Goal: Task Accomplishment & Management: Manage account settings

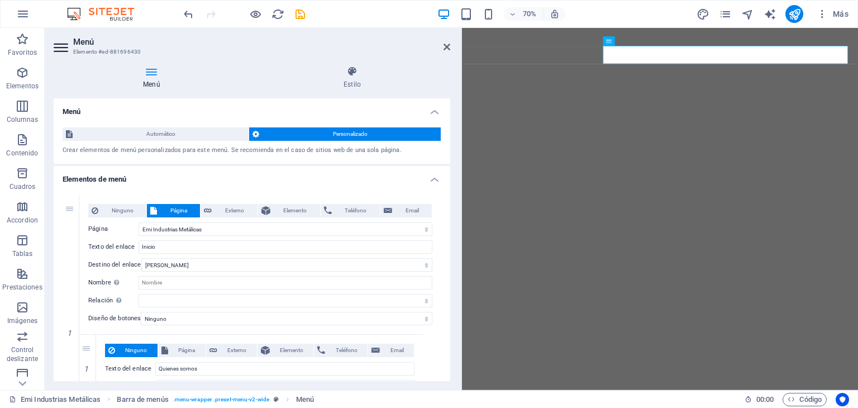
select select
select select "1"
select select
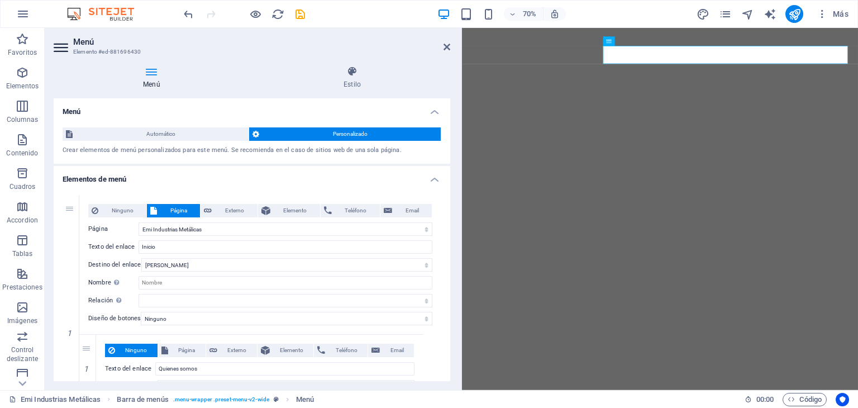
select select
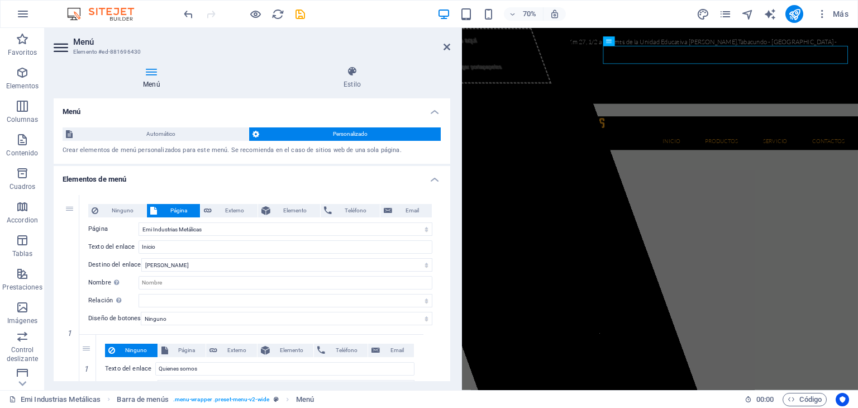
scroll to position [36, 0]
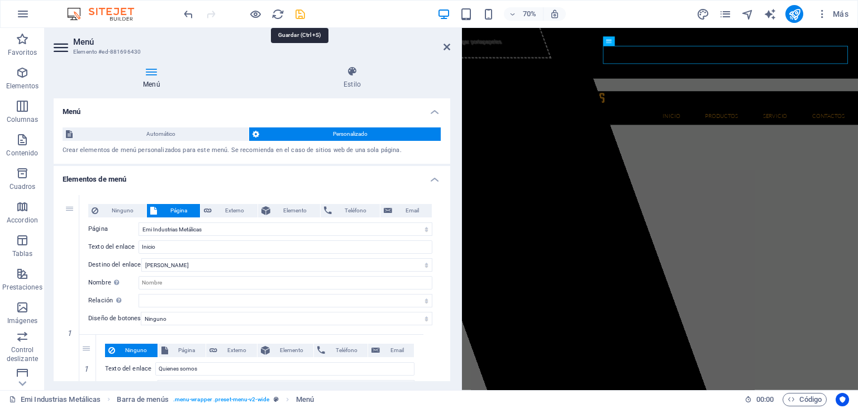
click at [304, 15] on icon "save" at bounding box center [300, 14] width 13 height 13
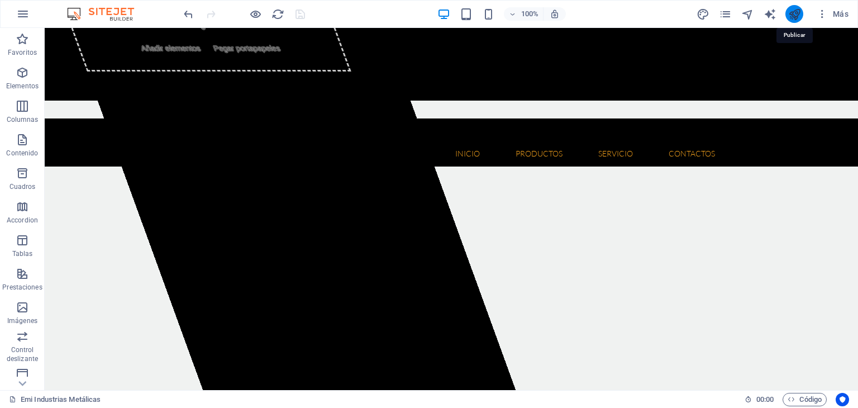
click at [793, 14] on icon "publish" at bounding box center [794, 14] width 13 height 13
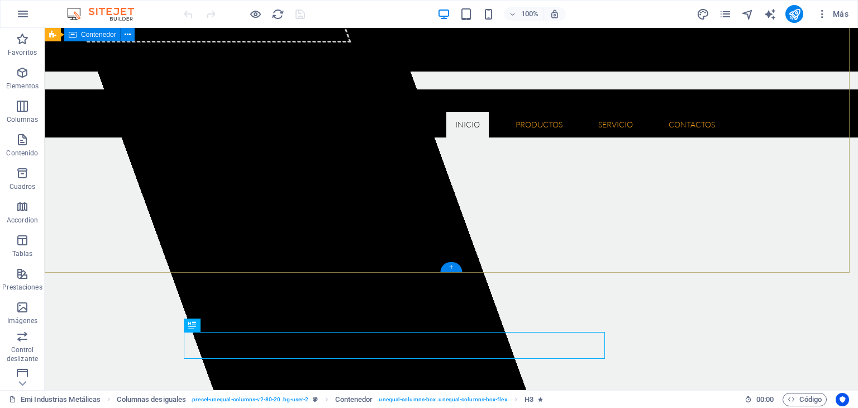
scroll to position [58, 0]
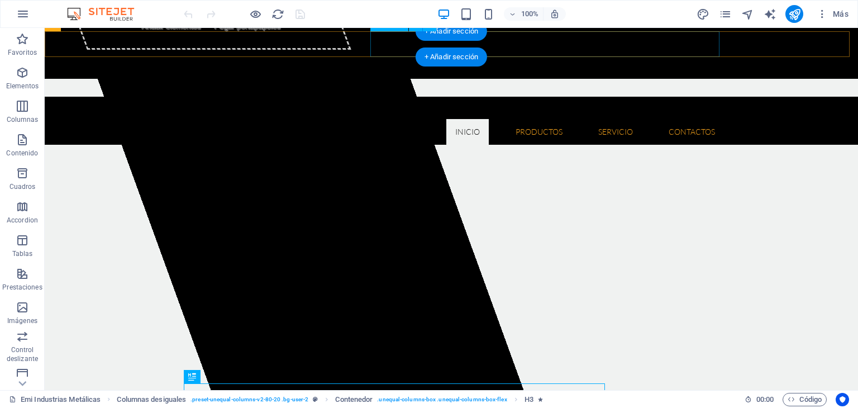
click at [408, 119] on nav "Inicio Quienes somos Misión y Visión Productos Herramientas Floricolas Aspirado…" at bounding box center [451, 132] width 545 height 26
select select
select select "1"
select select
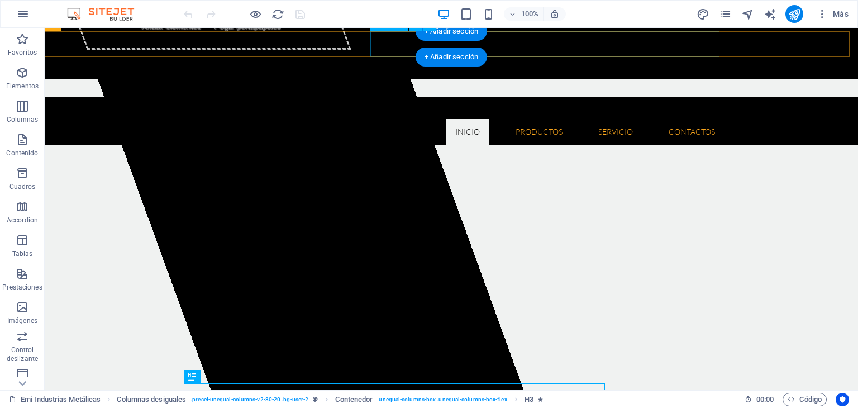
select select
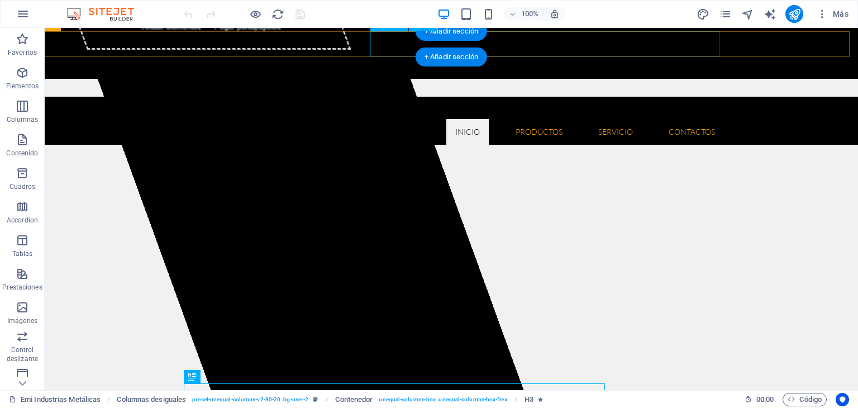
select select
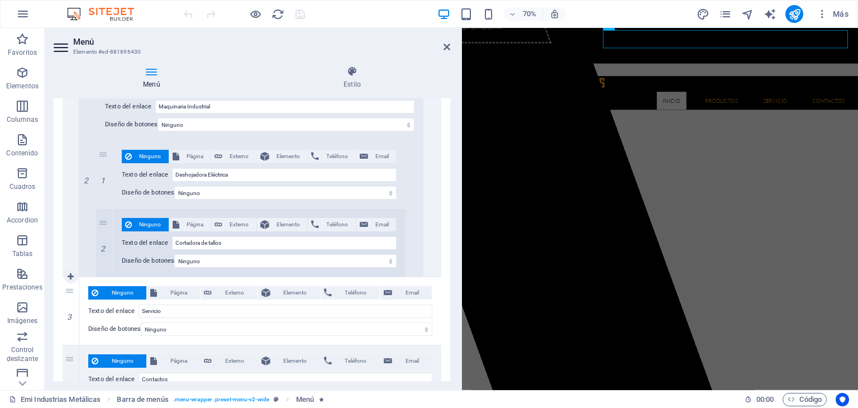
scroll to position [1426, 0]
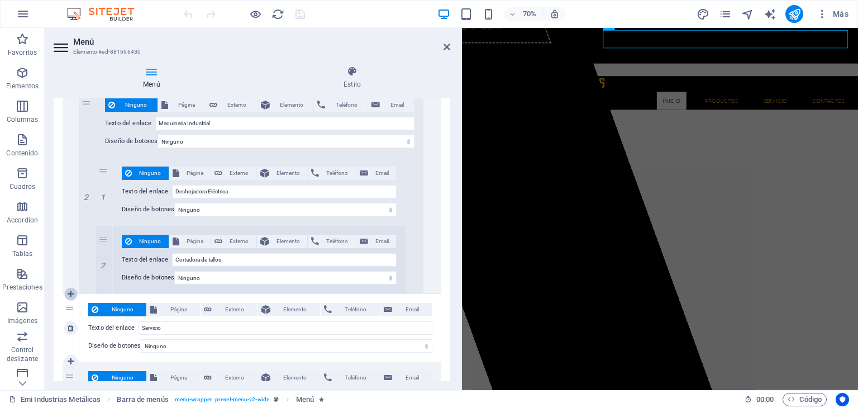
click at [73, 291] on icon at bounding box center [71, 294] width 6 height 8
select select
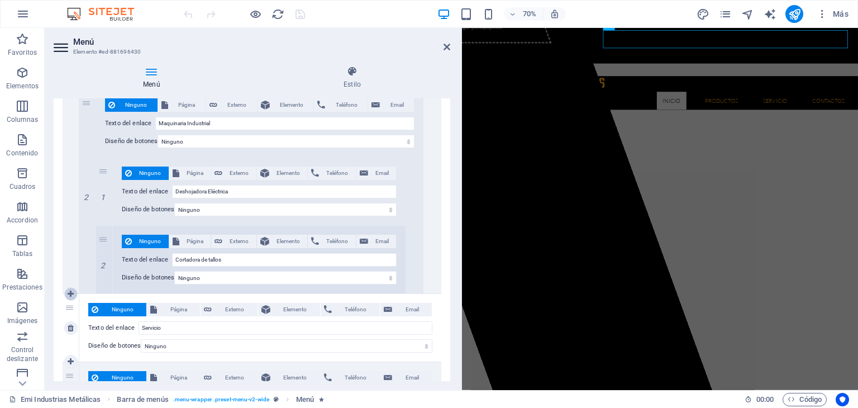
select select
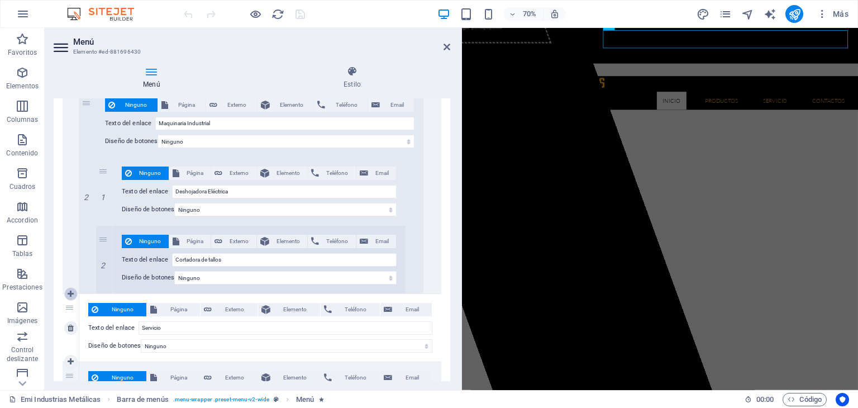
type input "Servicio"
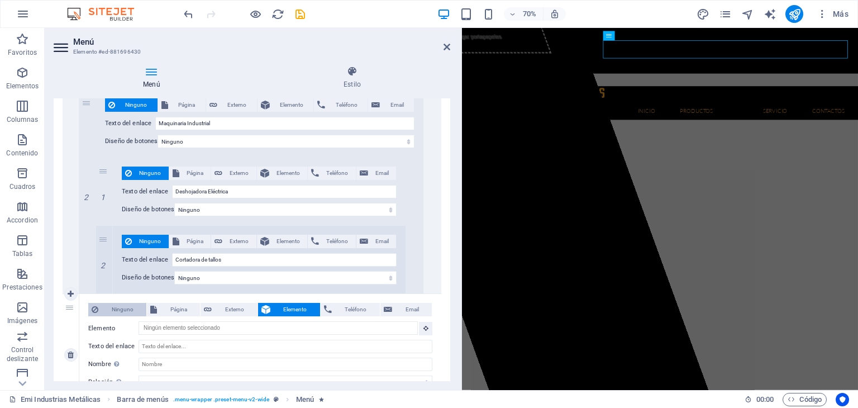
click at [126, 312] on span "Ninguno" at bounding box center [122, 309] width 41 height 13
select select
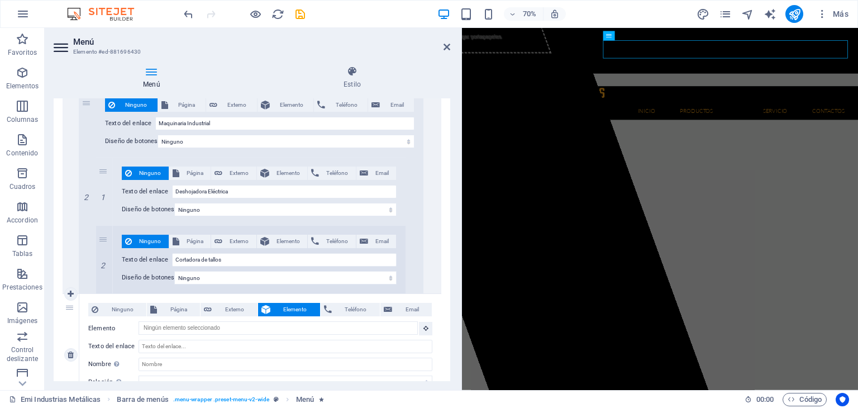
select select
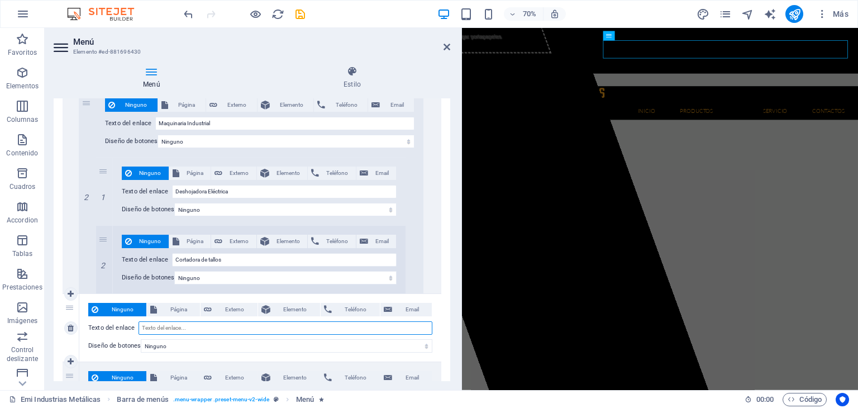
click at [170, 323] on input "Texto del enlace" at bounding box center [285, 327] width 294 height 13
type input "Mobil"
select select
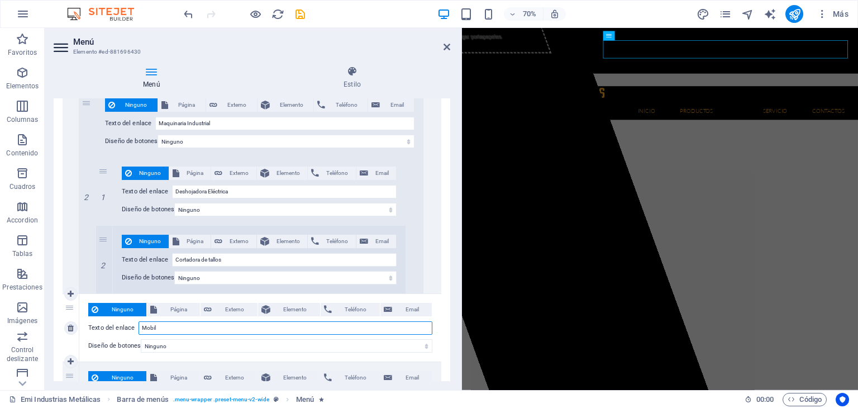
select select
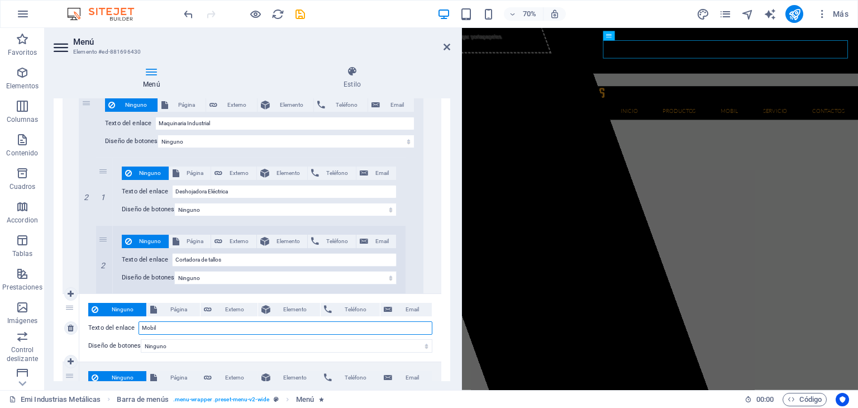
type input "Mobili"
select select
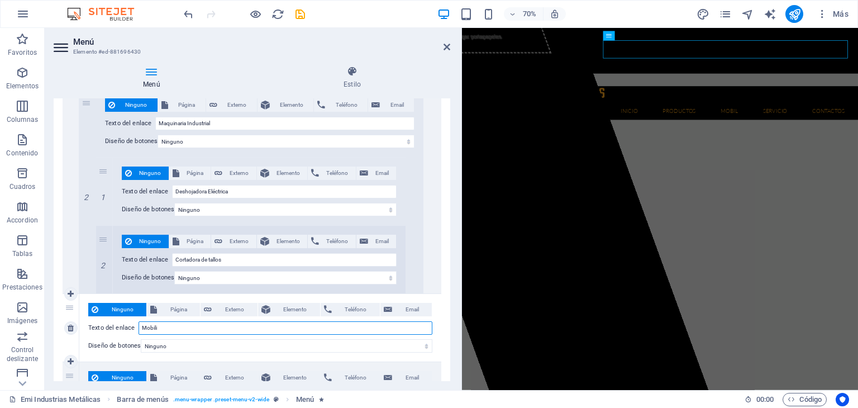
select select
type input "Mobiliari"
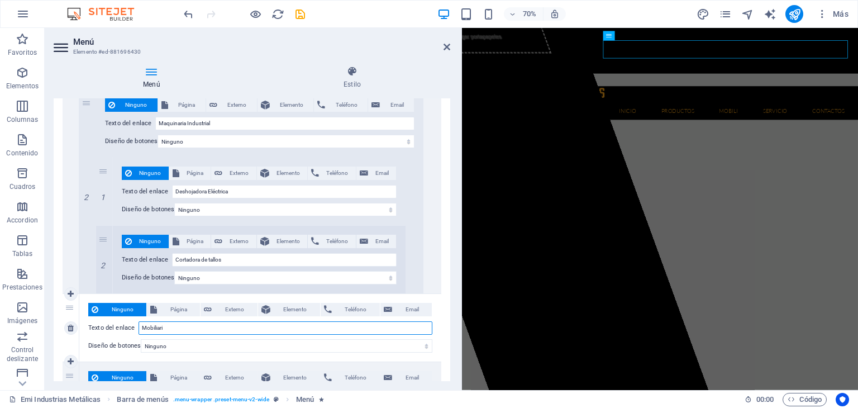
select select
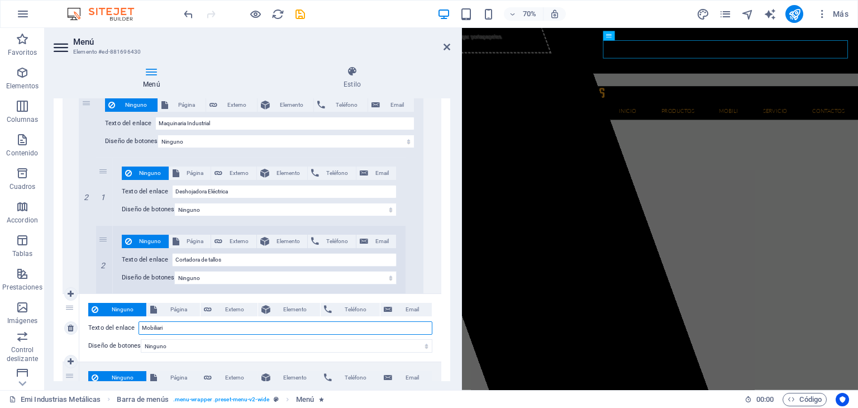
select select
type input "Mobiliario"
select select
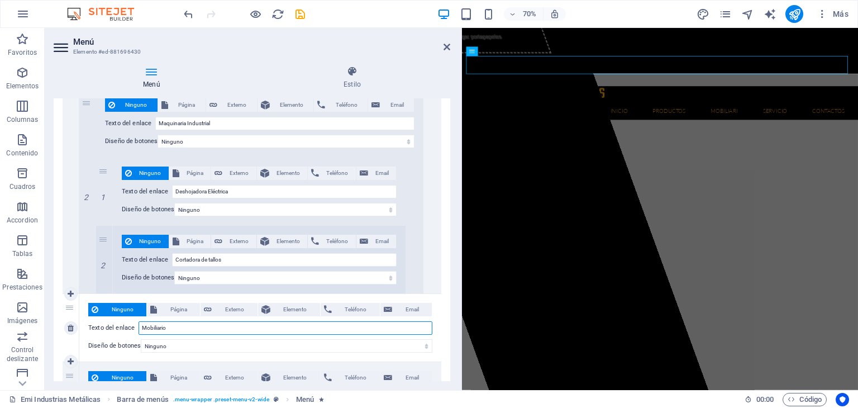
select select
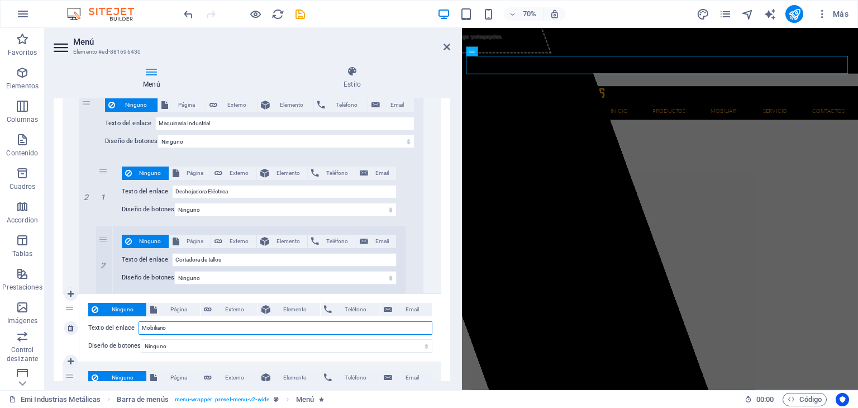
select select
type input "Mobiliario"
select select
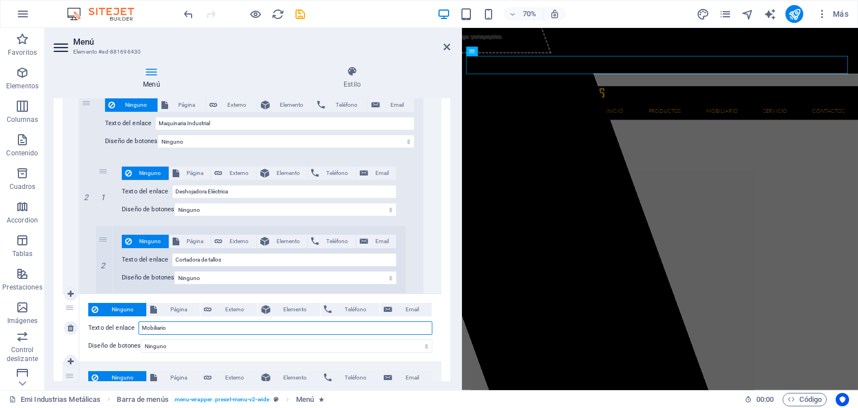
select select
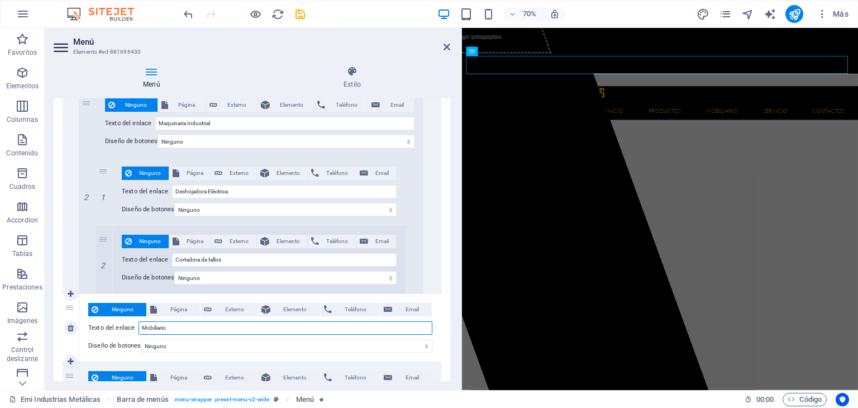
select select
type input "Mobiliario Industrial"
select select
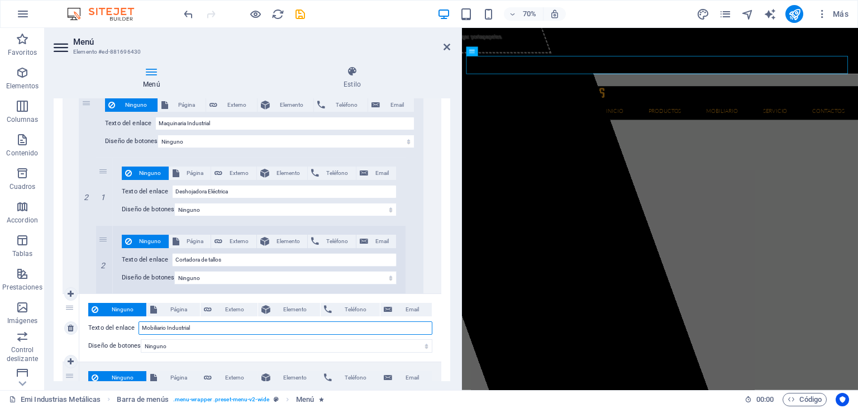
select select
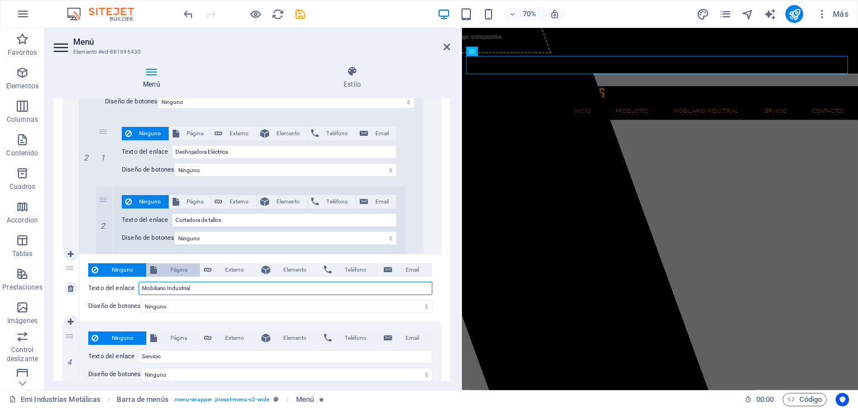
scroll to position [1482, 0]
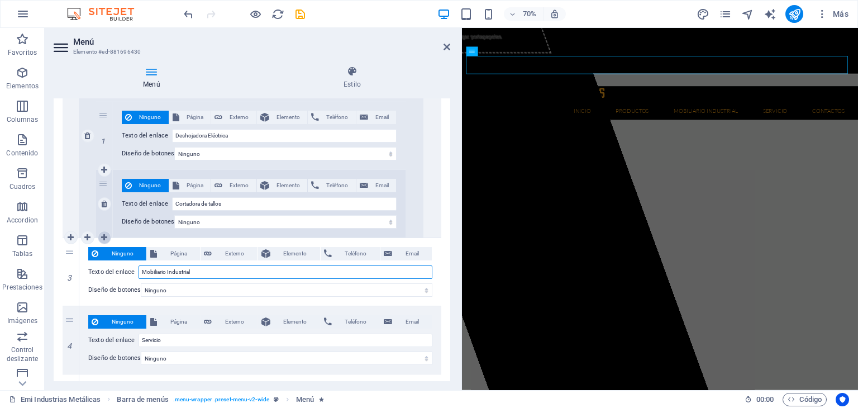
type input "Mobiliario Industrial"
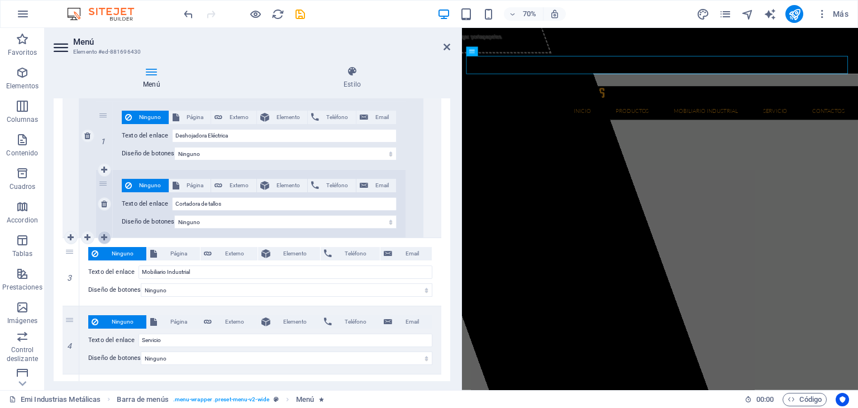
click at [103, 233] on icon at bounding box center [104, 237] width 6 height 8
select select
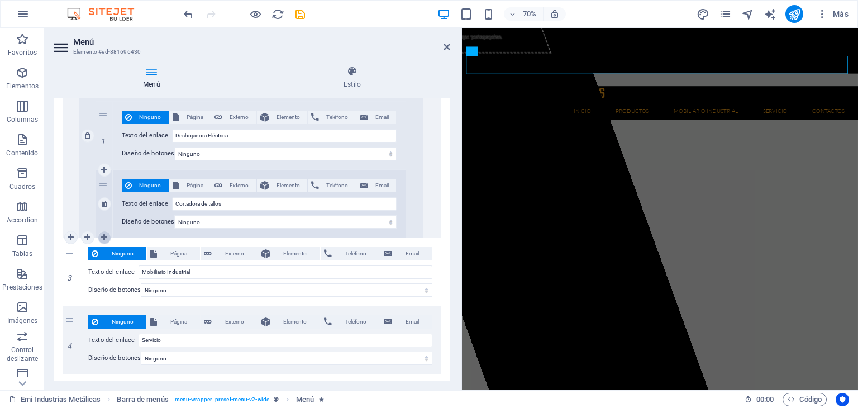
select select
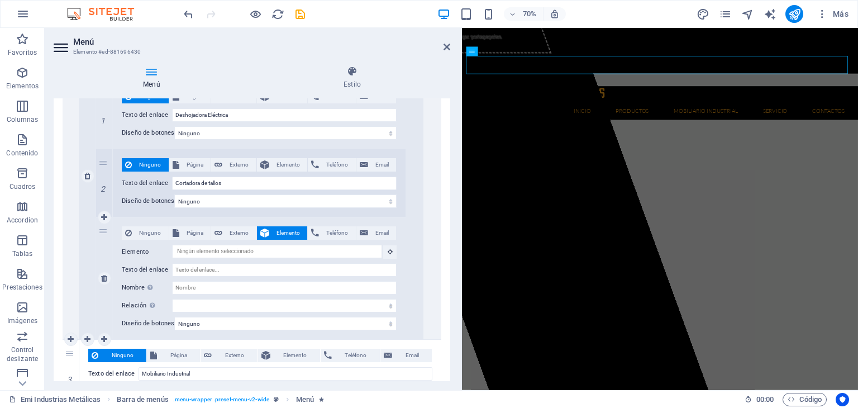
scroll to position [1493, 0]
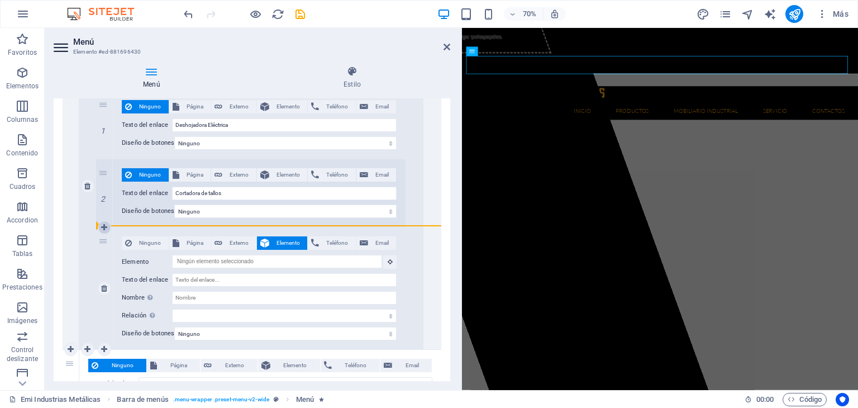
drag, startPoint x: 73, startPoint y: 358, endPoint x: 109, endPoint y: 222, distance: 141.0
select select
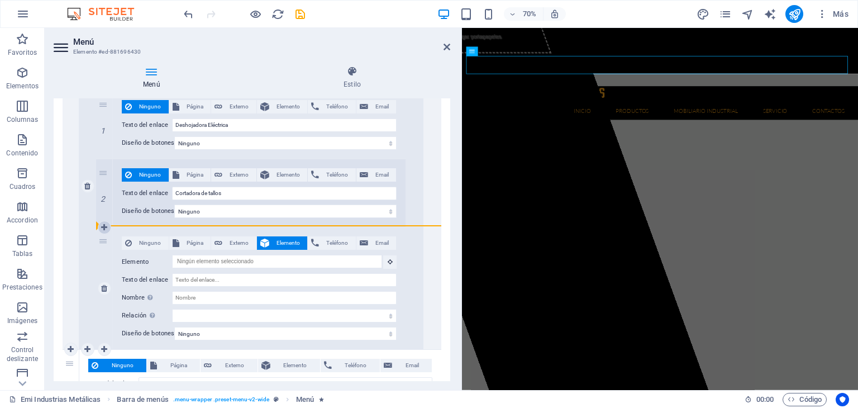
select select
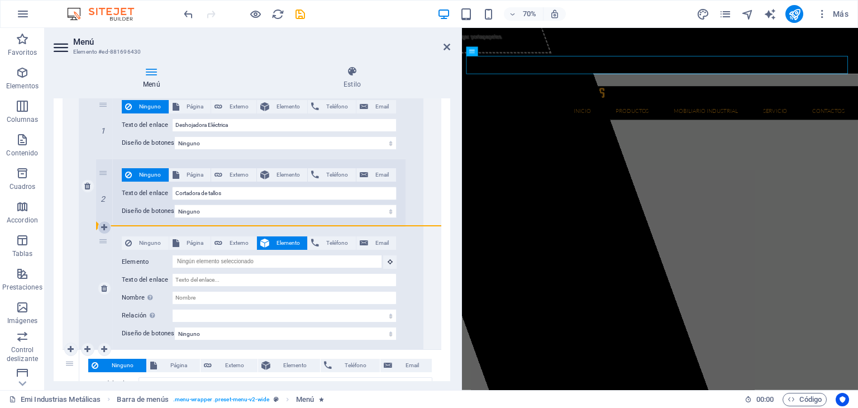
type input "Servicio"
type input "Contactos"
type input "Mobiliario Industrial"
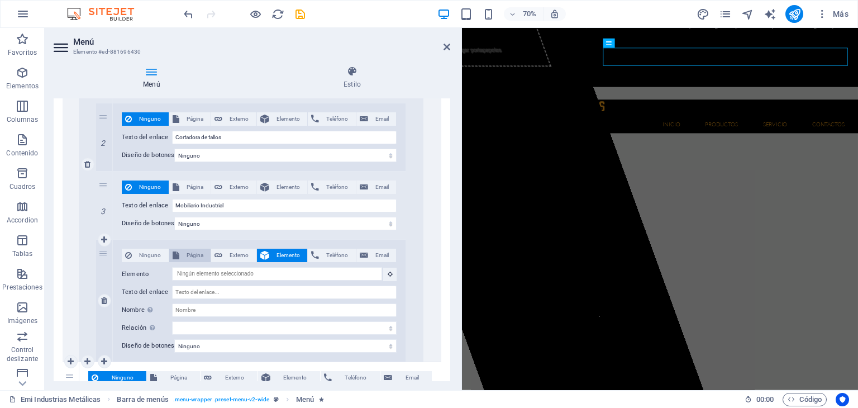
scroll to position [43, 0]
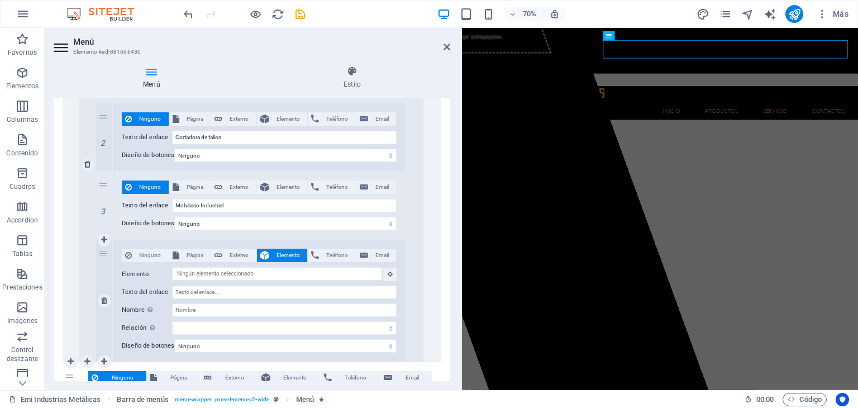
drag, startPoint x: 232, startPoint y: 253, endPoint x: 219, endPoint y: 259, distance: 14.2
click at [231, 253] on span "Externo" at bounding box center [239, 254] width 27 height 13
select select
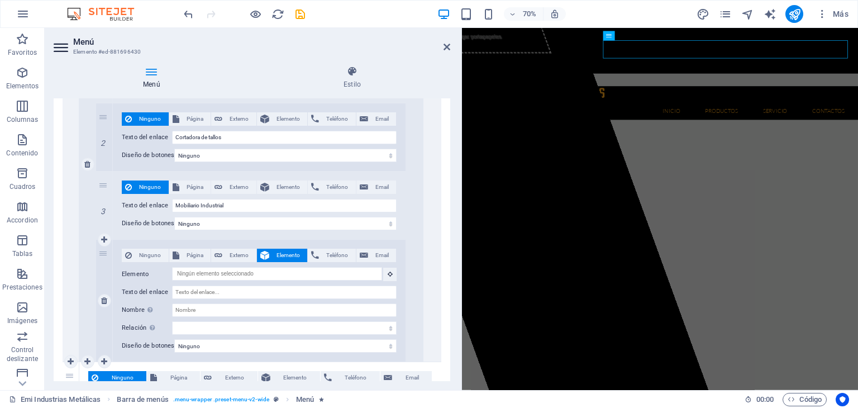
select select
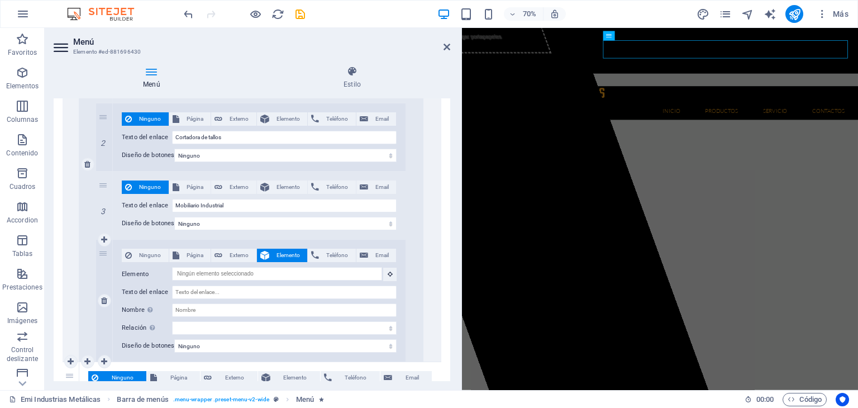
select select "blank"
select select
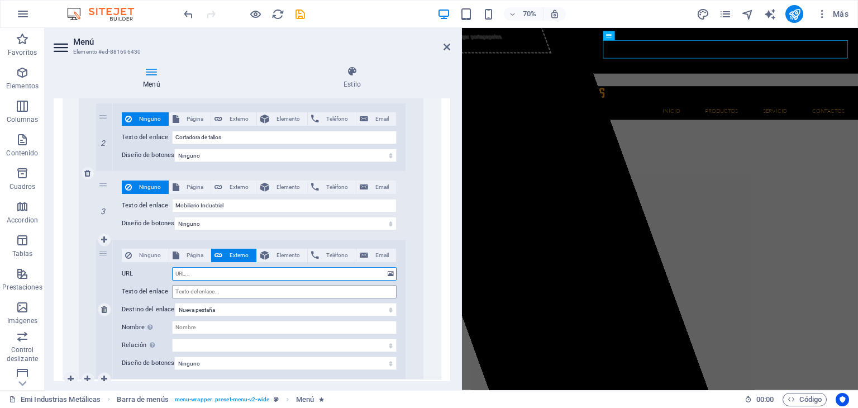
scroll to position [1566, 0]
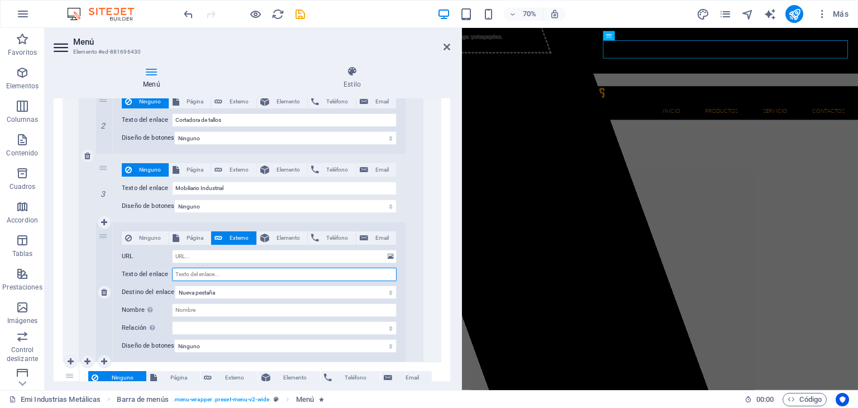
click at [197, 274] on input "Texto del enlace" at bounding box center [284, 273] width 224 height 13
type input "Casi"
select select
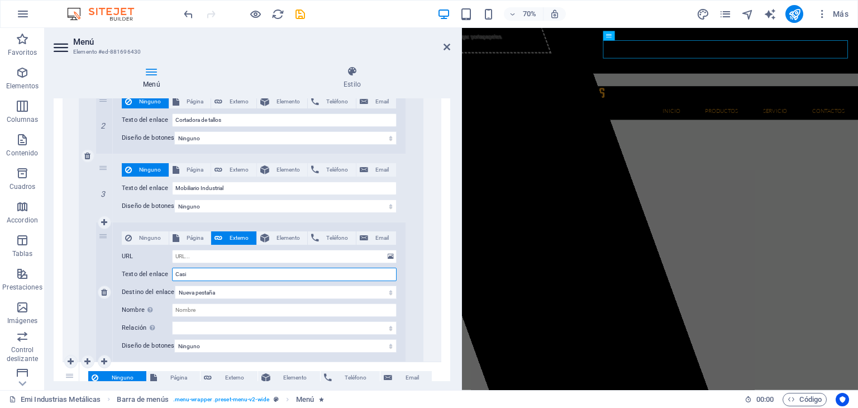
select select
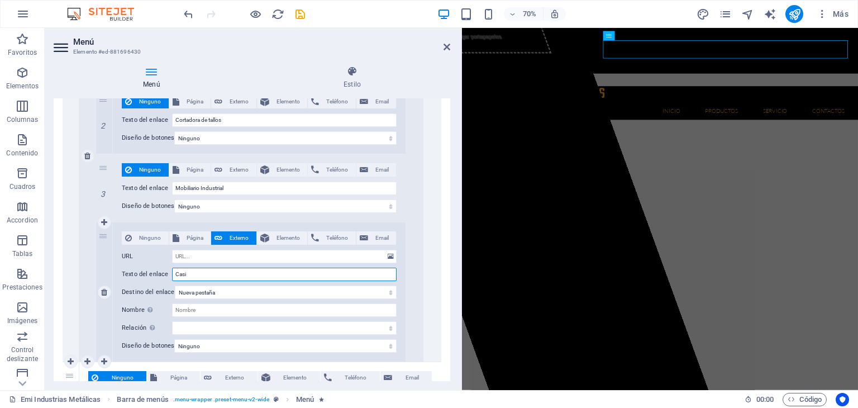
select select
type input "Casilleros"
select select
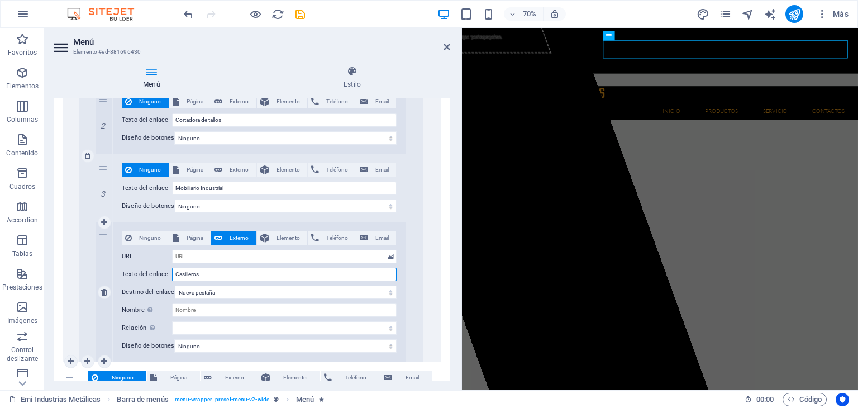
select select
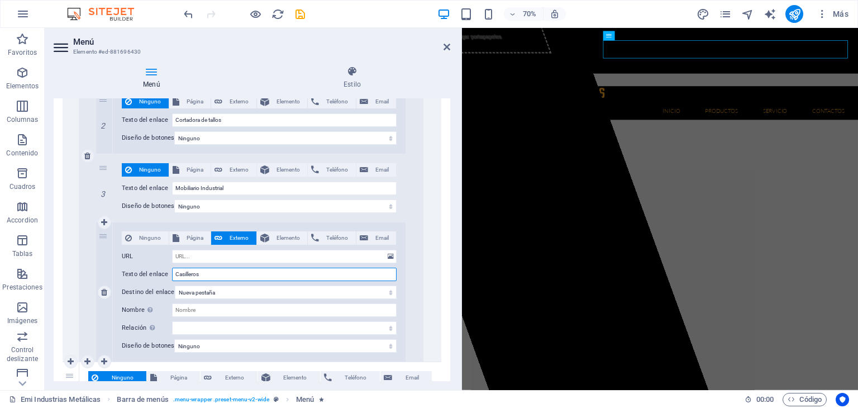
select select
drag, startPoint x: 216, startPoint y: 275, endPoint x: 166, endPoint y: 275, distance: 50.2
click at [166, 275] on div "Texto del enlace Casilleros" at bounding box center [259, 273] width 275 height 13
type input "Casilleros"
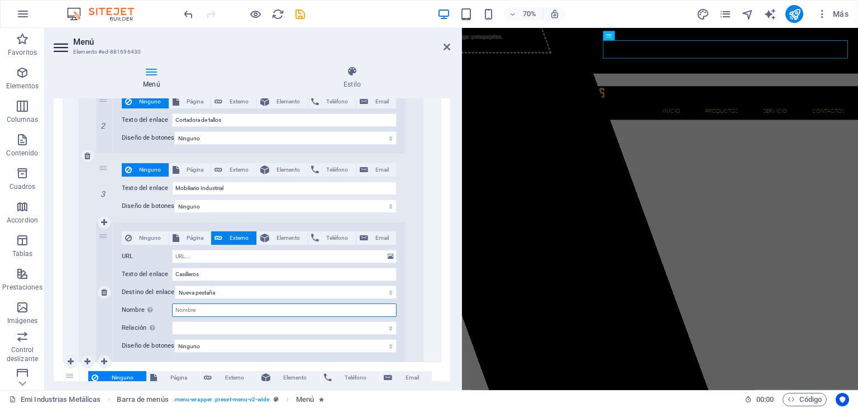
click at [197, 304] on input "Nombre Una descripción adicional del enlace no debería ser igual al texto del e…" at bounding box center [284, 309] width 224 height 13
paste input "Casilleros"
select select
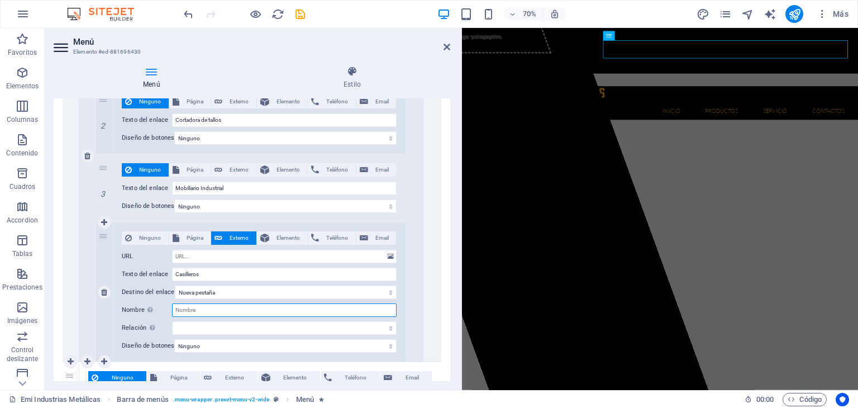
select select
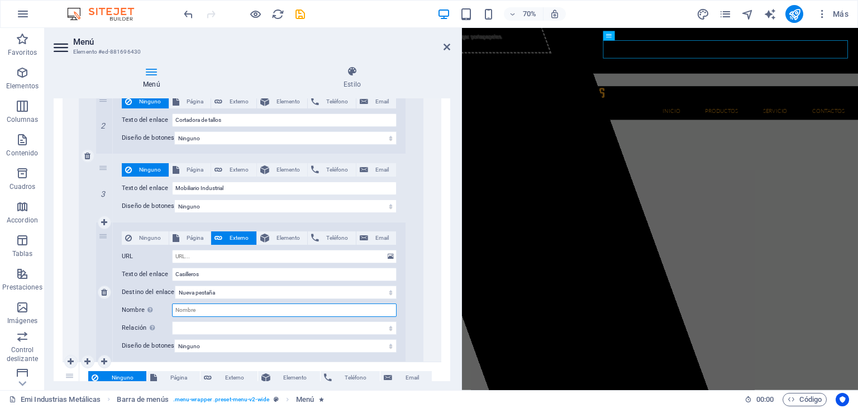
type input "Casilleros"
select select
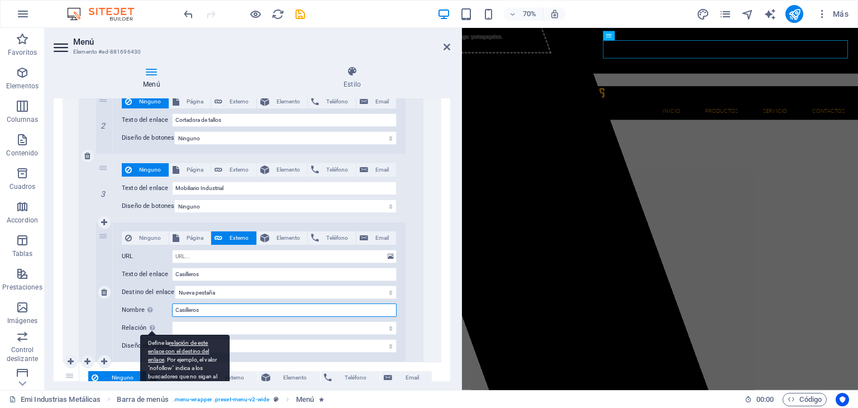
select select
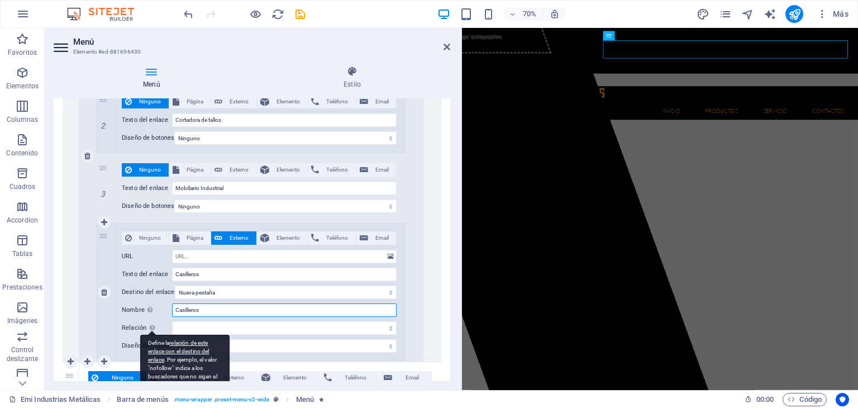
select select
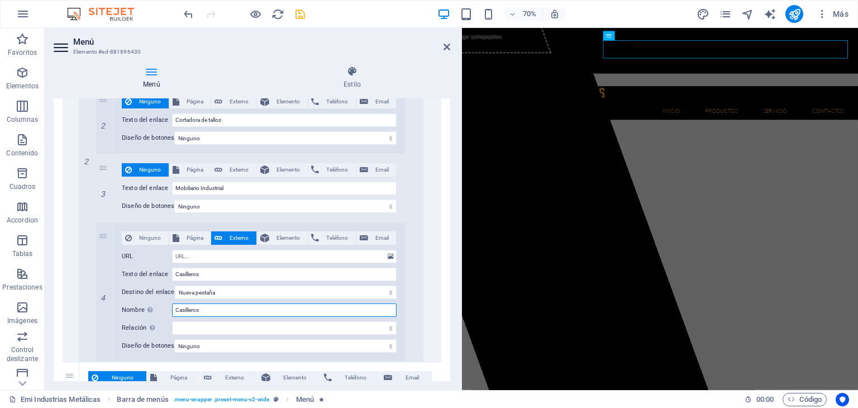
type input "Casilleros"
click at [299, 18] on icon "save" at bounding box center [300, 14] width 13 height 13
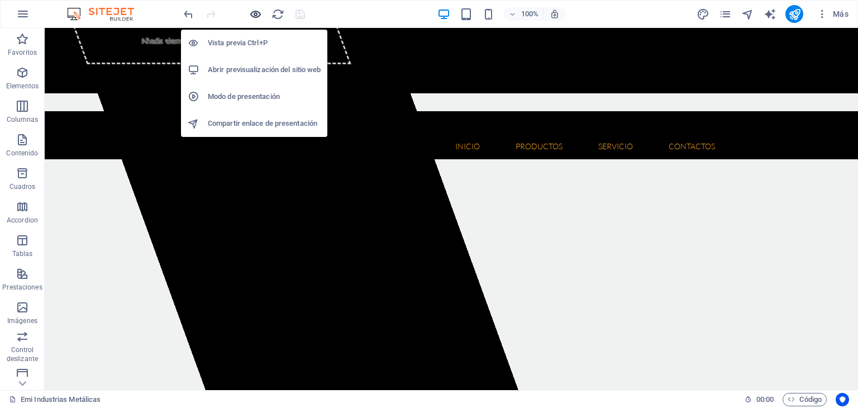
click at [252, 13] on icon "button" at bounding box center [255, 14] width 13 height 13
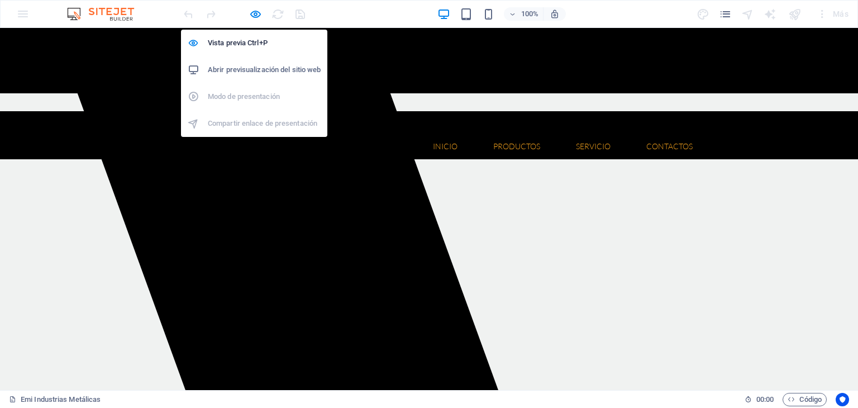
click at [244, 73] on h6 "Abrir previsualización del sitio web" at bounding box center [264, 69] width 113 height 13
click at [254, 15] on icon "button" at bounding box center [255, 14] width 13 height 13
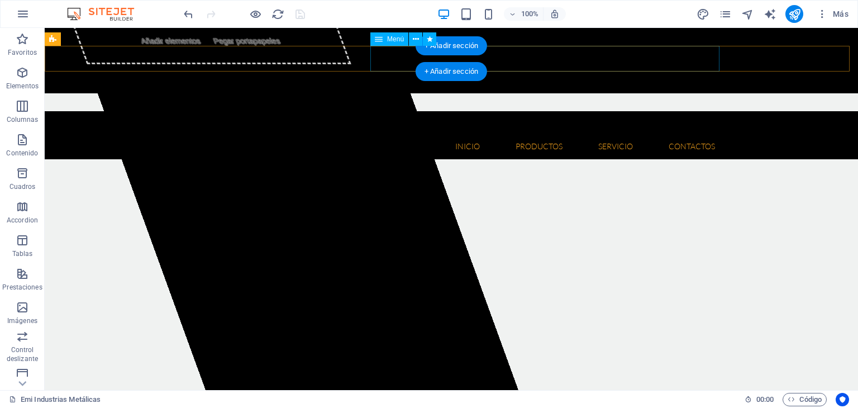
click at [396, 133] on nav "Inicio Quienes somos Misión y Visión Productos Herramientas Floricolas Aspirado…" at bounding box center [451, 146] width 545 height 26
select select
select select "1"
select select
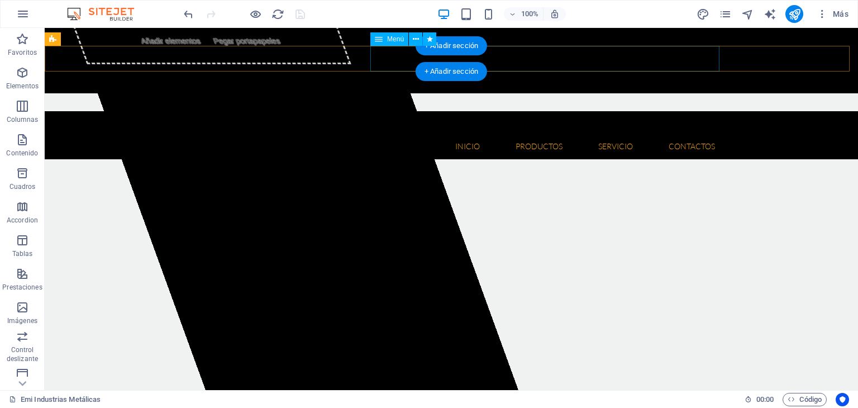
select select
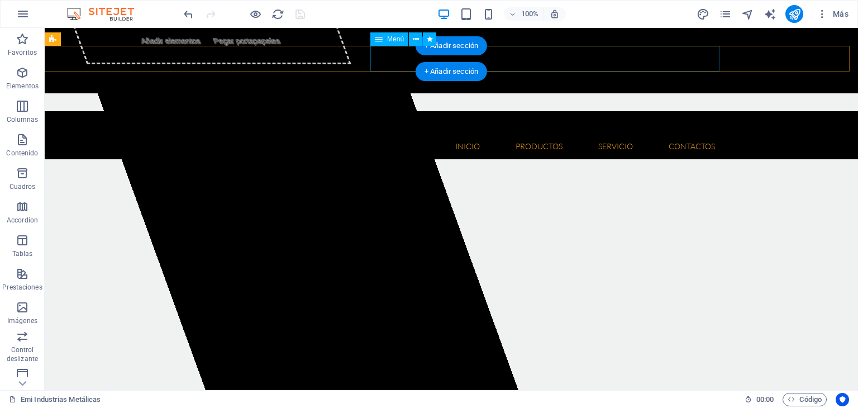
select select
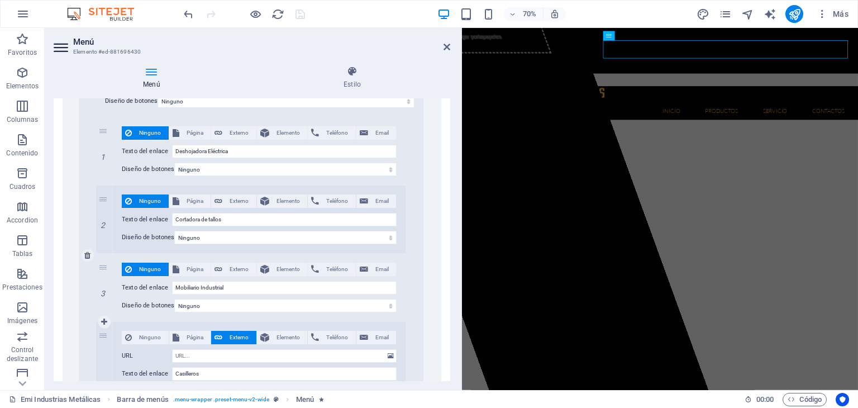
scroll to position [1452, 0]
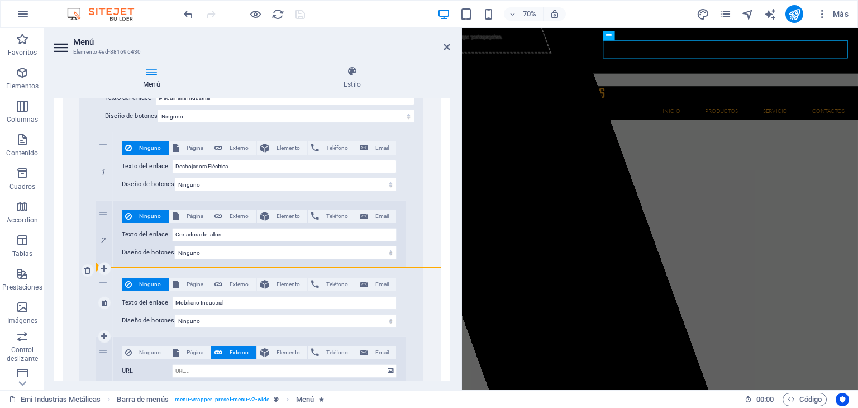
drag, startPoint x: 104, startPoint y: 280, endPoint x: 97, endPoint y: 281, distance: 7.8
click at [97, 281] on div "3" at bounding box center [104, 303] width 17 height 68
select select
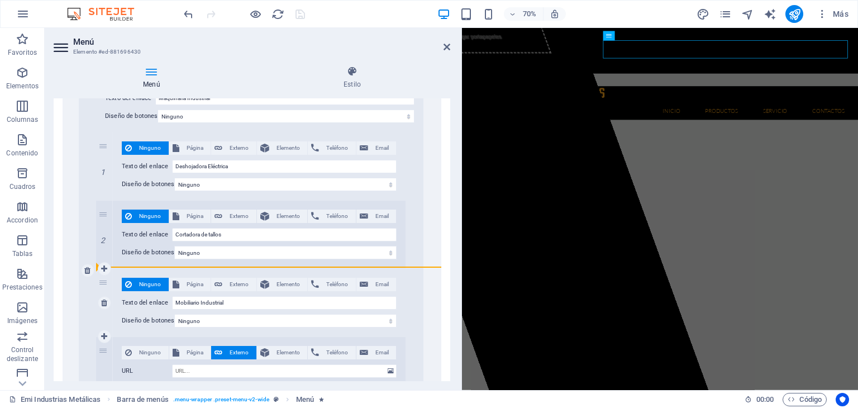
select select
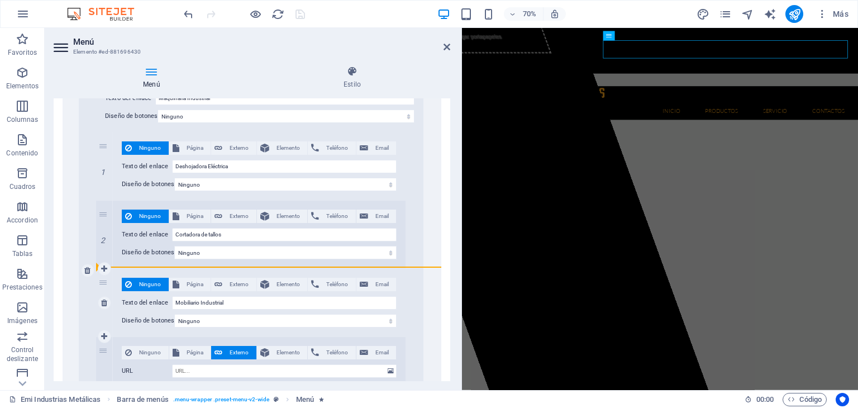
select select
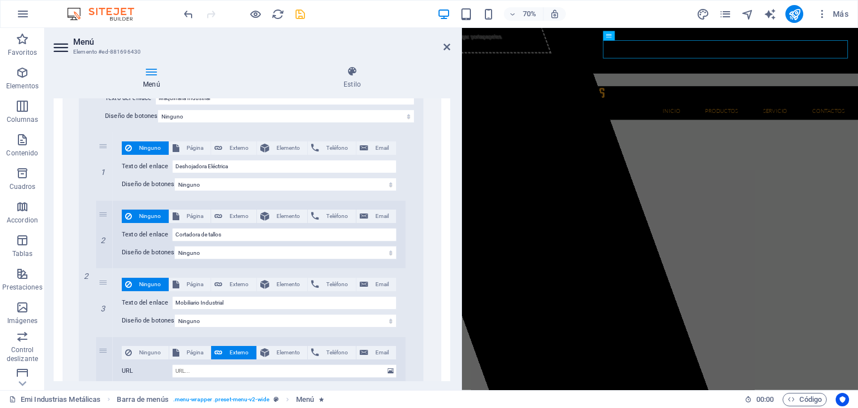
drag, startPoint x: 105, startPoint y: 279, endPoint x: 78, endPoint y: 264, distance: 31.0
select select
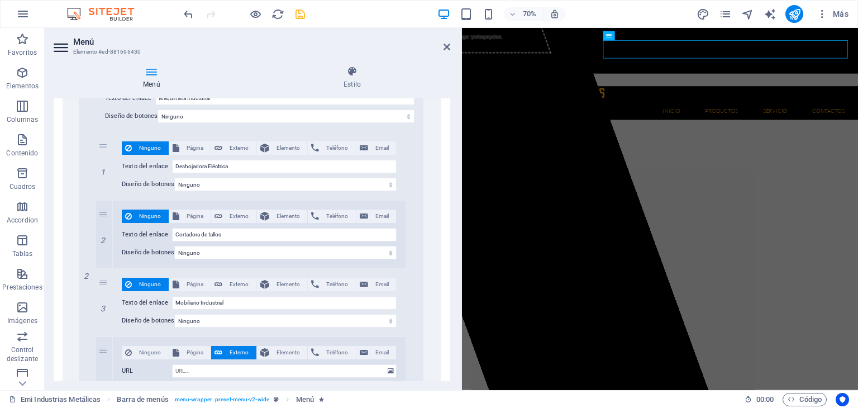
select select
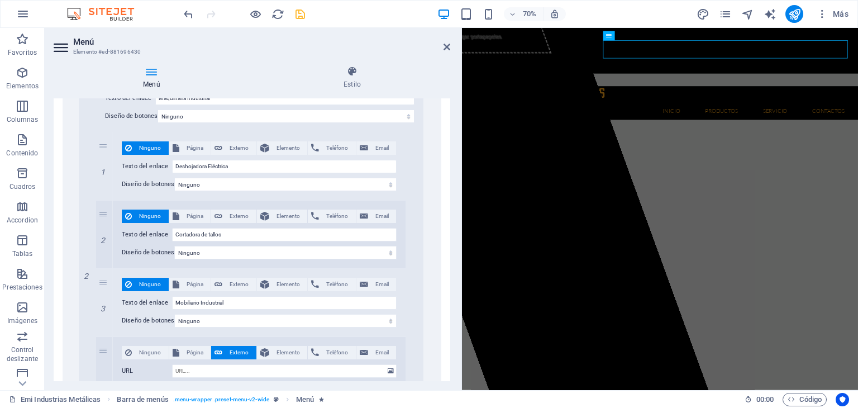
type input "Casilleros"
select select "blank"
type input "Casilleros"
select select
type input "Mobiliario Industrial"
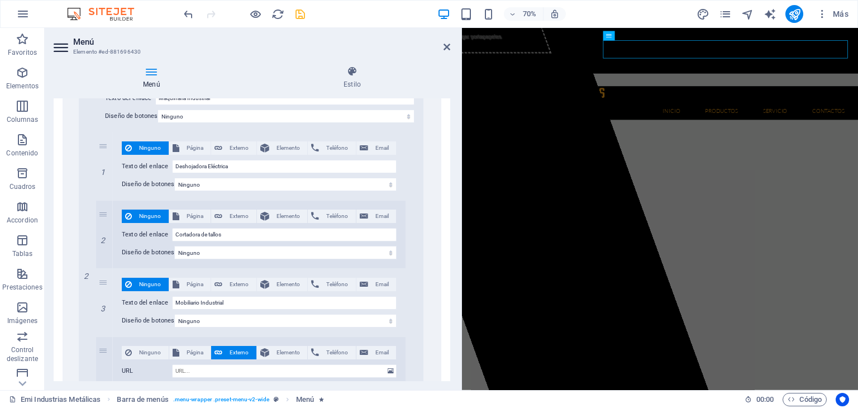
type input "Servicio"
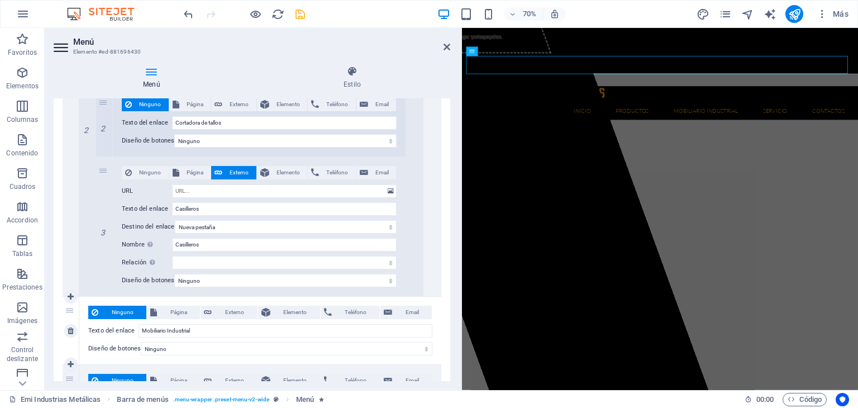
scroll to position [1619, 0]
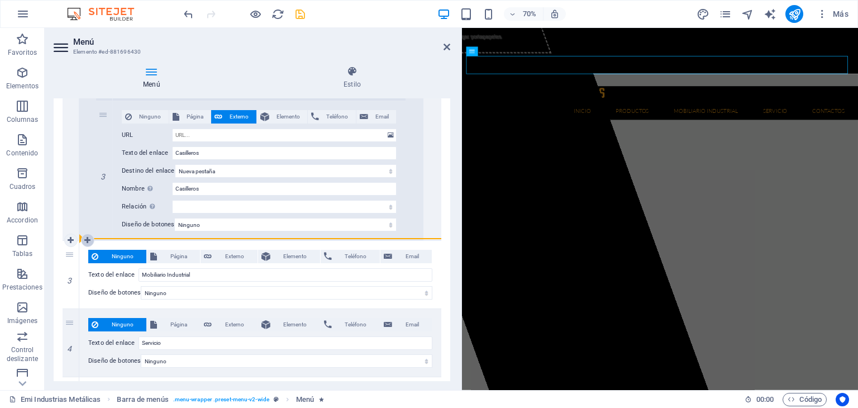
drag, startPoint x: 69, startPoint y: 251, endPoint x: 84, endPoint y: 234, distance: 22.5
select select
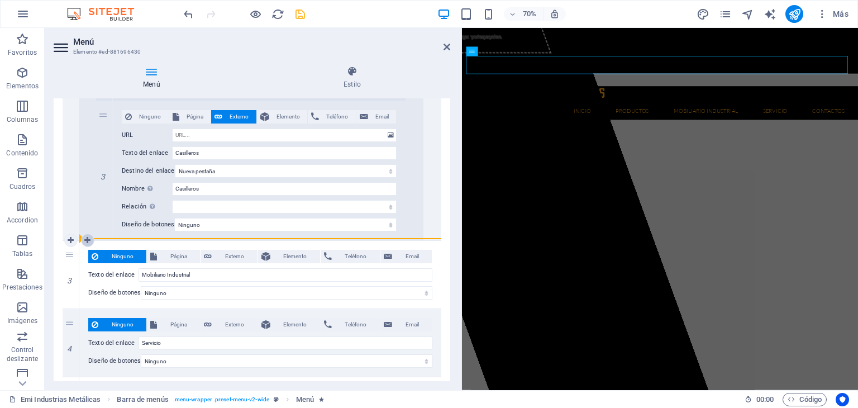
select select
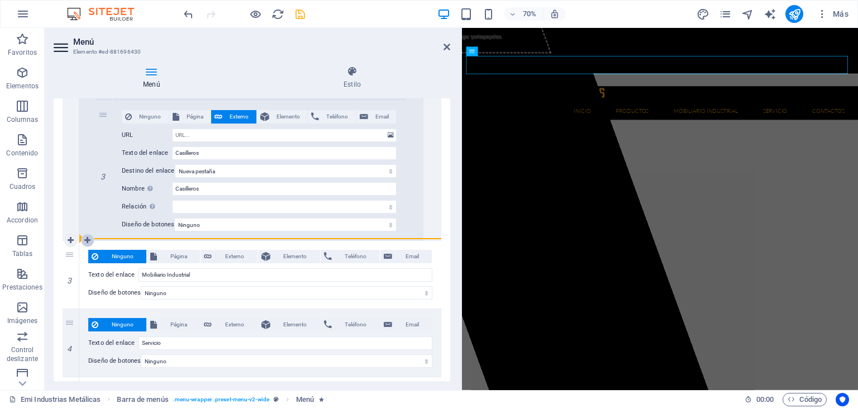
select select
type input "Servicio"
type input "Contactos"
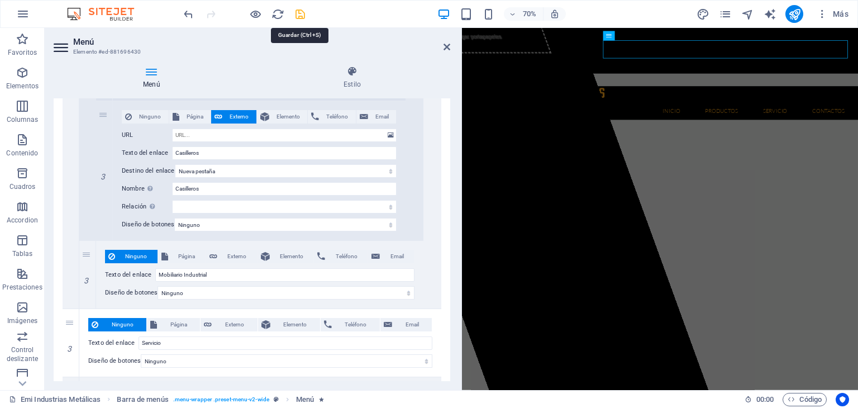
click at [298, 15] on icon "save" at bounding box center [300, 14] width 13 height 13
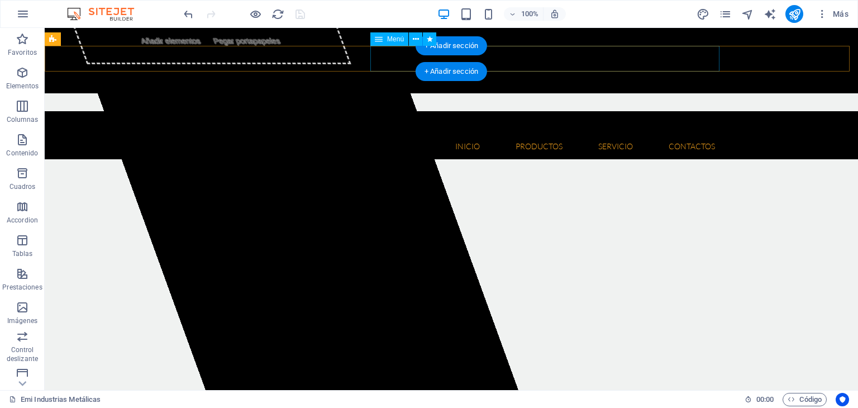
click at [385, 133] on nav "Inicio Quienes somos Misión y Visión Productos Herramientas Floricolas Aspirado…" at bounding box center [451, 146] width 545 height 26
select select
select select "1"
select select
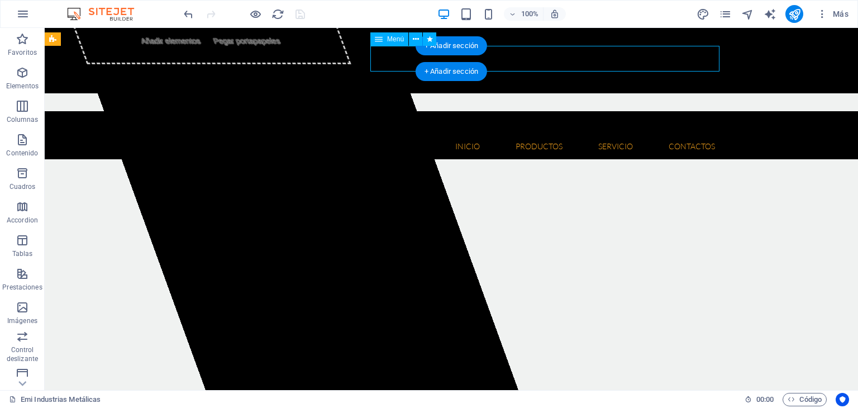
select select
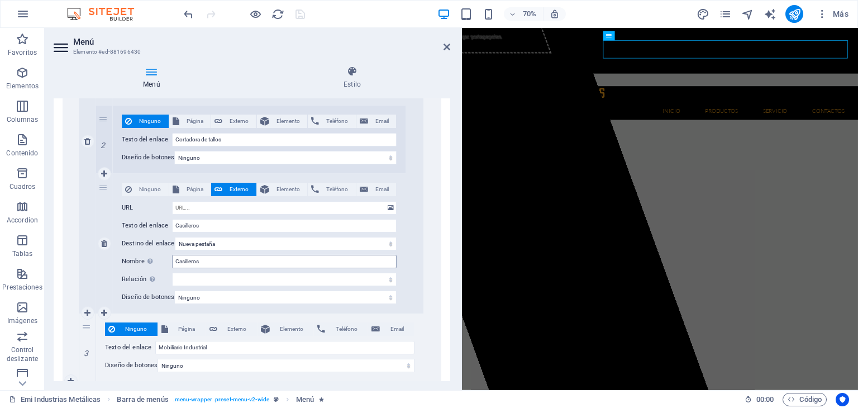
scroll to position [1563, 0]
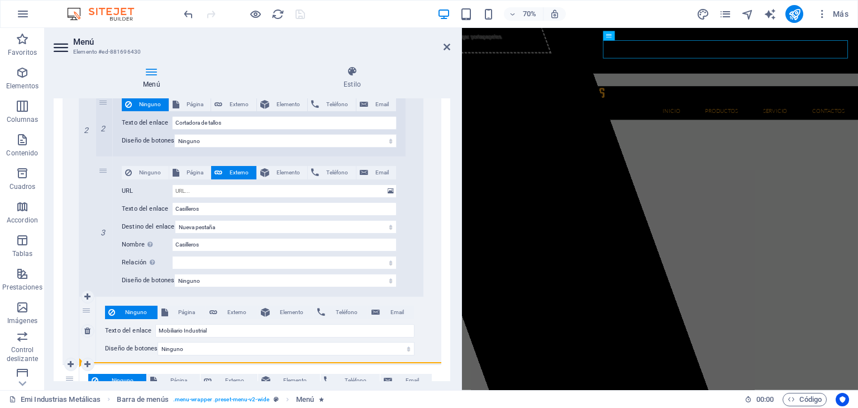
drag, startPoint x: 104, startPoint y: 170, endPoint x: 122, endPoint y: 361, distance: 191.7
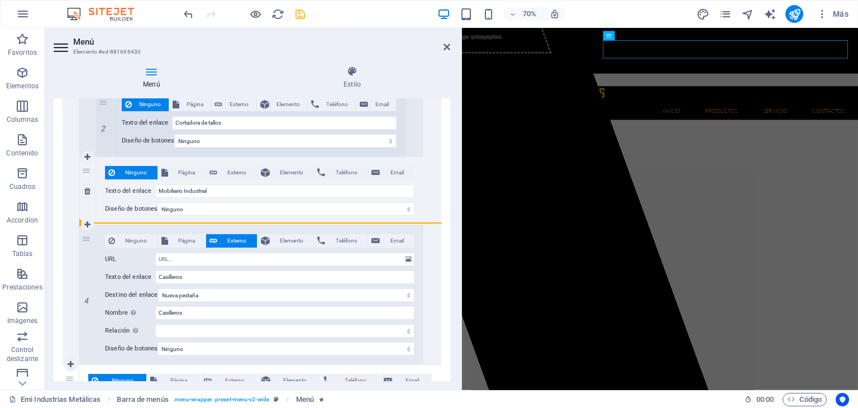
drag, startPoint x: 85, startPoint y: 236, endPoint x: 153, endPoint y: 222, distance: 69.0
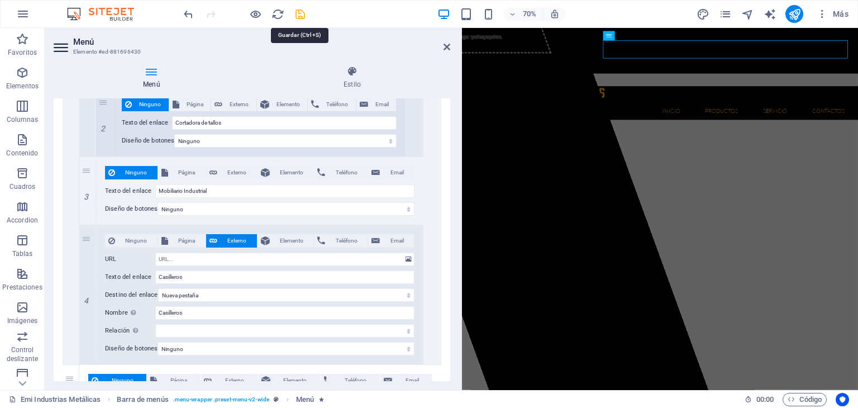
click at [303, 13] on icon "save" at bounding box center [300, 14] width 13 height 13
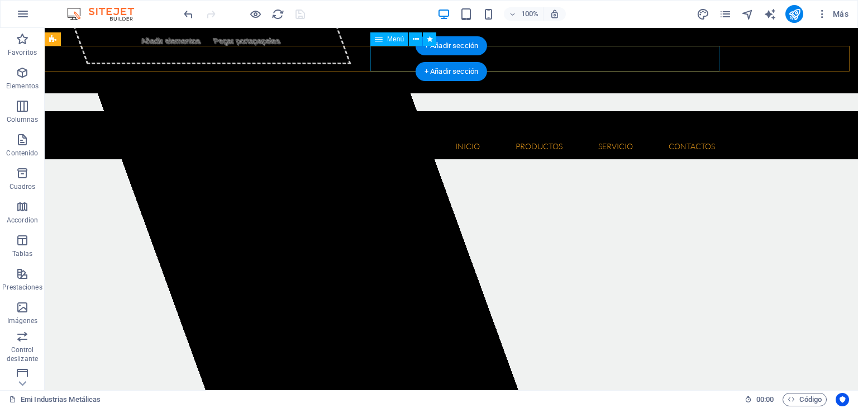
click at [391, 133] on nav "Inicio Quienes somos Misión y Visión Productos Herramientas Floricolas Aspirado…" at bounding box center [451, 146] width 545 height 26
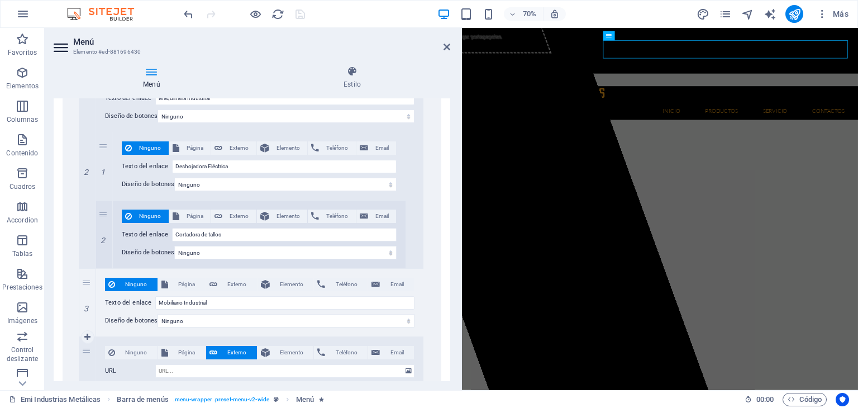
scroll to position [1507, 0]
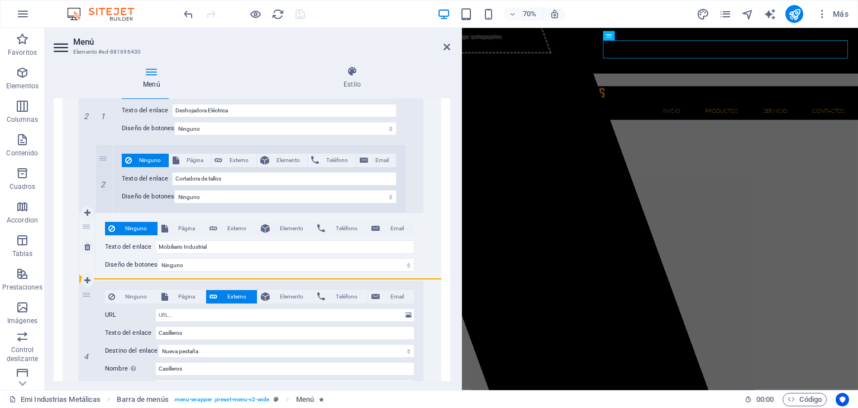
drag, startPoint x: 86, startPoint y: 294, endPoint x: 97, endPoint y: 267, distance: 28.8
drag, startPoint x: 87, startPoint y: 291, endPoint x: 134, endPoint y: 280, distance: 48.8
click at [134, 281] on div "4 Ninguno Página Externo Elemento Teléfono Email Página Emi Industrias Metálica…" at bounding box center [251, 350] width 344 height 139
drag, startPoint x: 85, startPoint y: 295, endPoint x: 136, endPoint y: 277, distance: 54.2
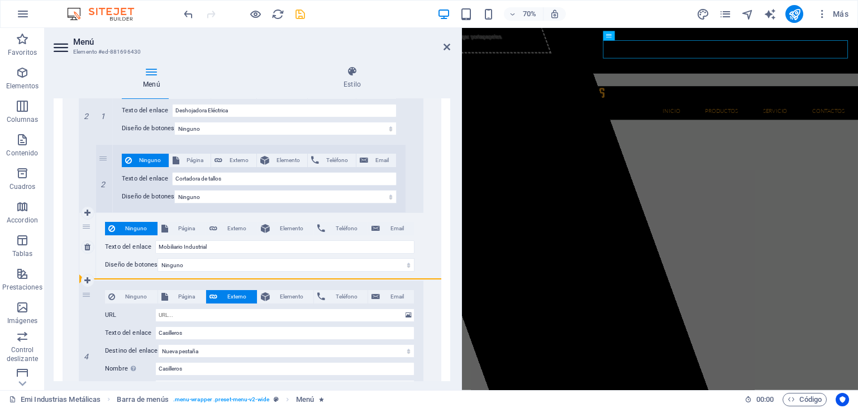
click at [169, 296] on button "Página" at bounding box center [181, 296] width 47 height 13
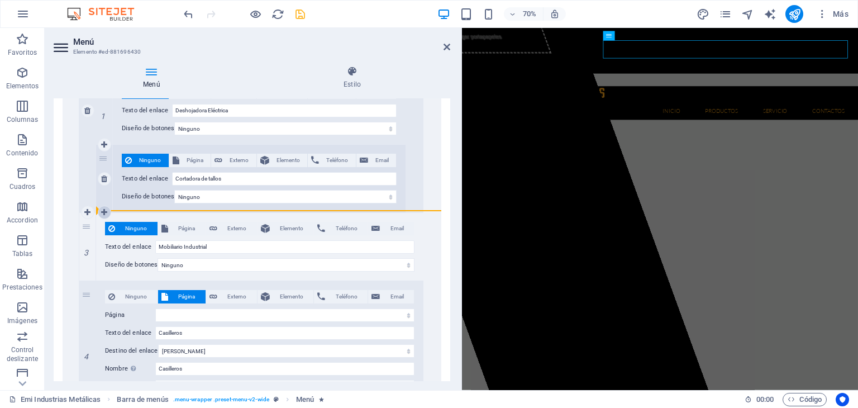
drag, startPoint x: 86, startPoint y: 294, endPoint x: 105, endPoint y: 210, distance: 85.9
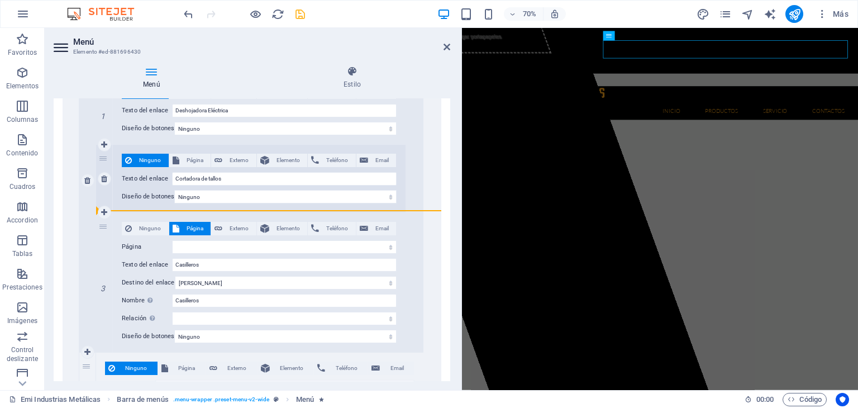
drag, startPoint x: 103, startPoint y: 222, endPoint x: 127, endPoint y: 209, distance: 27.5
click at [127, 209] on div "1 Ninguno Página Externo Elemento Teléfono Email Página Emi Industrias Metálica…" at bounding box center [250, 214] width 309 height 276
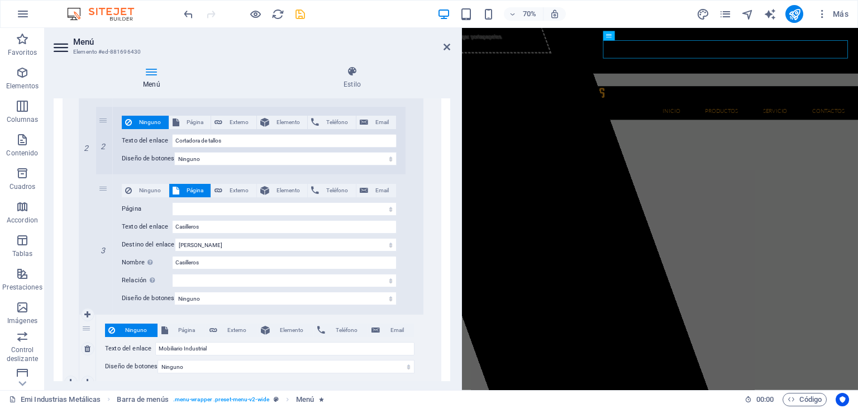
scroll to position [1563, 0]
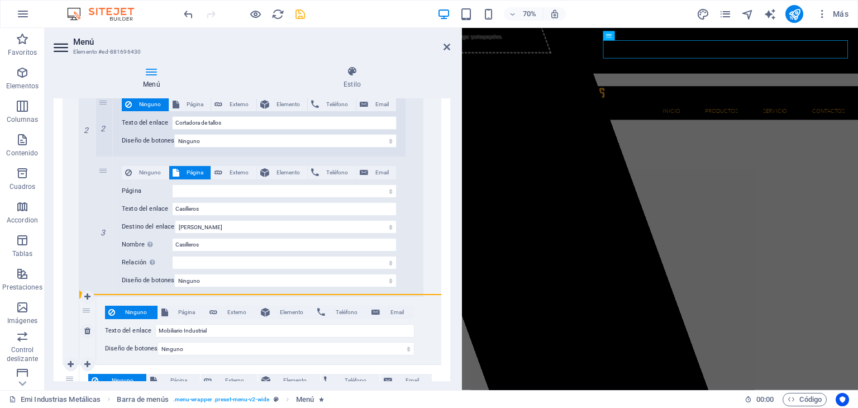
click at [85, 311] on div "3" at bounding box center [87, 330] width 17 height 68
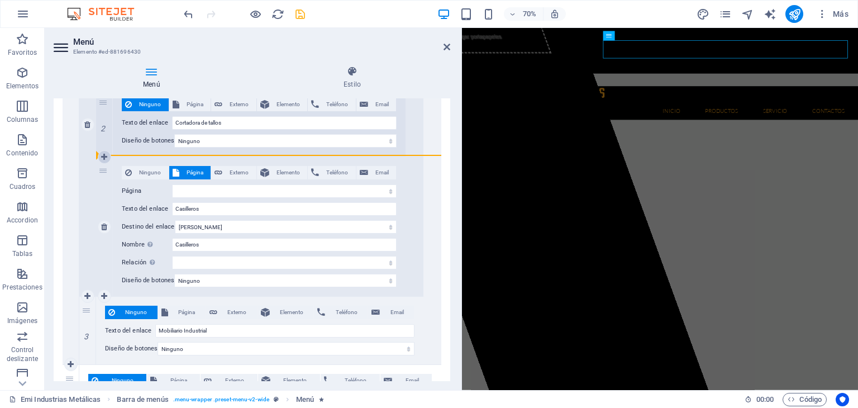
drag, startPoint x: 85, startPoint y: 308, endPoint x: 104, endPoint y: 159, distance: 149.7
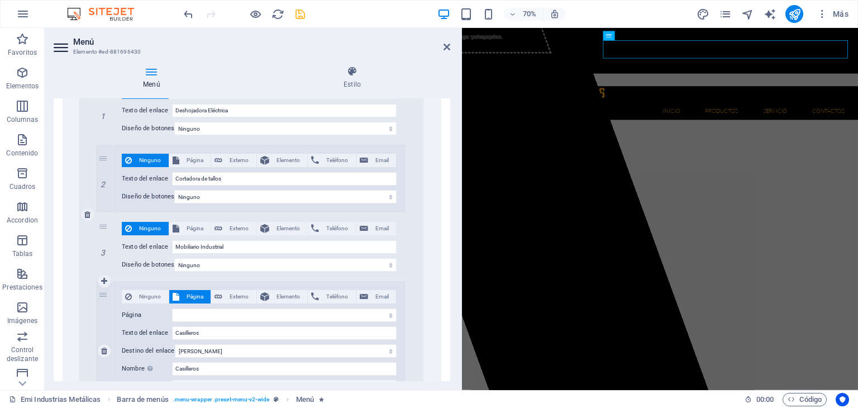
scroll to position [1507, 0]
drag, startPoint x: 103, startPoint y: 225, endPoint x: 95, endPoint y: 226, distance: 7.3
click at [94, 227] on div "2 Ninguno Página Externo Elemento Teléfono Email Página Emi Industrias Metálica…" at bounding box center [251, 213] width 344 height 411
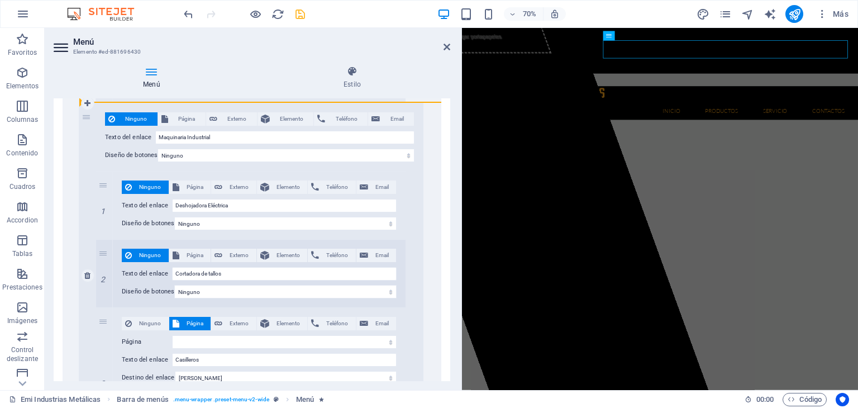
scroll to position [1396, 0]
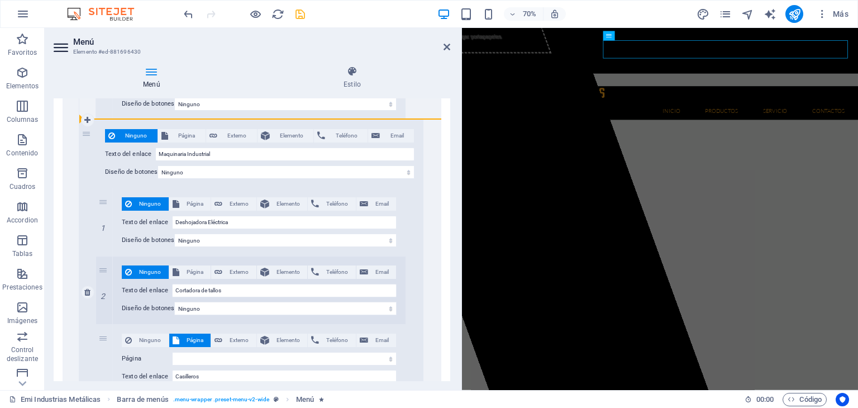
drag, startPoint x: 88, startPoint y: 306, endPoint x: 85, endPoint y: 254, distance: 52.0
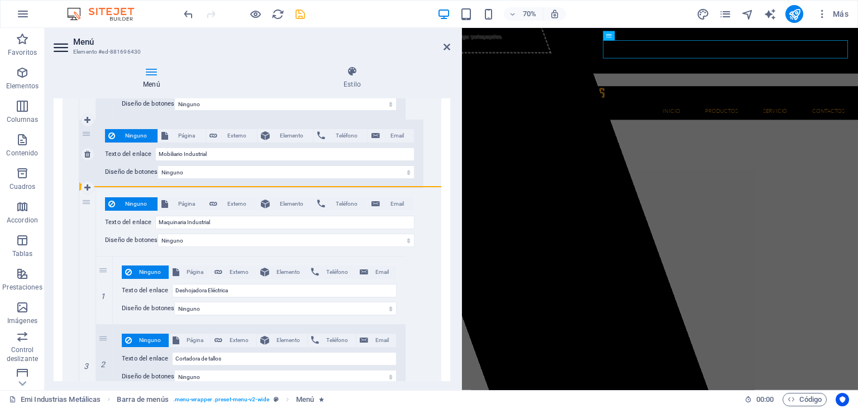
drag, startPoint x: 105, startPoint y: 351, endPoint x: 143, endPoint y: 182, distance: 173.5
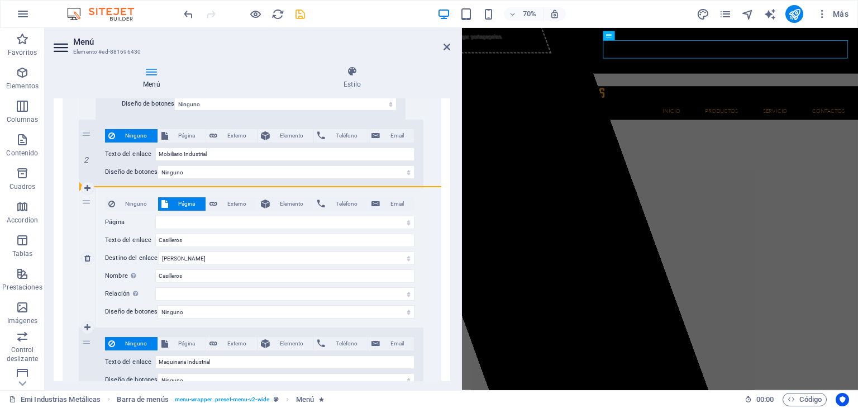
drag, startPoint x: 85, startPoint y: 197, endPoint x: 150, endPoint y: 188, distance: 64.9
click at [150, 188] on div "3 Ninguno Página Externo Elemento Teléfono Email Página Emi Industrias Metálica…" at bounding box center [251, 258] width 344 height 140
drag, startPoint x: 95, startPoint y: 195, endPoint x: 149, endPoint y: 183, distance: 55.4
drag, startPoint x: 89, startPoint y: 201, endPoint x: 143, endPoint y: 183, distance: 57.7
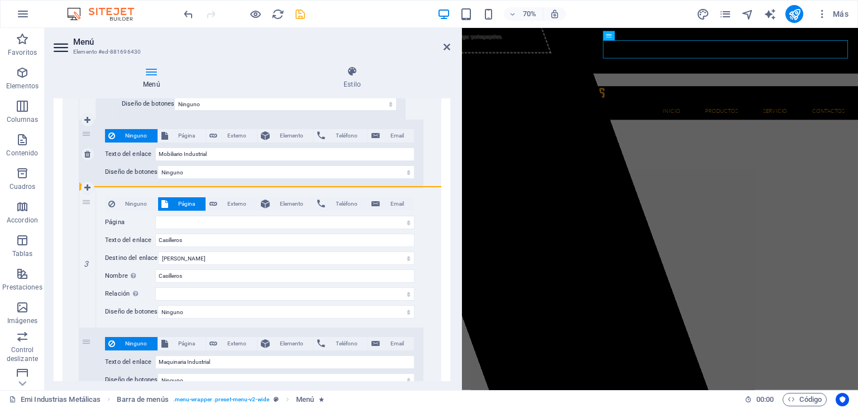
drag, startPoint x: 85, startPoint y: 284, endPoint x: 153, endPoint y: 180, distance: 123.9
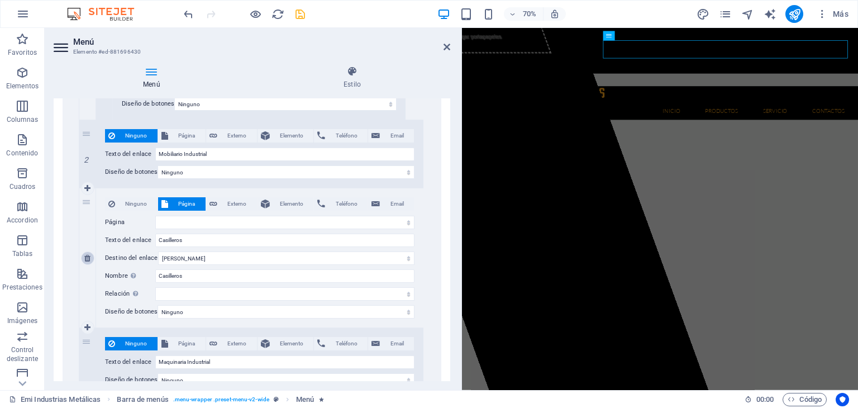
click at [87, 256] on icon at bounding box center [87, 258] width 6 height 8
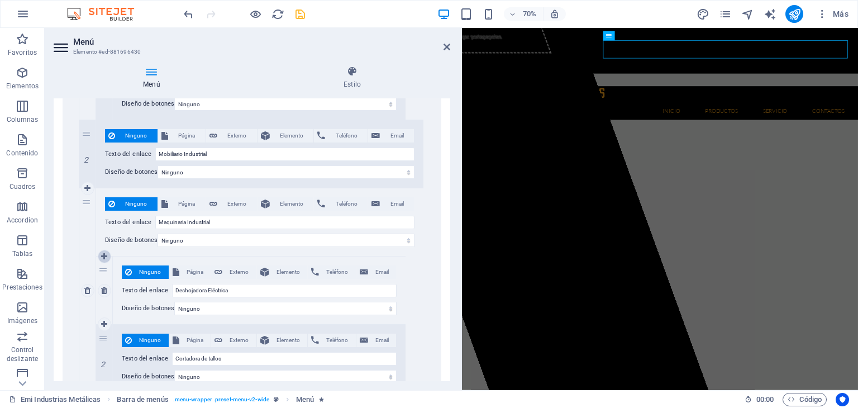
click at [105, 252] on icon at bounding box center [104, 256] width 6 height 8
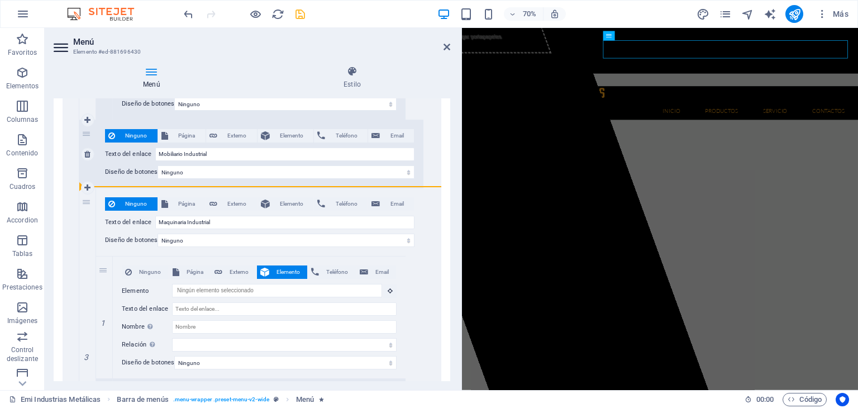
drag, startPoint x: 104, startPoint y: 270, endPoint x: 135, endPoint y: 182, distance: 93.4
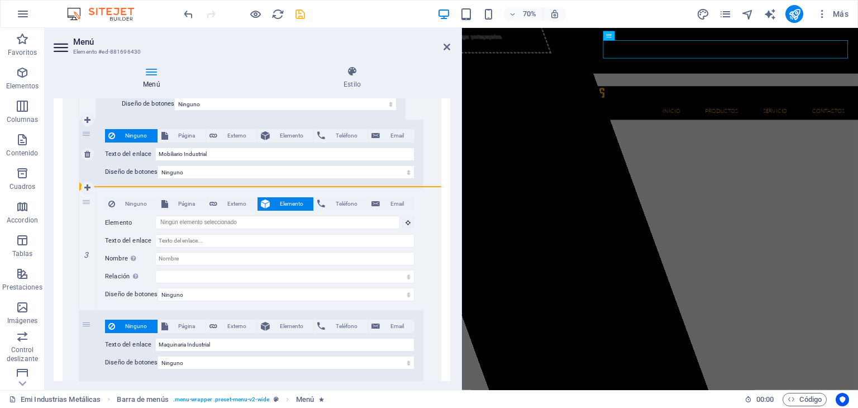
drag, startPoint x: 87, startPoint y: 198, endPoint x: 137, endPoint y: 178, distance: 53.8
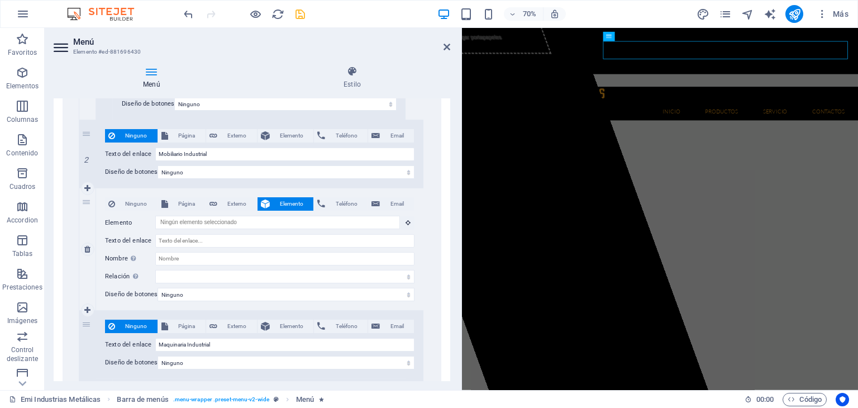
scroll to position [43, 0]
drag, startPoint x: 89, startPoint y: 248, endPoint x: 122, endPoint y: 203, distance: 55.6
click at [89, 247] on icon at bounding box center [87, 249] width 6 height 8
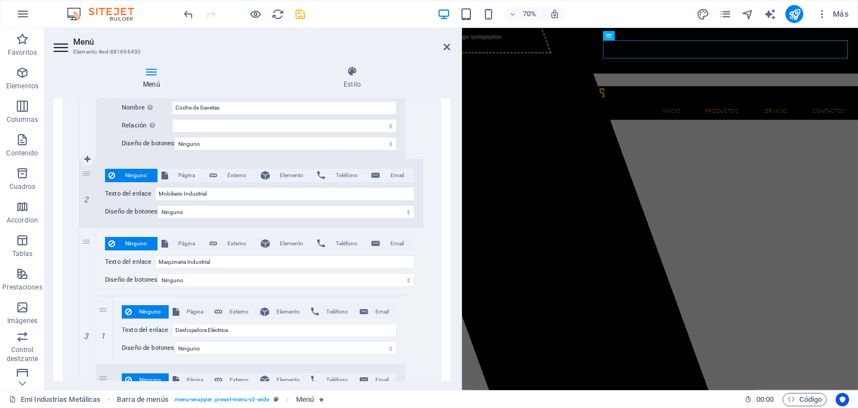
scroll to position [1340, 0]
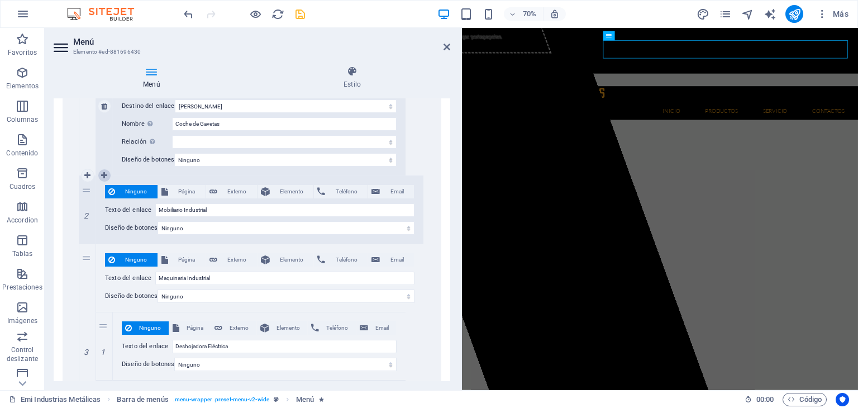
click at [104, 175] on icon at bounding box center [104, 175] width 6 height 8
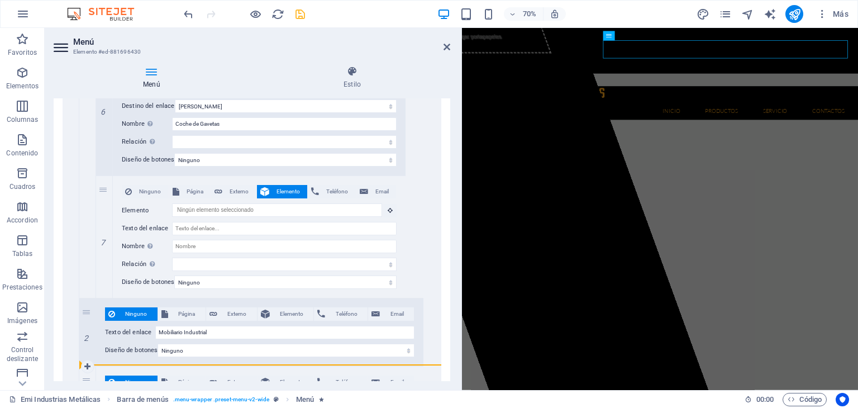
drag, startPoint x: 102, startPoint y: 189, endPoint x: 119, endPoint y: 355, distance: 166.7
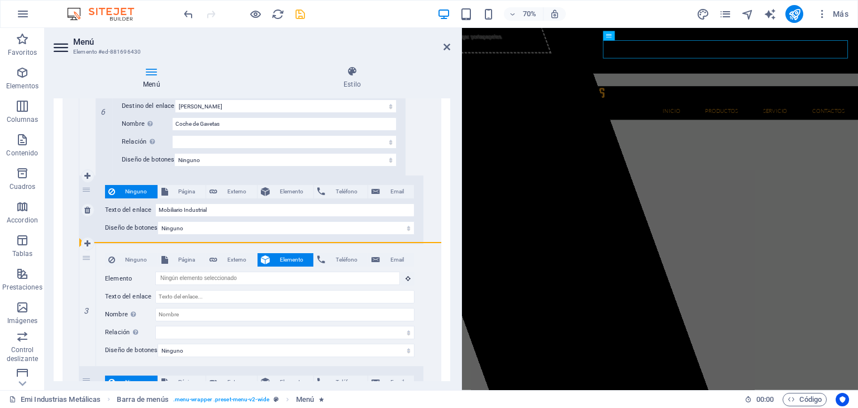
drag, startPoint x: 87, startPoint y: 253, endPoint x: 150, endPoint y: 241, distance: 63.6
drag, startPoint x: 89, startPoint y: 305, endPoint x: 152, endPoint y: 287, distance: 65.7
click at [89, 304] on icon at bounding box center [87, 305] width 6 height 8
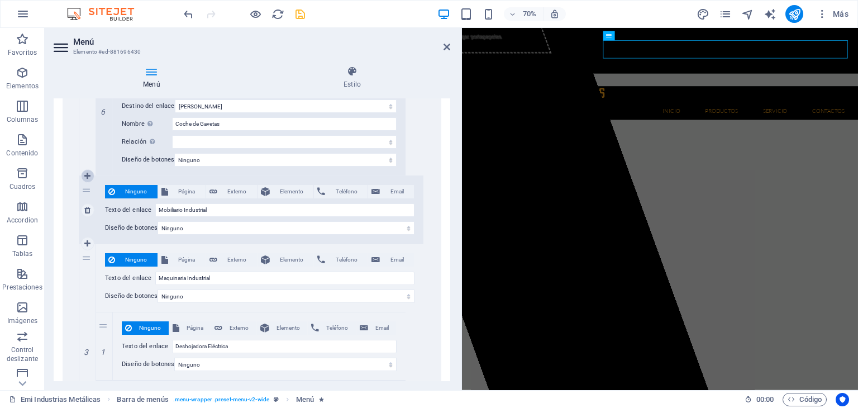
click at [89, 176] on icon at bounding box center [87, 176] width 6 height 8
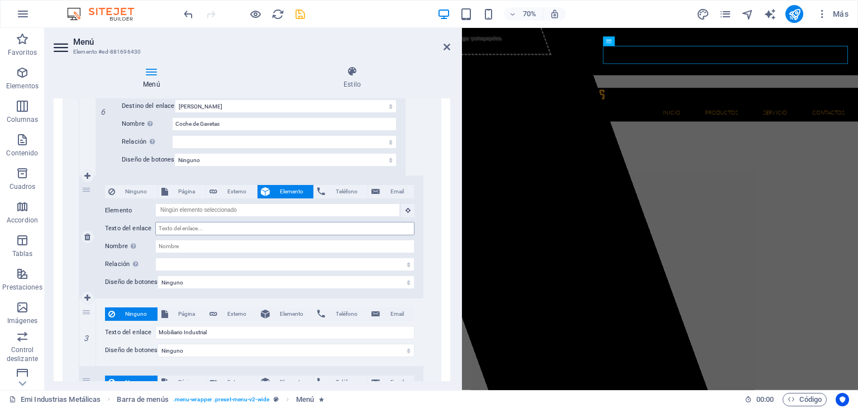
scroll to position [43, 0]
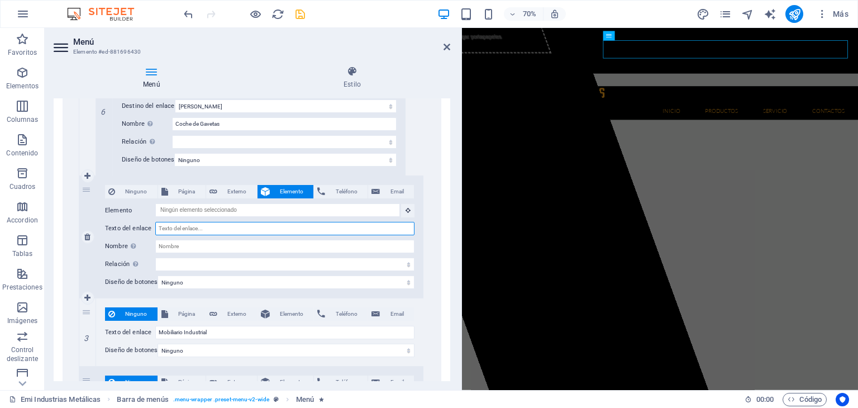
click at [223, 224] on input "Texto del enlace" at bounding box center [284, 228] width 259 height 13
drag, startPoint x: 180, startPoint y: 246, endPoint x: 197, endPoint y: 240, distance: 18.0
click at [181, 246] on input "Nombre Una descripción adicional del enlace no debería ser igual al texto del e…" at bounding box center [284, 246] width 259 height 13
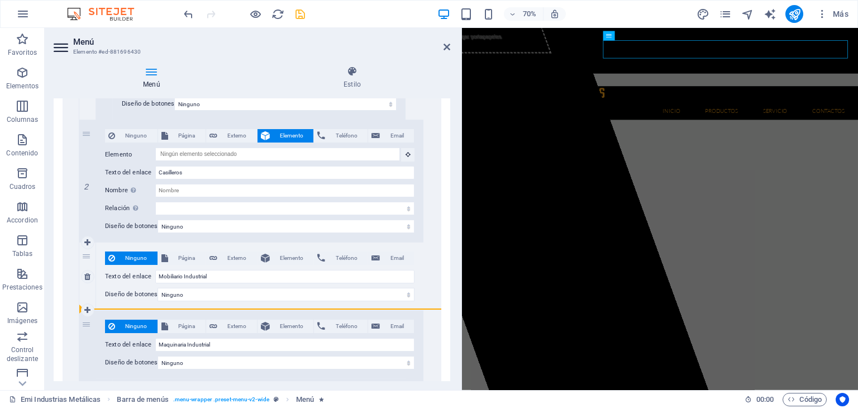
drag, startPoint x: 87, startPoint y: 134, endPoint x: 160, endPoint y: 304, distance: 184.6
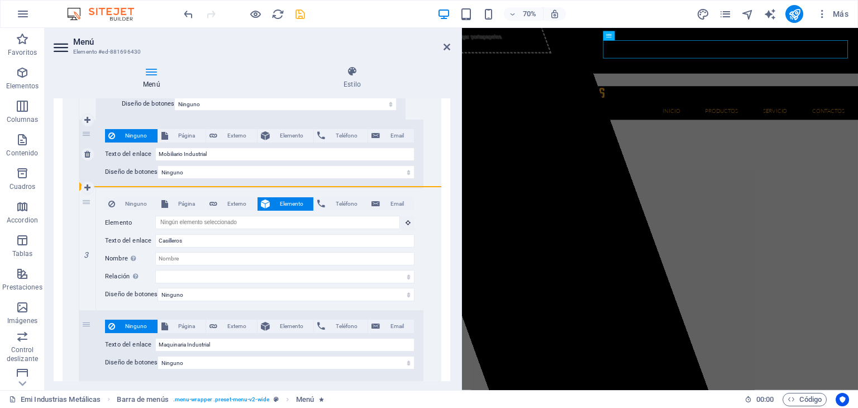
drag, startPoint x: 88, startPoint y: 197, endPoint x: 152, endPoint y: 184, distance: 64.9
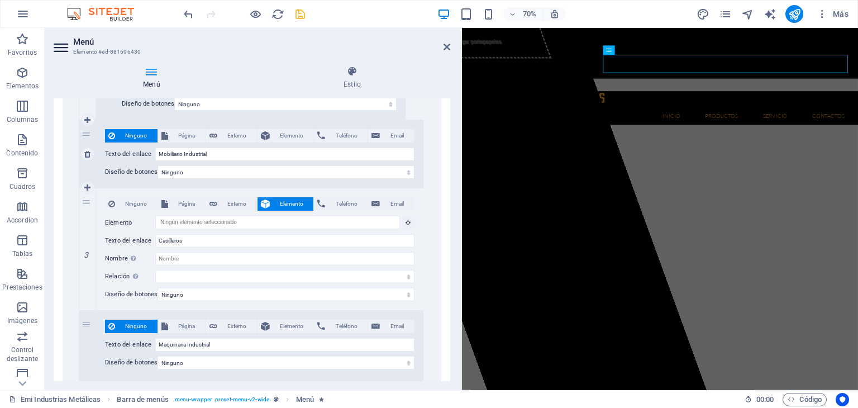
scroll to position [39, 0]
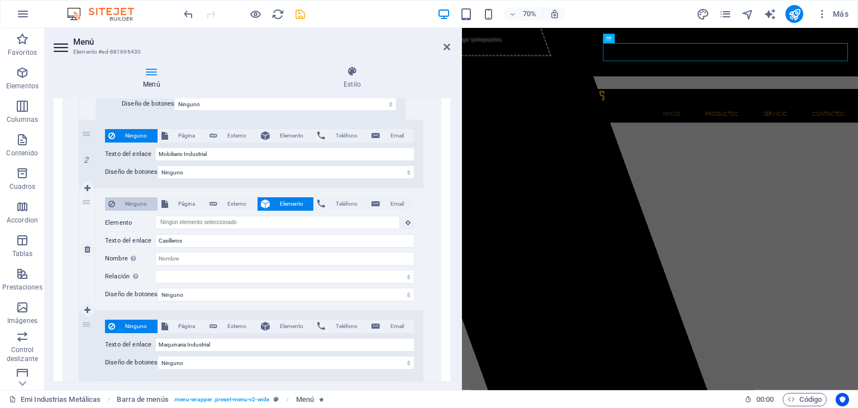
click at [133, 199] on span "Ninguno" at bounding box center [136, 203] width 36 height 13
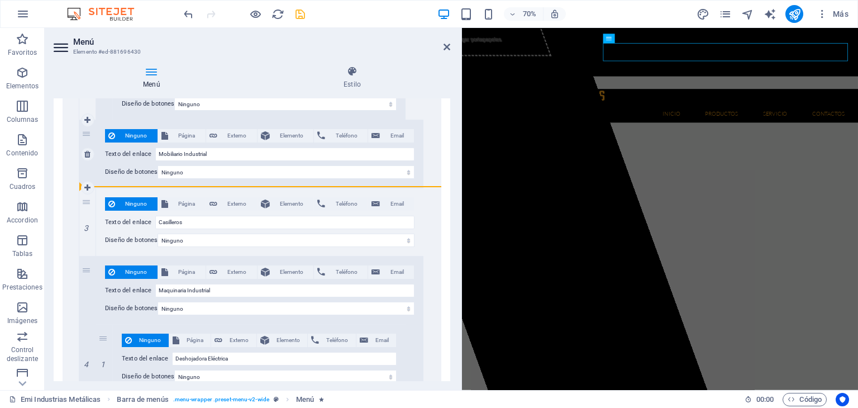
drag, startPoint x: 89, startPoint y: 198, endPoint x: 165, endPoint y: 186, distance: 77.4
drag, startPoint x: 84, startPoint y: 199, endPoint x: 149, endPoint y: 180, distance: 67.6
drag, startPoint x: 87, startPoint y: 201, endPoint x: 232, endPoint y: 184, distance: 146.2
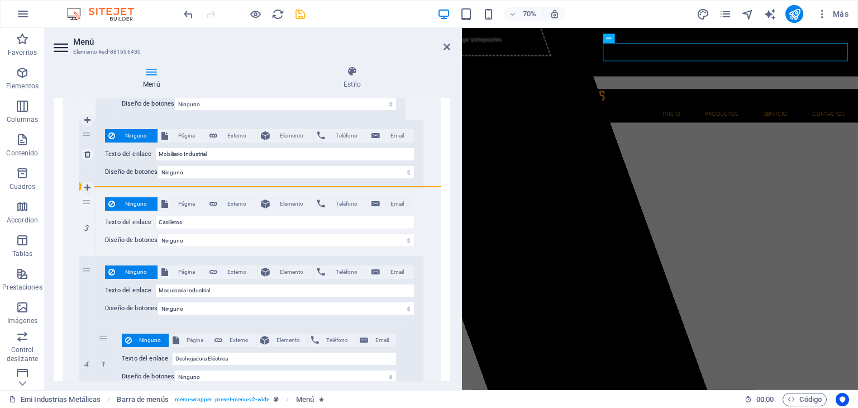
drag, startPoint x: 87, startPoint y: 200, endPoint x: 221, endPoint y: 181, distance: 135.3
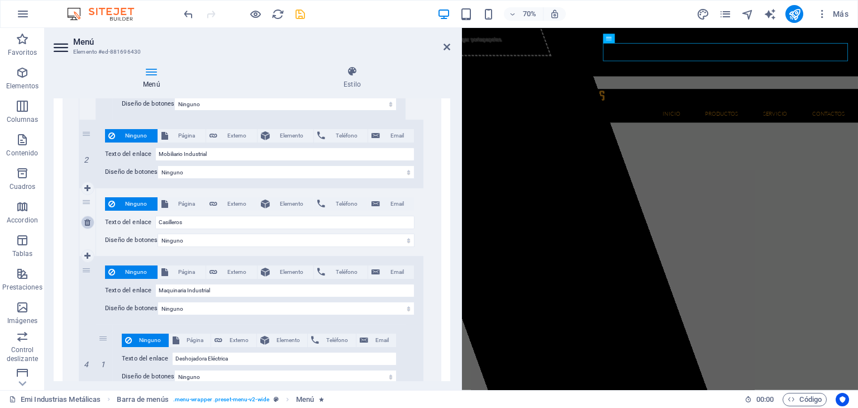
click at [85, 222] on icon at bounding box center [87, 222] width 6 height 8
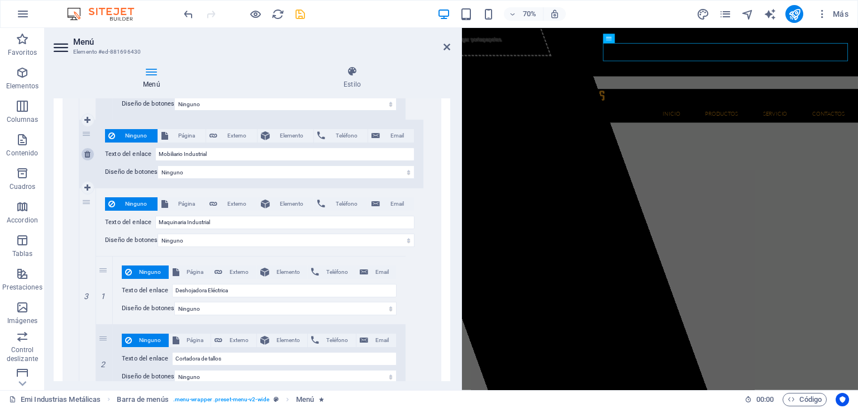
click at [85, 155] on icon at bounding box center [87, 154] width 6 height 8
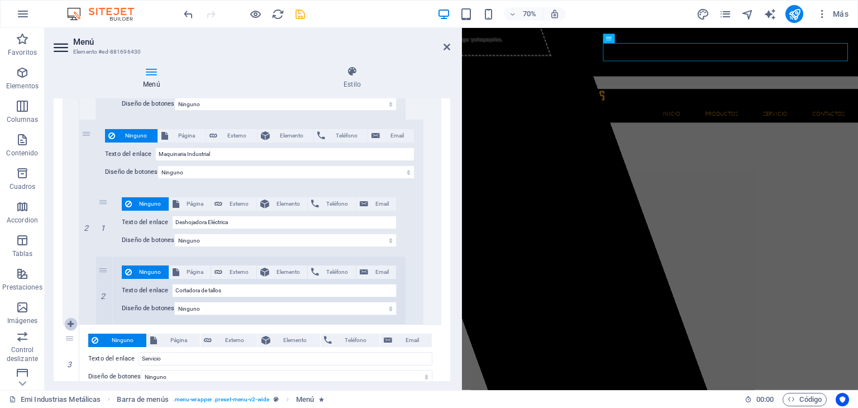
click at [69, 322] on icon at bounding box center [71, 324] width 6 height 8
click at [130, 340] on span "Ninguno" at bounding box center [122, 339] width 41 height 13
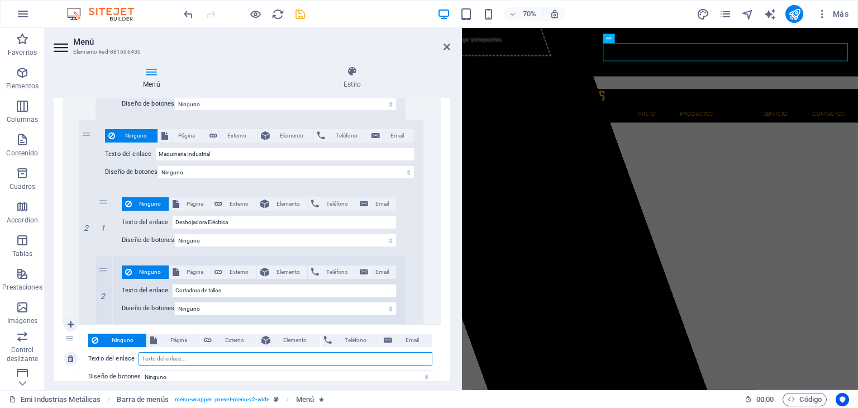
click at [170, 356] on input "Texto del enlace" at bounding box center [285, 358] width 294 height 13
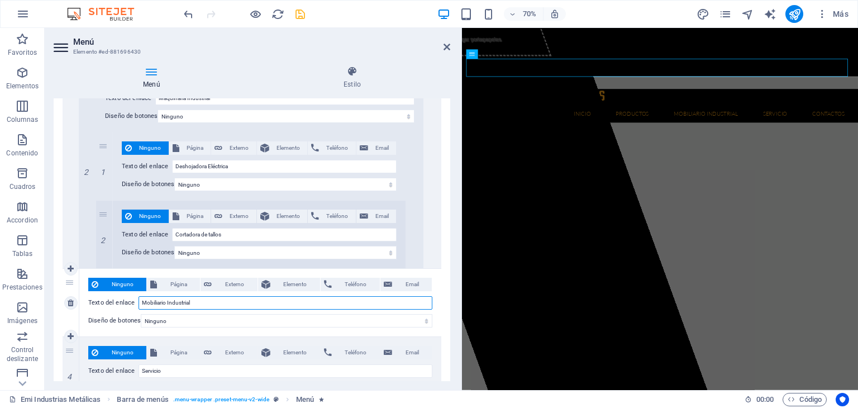
drag, startPoint x: 199, startPoint y: 301, endPoint x: 142, endPoint y: 302, distance: 57.0
click at [142, 302] on input "Mobiliario Industrial" at bounding box center [285, 302] width 294 height 13
click at [71, 270] on icon at bounding box center [71, 269] width 6 height 8
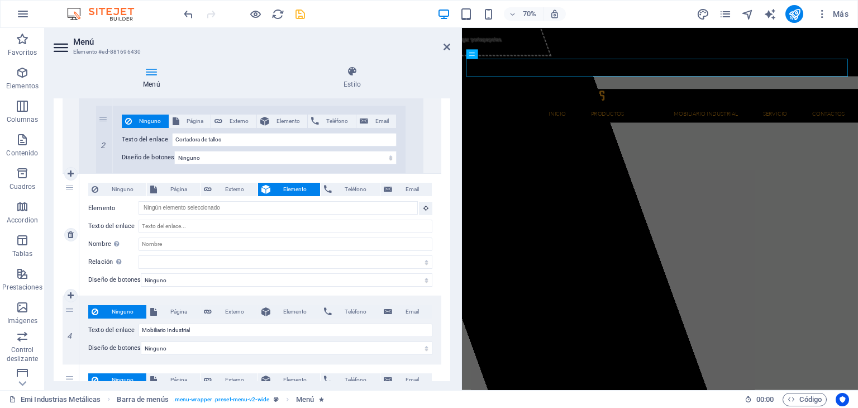
scroll to position [1563, 0]
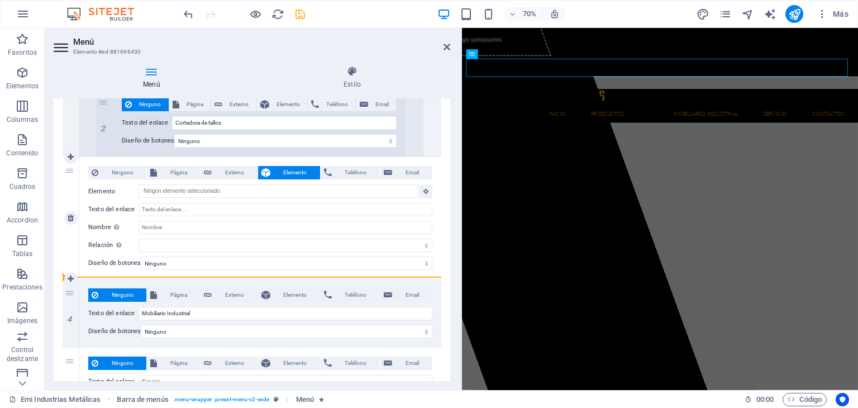
drag, startPoint x: 71, startPoint y: 289, endPoint x: 131, endPoint y: 271, distance: 62.9
drag, startPoint x: 69, startPoint y: 290, endPoint x: 137, endPoint y: 277, distance: 68.9
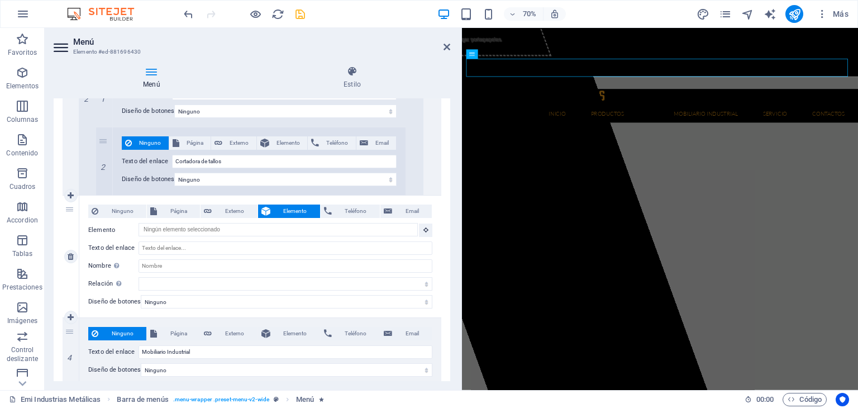
scroll to position [1507, 0]
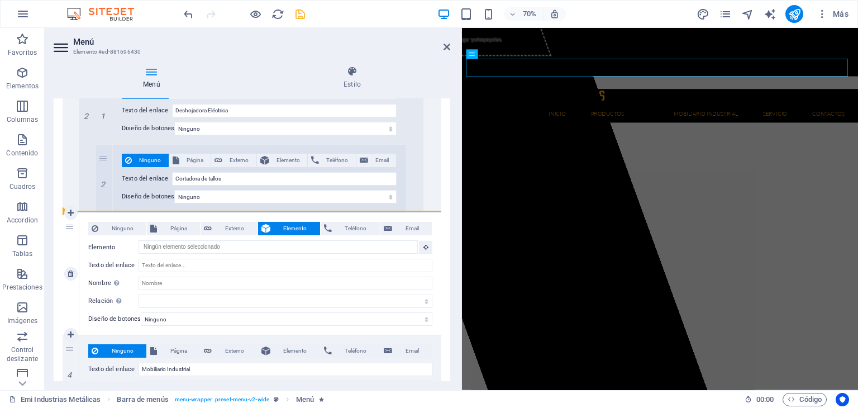
drag, startPoint x: 71, startPoint y: 346, endPoint x: 96, endPoint y: 251, distance: 98.7
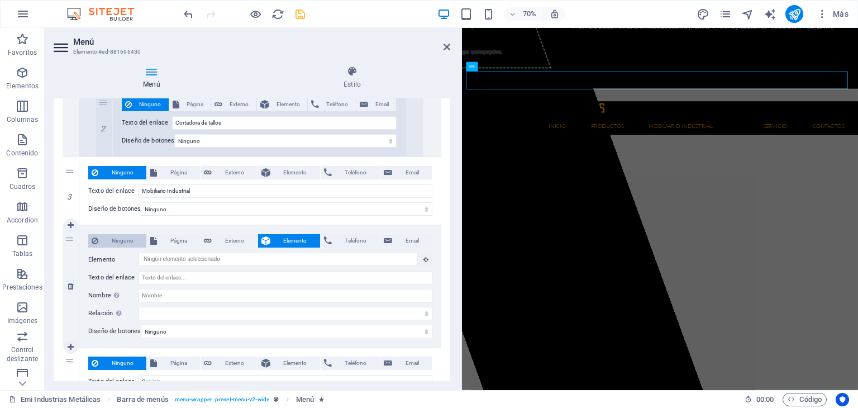
scroll to position [39, 0]
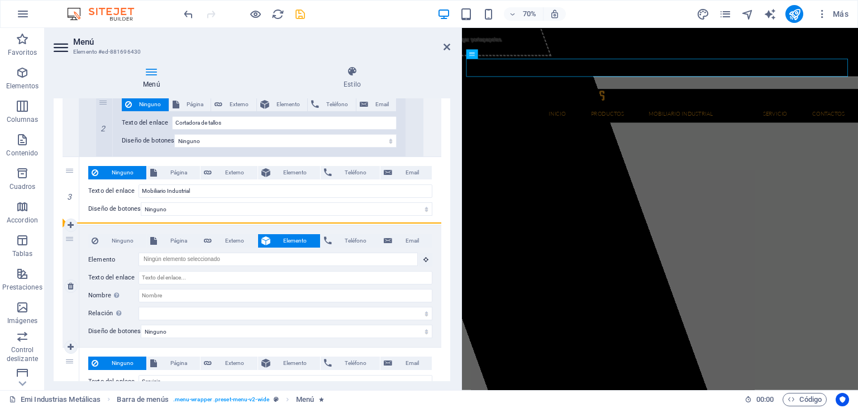
drag, startPoint x: 71, startPoint y: 235, endPoint x: 85, endPoint y: 228, distance: 15.0
click at [85, 228] on div "4 Ninguno Página Externo Elemento Teléfono Email Página Emi Industrias Metálica…" at bounding box center [252, 286] width 379 height 122
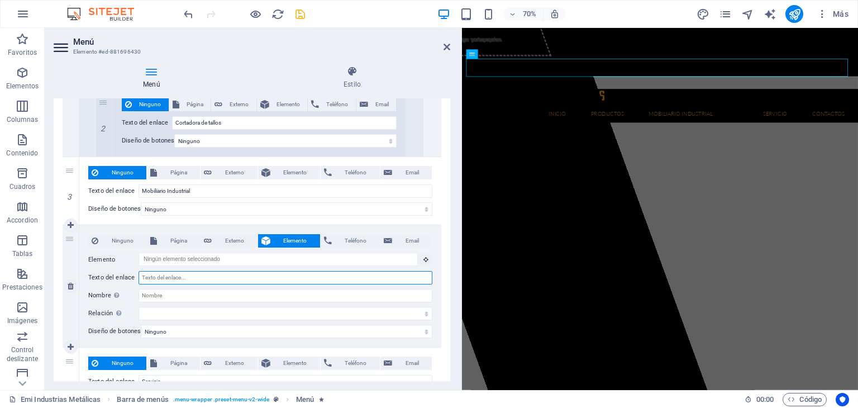
click at [190, 271] on input "Texto del enlace" at bounding box center [285, 277] width 294 height 13
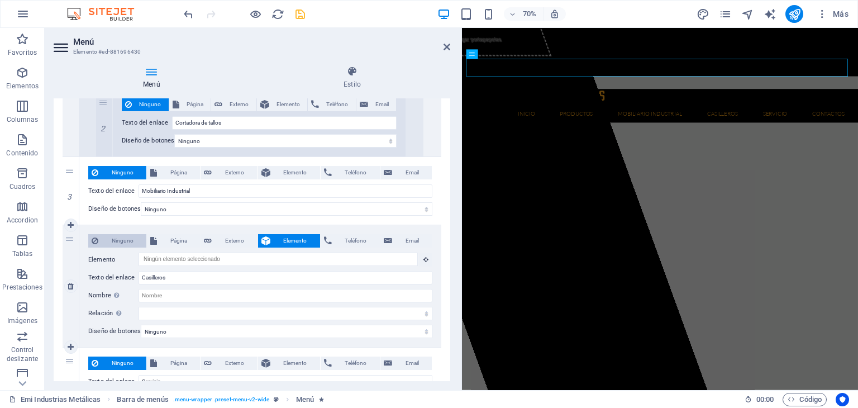
click at [108, 240] on span "Ninguno" at bounding box center [122, 240] width 41 height 13
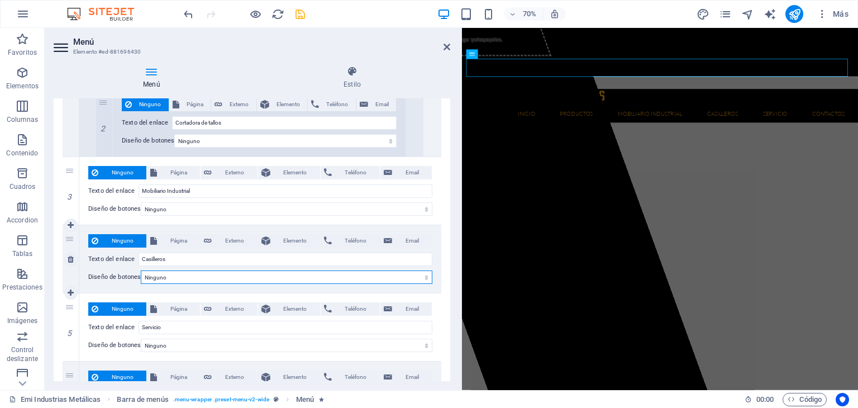
click at [159, 272] on select "Ninguno Predeterminado Principal Secundario" at bounding box center [286, 276] width 291 height 13
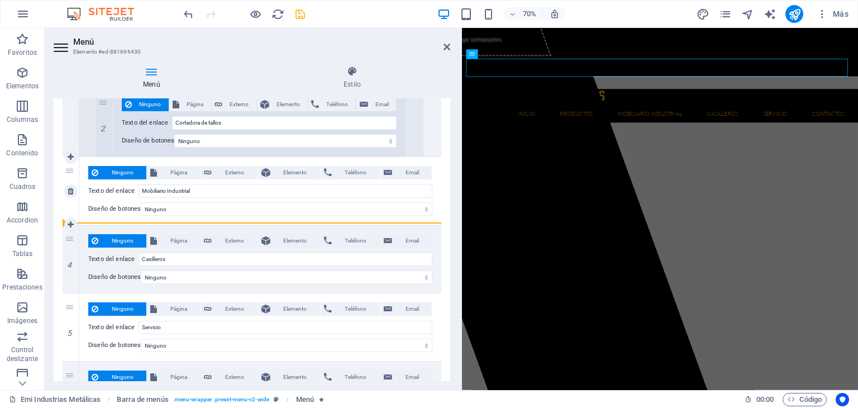
drag, startPoint x: 74, startPoint y: 235, endPoint x: 85, endPoint y: 222, distance: 17.0
drag, startPoint x: 71, startPoint y: 236, endPoint x: 144, endPoint y: 219, distance: 74.5
drag, startPoint x: 70, startPoint y: 234, endPoint x: 82, endPoint y: 211, distance: 26.2
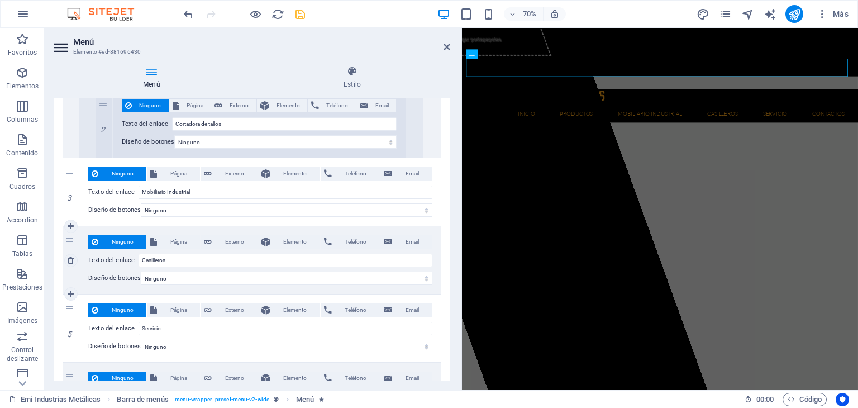
scroll to position [1506, 0]
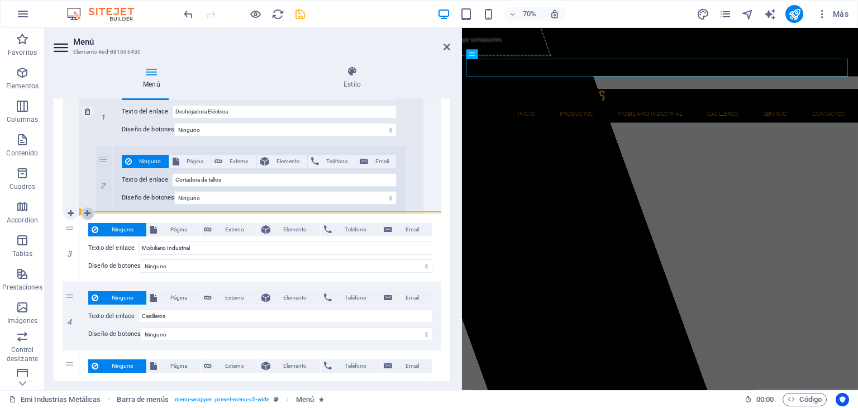
drag, startPoint x: 71, startPoint y: 229, endPoint x: 90, endPoint y: 217, distance: 21.8
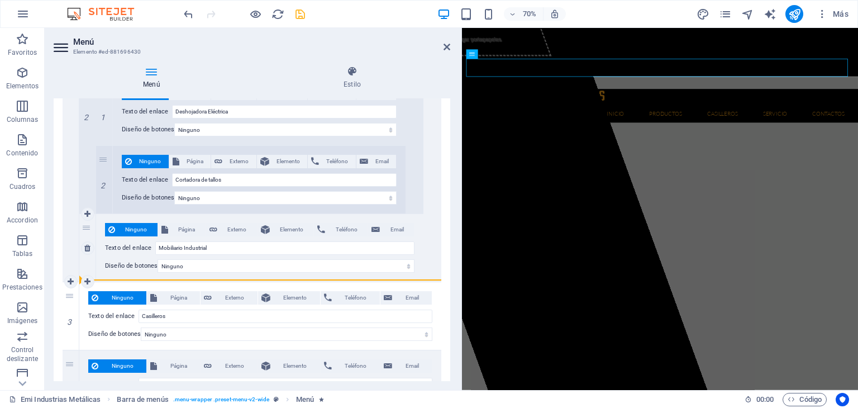
drag, startPoint x: 68, startPoint y: 295, endPoint x: 104, endPoint y: 277, distance: 40.4
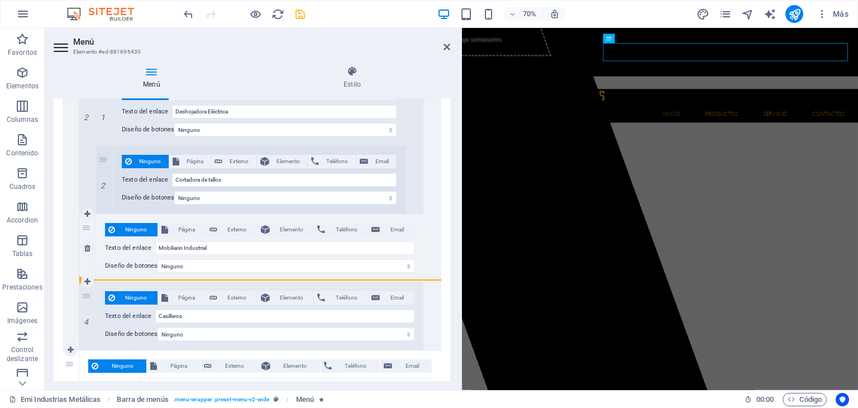
drag, startPoint x: 87, startPoint y: 296, endPoint x: 98, endPoint y: 272, distance: 26.2
drag, startPoint x: 86, startPoint y: 293, endPoint x: 104, endPoint y: 280, distance: 22.0
click at [104, 282] on div "4 Ninguno Página Externo Elemento Teléfono Email Página Emi Industrias Metálica…" at bounding box center [251, 316] width 344 height 68
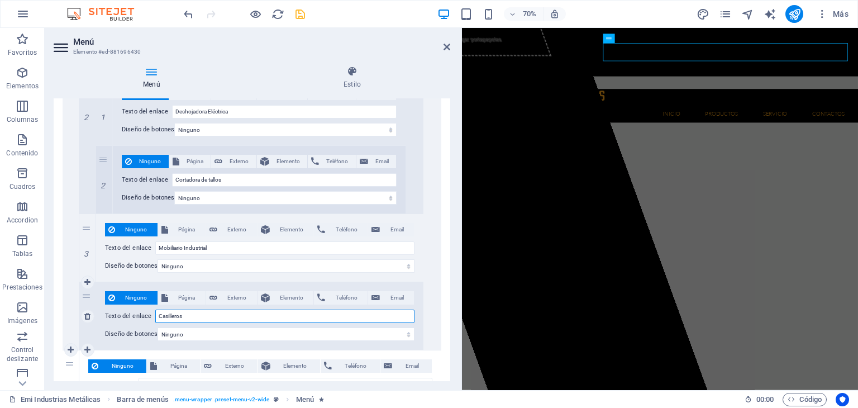
click at [193, 312] on input "Casilleros" at bounding box center [284, 315] width 259 height 13
click at [91, 280] on link at bounding box center [87, 281] width 13 height 13
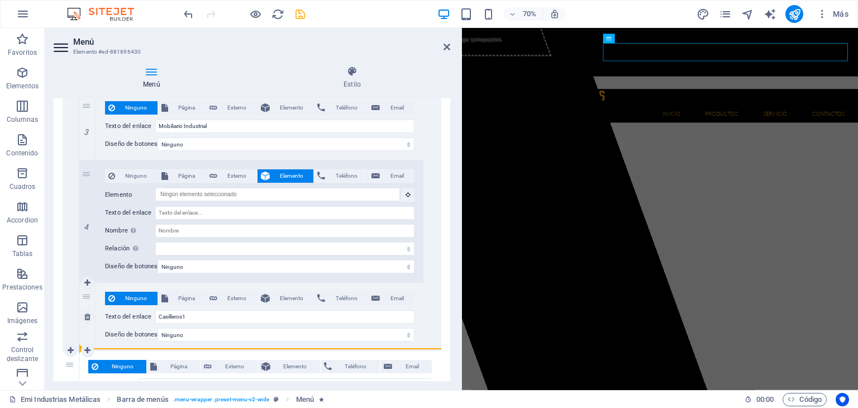
drag, startPoint x: 87, startPoint y: 193, endPoint x: 117, endPoint y: 331, distance: 141.2
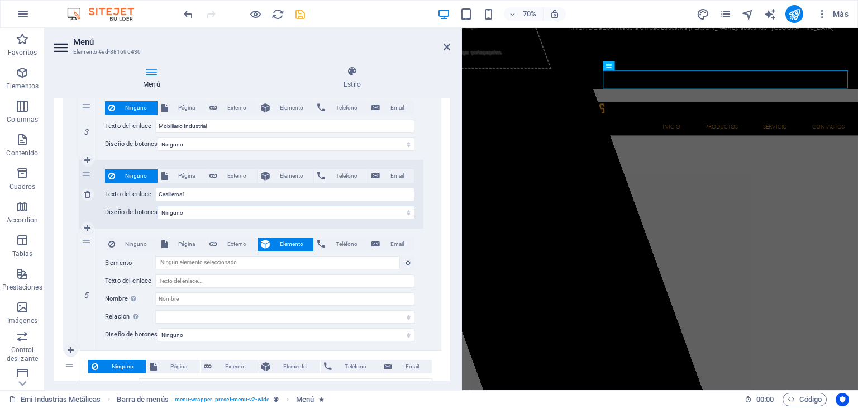
scroll to position [39, 0]
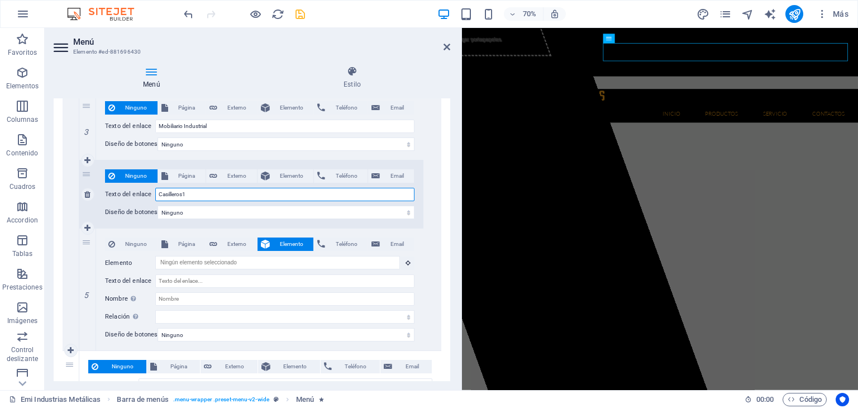
drag, startPoint x: 198, startPoint y: 192, endPoint x: 159, endPoint y: 194, distance: 39.1
click at [159, 194] on input "Casilleros1" at bounding box center [284, 194] width 259 height 13
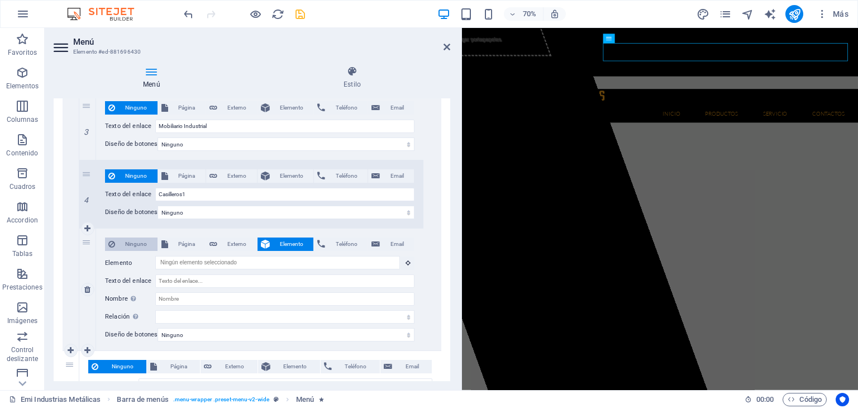
click at [136, 242] on span "Ninguno" at bounding box center [136, 243] width 36 height 13
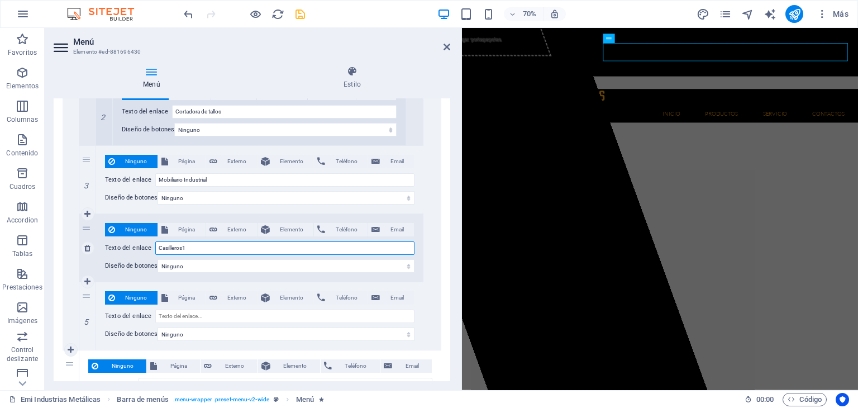
click at [197, 243] on input "Casilleros1" at bounding box center [284, 247] width 259 height 13
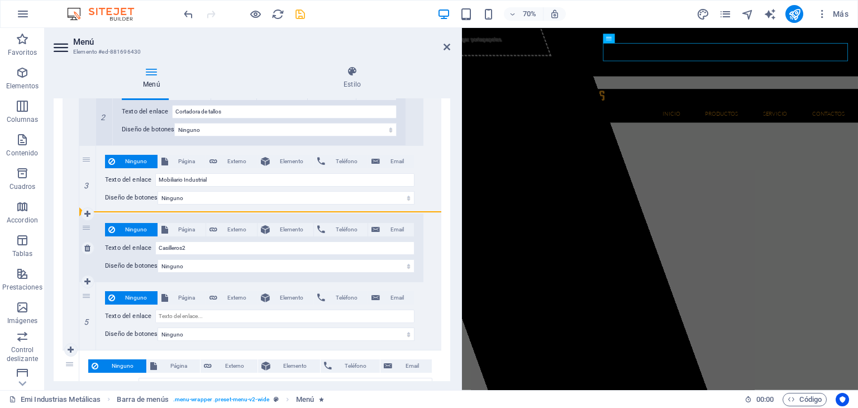
drag, startPoint x: 86, startPoint y: 227, endPoint x: 109, endPoint y: 212, distance: 28.2
click at [109, 214] on div "4 Ninguno Página Externo Elemento Teléfono Email Página Emi Industrias Metálica…" at bounding box center [251, 248] width 344 height 68
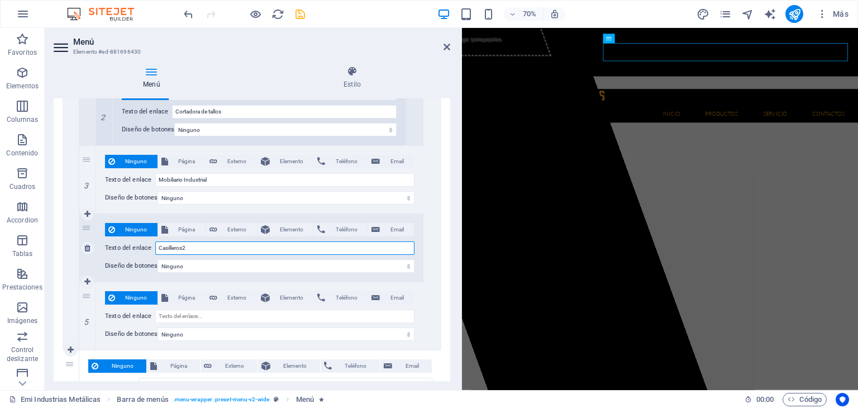
click at [194, 251] on input "Casilleros2" at bounding box center [284, 247] width 259 height 13
drag, startPoint x: 185, startPoint y: 248, endPoint x: 156, endPoint y: 245, distance: 29.8
click at [156, 245] on input "Casilleros1" at bounding box center [284, 247] width 259 height 13
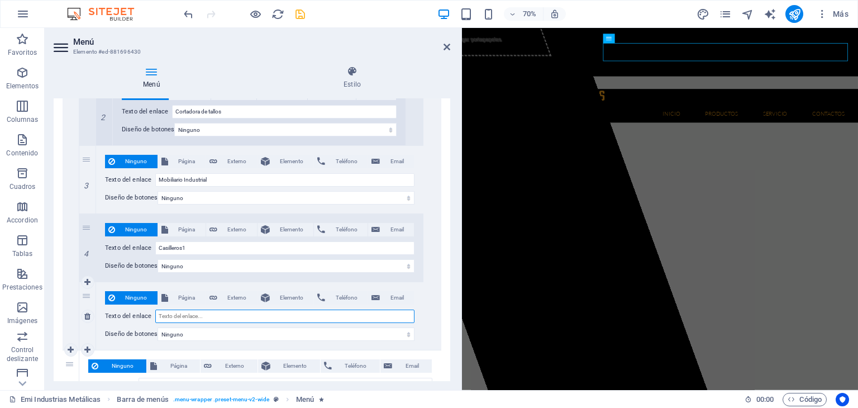
click at [186, 313] on input "Texto del enlace" at bounding box center [284, 315] width 259 height 13
paste input "Casilleros1"
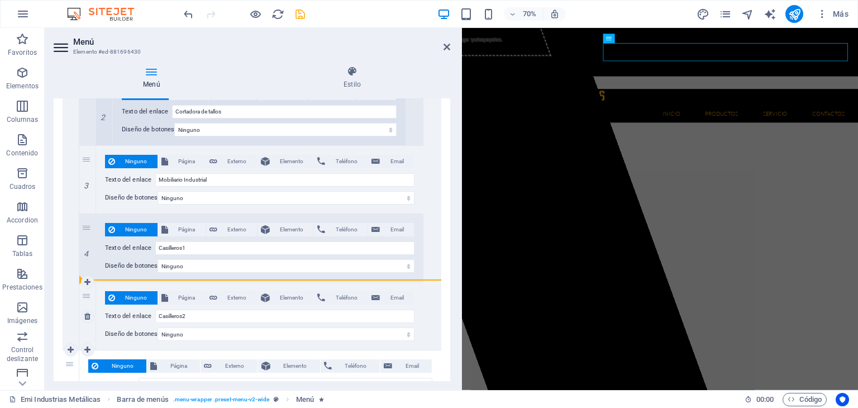
drag, startPoint x: 87, startPoint y: 293, endPoint x: 169, endPoint y: 280, distance: 83.1
click at [169, 282] on div "5 Ninguno Página Externo Elemento Teléfono Email Página Emi Industrias Metálica…" at bounding box center [251, 316] width 344 height 68
drag, startPoint x: 85, startPoint y: 298, endPoint x: 122, endPoint y: 278, distance: 42.2
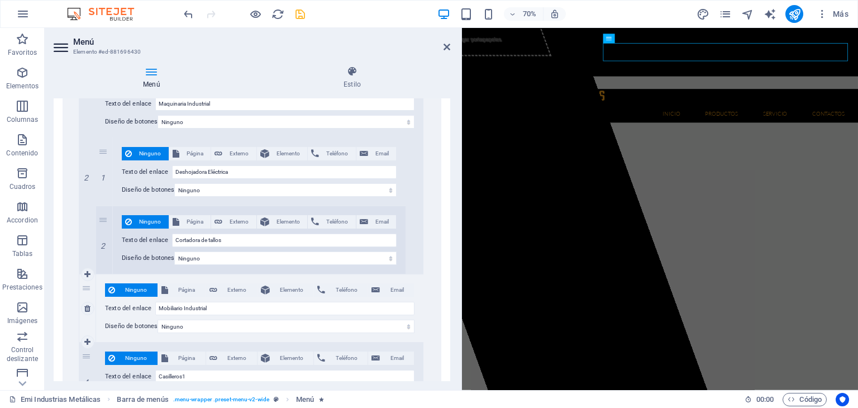
scroll to position [1463, 0]
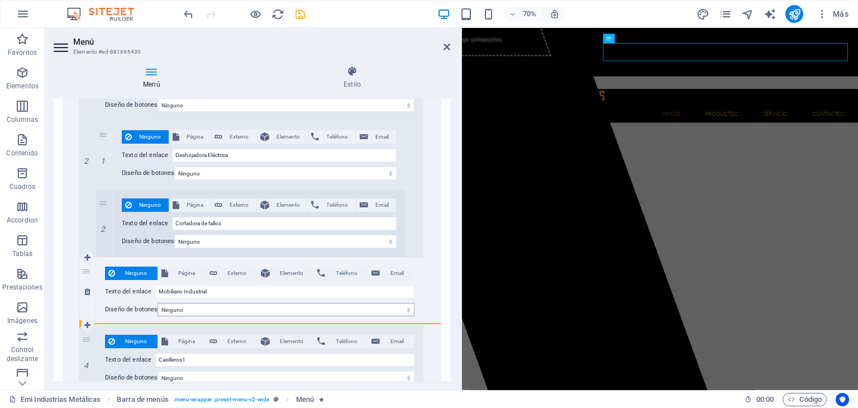
drag, startPoint x: 93, startPoint y: 331, endPoint x: 174, endPoint y: 308, distance: 84.0
drag, startPoint x: 98, startPoint y: 336, endPoint x: 154, endPoint y: 319, distance: 58.1
drag, startPoint x: 85, startPoint y: 339, endPoint x: 197, endPoint y: 311, distance: 115.1
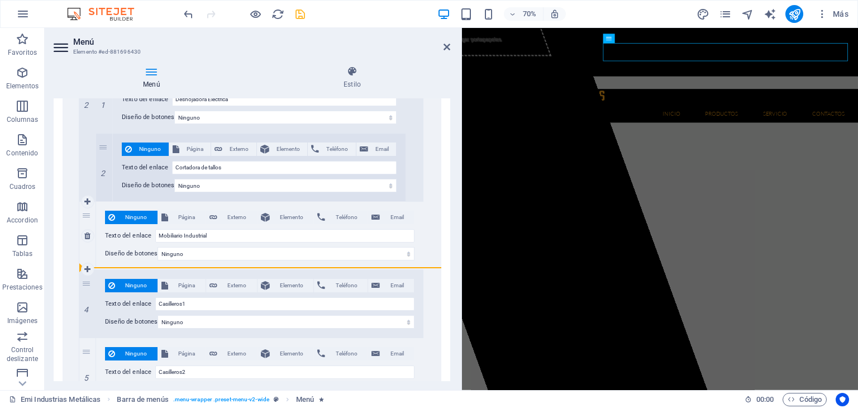
drag, startPoint x: 87, startPoint y: 280, endPoint x: 112, endPoint y: 266, distance: 28.3
drag, startPoint x: 85, startPoint y: 284, endPoint x: 109, endPoint y: 268, distance: 28.2
click at [109, 270] on div "4 Ninguno Página Externo Elemento Teléfono Email Página Emi Industrias Metálica…" at bounding box center [251, 304] width 344 height 68
drag, startPoint x: 87, startPoint y: 280, endPoint x: 158, endPoint y: 244, distance: 80.1
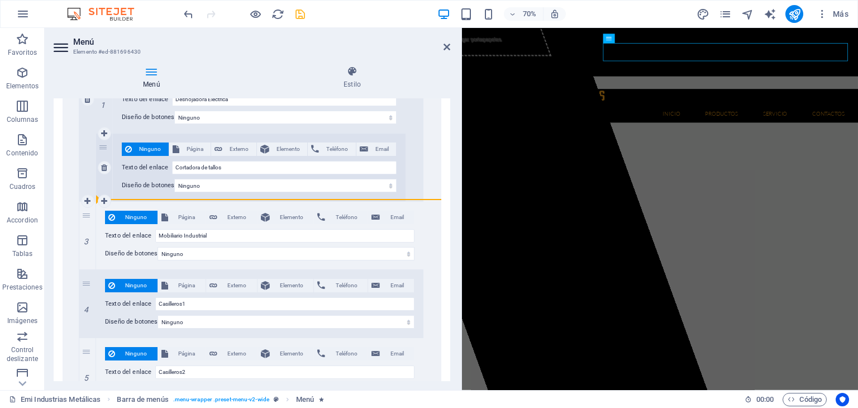
drag, startPoint x: 87, startPoint y: 279, endPoint x: 132, endPoint y: 199, distance: 91.5
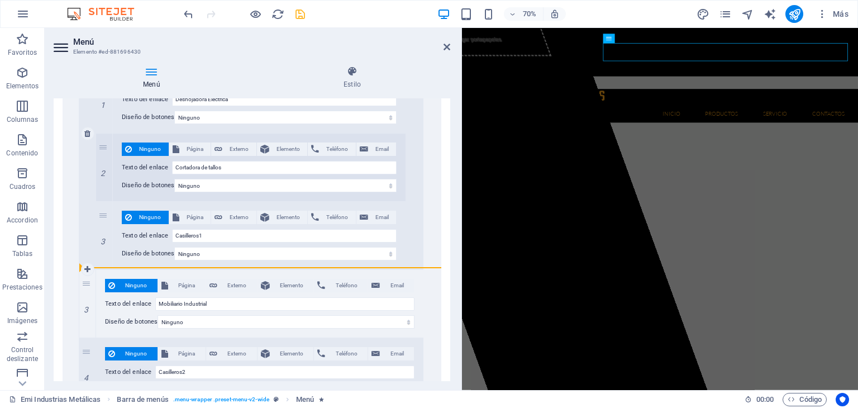
drag, startPoint x: 87, startPoint y: 283, endPoint x: 85, endPoint y: 151, distance: 132.3
drag, startPoint x: 89, startPoint y: 285, endPoint x: 88, endPoint y: 167, distance: 118.4
drag, startPoint x: 85, startPoint y: 280, endPoint x: 83, endPoint y: 188, distance: 91.6
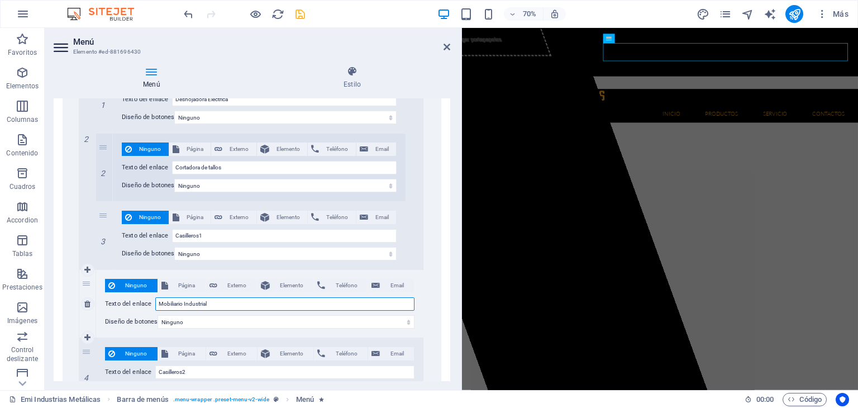
drag, startPoint x: 214, startPoint y: 300, endPoint x: 160, endPoint y: 301, distance: 54.2
click at [160, 301] on input "Mobiliario Industrial" at bounding box center [284, 303] width 259 height 13
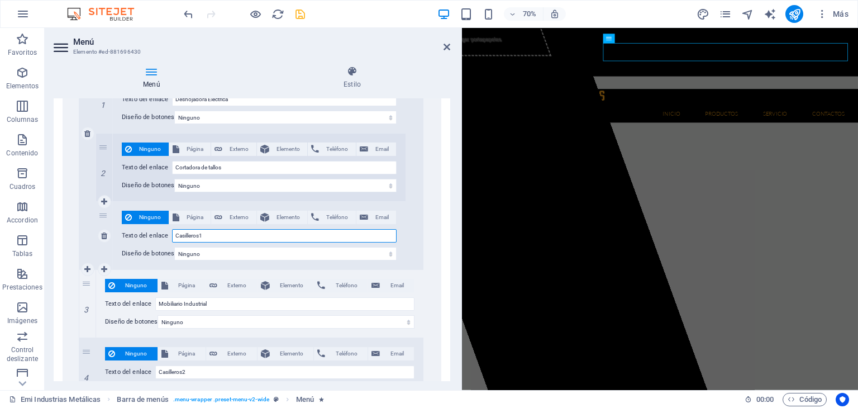
drag, startPoint x: 214, startPoint y: 235, endPoint x: 174, endPoint y: 233, distance: 40.8
click at [174, 233] on input "Casilleros1" at bounding box center [284, 235] width 224 height 13
paste input "Mobiliario Industrial"
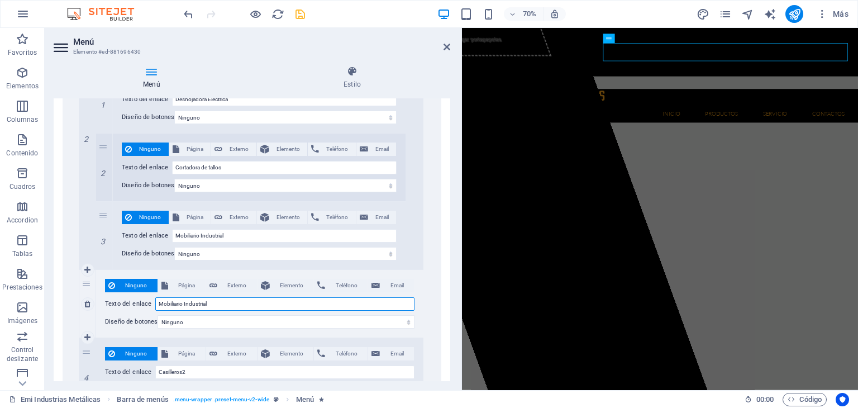
drag, startPoint x: 213, startPoint y: 303, endPoint x: 159, endPoint y: 304, distance: 54.2
click at [159, 304] on input "Mobiliario Industrial" at bounding box center [284, 303] width 259 height 13
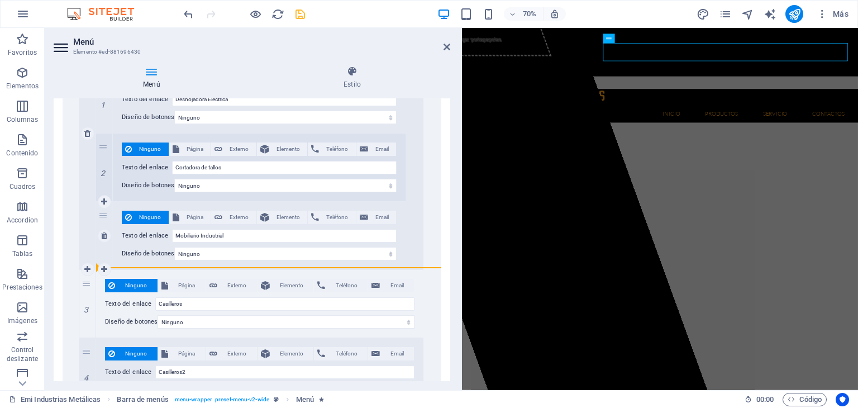
drag, startPoint x: 87, startPoint y: 280, endPoint x: 152, endPoint y: 262, distance: 67.7
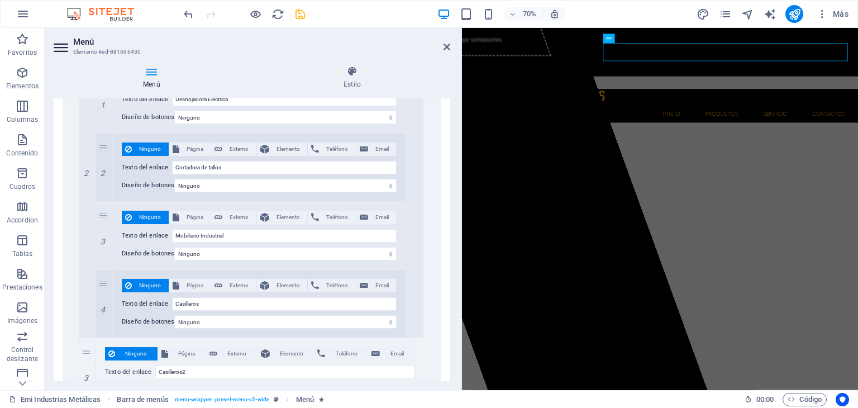
drag, startPoint x: 88, startPoint y: 370, endPoint x: 102, endPoint y: 349, distance: 24.6
click at [0, 0] on icon at bounding box center [0, 0] width 0 height 0
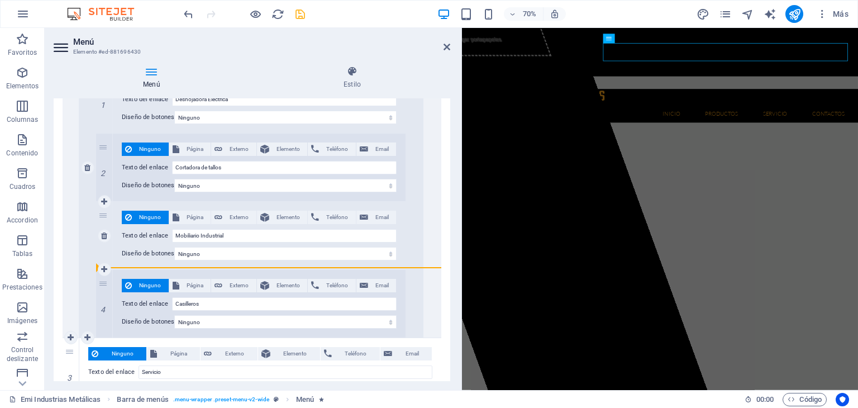
drag, startPoint x: 102, startPoint y: 285, endPoint x: 161, endPoint y: 265, distance: 62.5
click at [161, 265] on div "1 Ninguno Página Externo Elemento Teléfono Email Página Emi Industrias Metálica…" at bounding box center [250, 201] width 309 height 272
drag, startPoint x: 105, startPoint y: 281, endPoint x: 199, endPoint y: 264, distance: 95.3
click at [199, 264] on div "1 Ninguno Página Externo Elemento Teléfono Email Página Emi Industrias Metálica…" at bounding box center [250, 201] width 309 height 272
drag, startPoint x: 100, startPoint y: 281, endPoint x: 191, endPoint y: 261, distance: 93.2
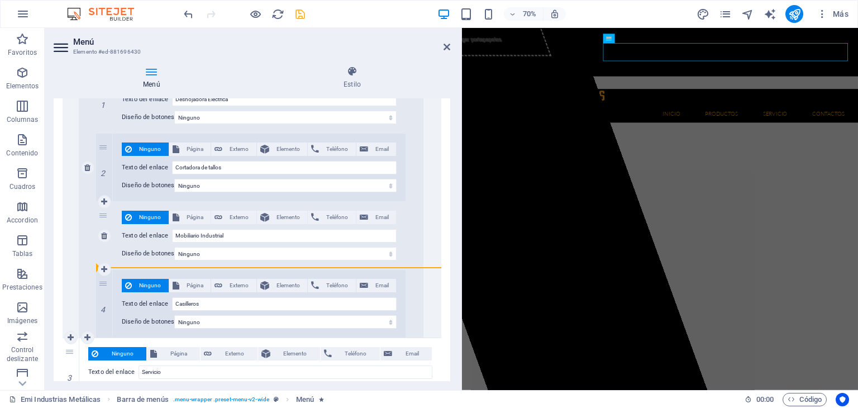
click at [191, 261] on div "1 Ninguno Página Externo Elemento Teléfono Email Página Emi Industrias Metálica…" at bounding box center [250, 201] width 309 height 272
drag, startPoint x: 101, startPoint y: 282, endPoint x: 166, endPoint y: 262, distance: 68.3
click at [166, 262] on div "1 Ninguno Página Externo Elemento Teléfono Email Página Emi Industrias Metálica…" at bounding box center [250, 201] width 309 height 272
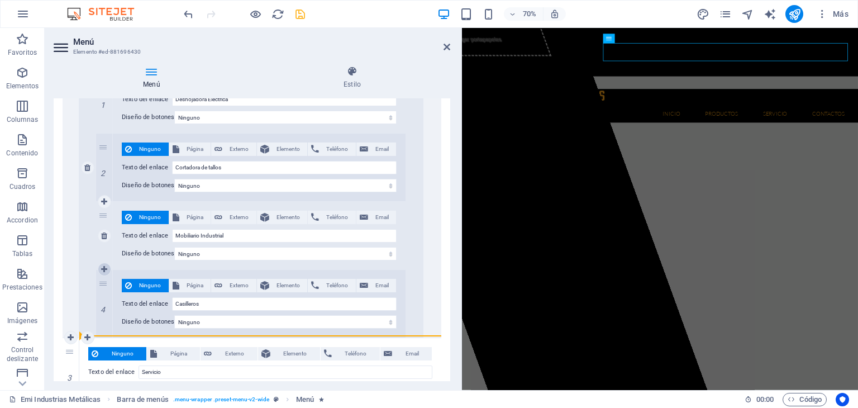
drag, startPoint x: 106, startPoint y: 216, endPoint x: 107, endPoint y: 266, distance: 50.8
click at [107, 266] on div "3" at bounding box center [104, 236] width 17 height 68
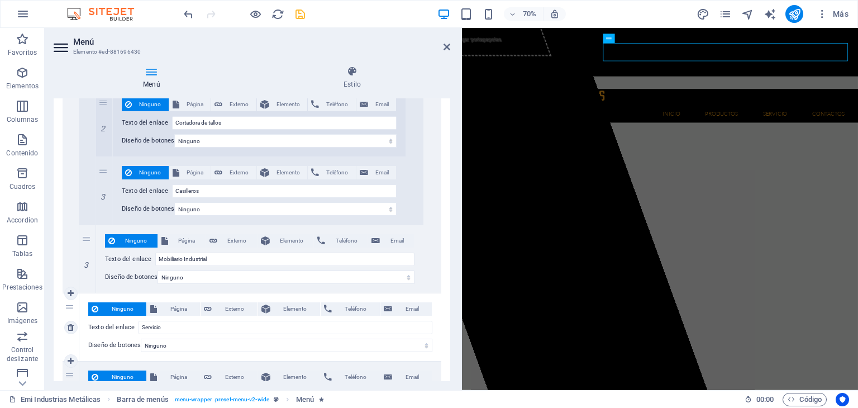
scroll to position [1574, 0]
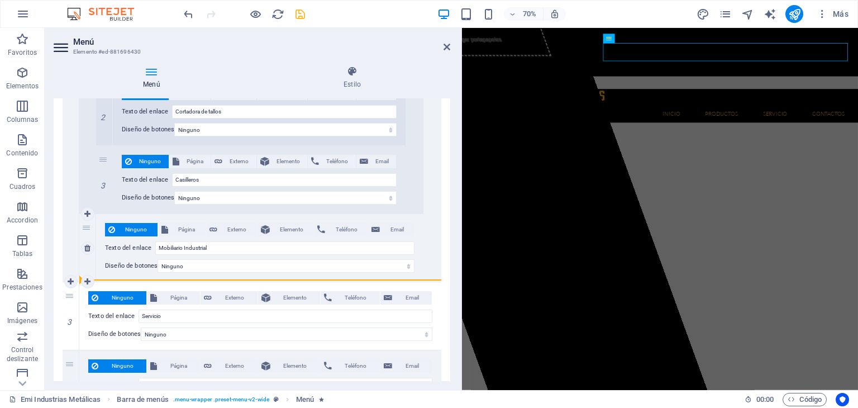
drag, startPoint x: 104, startPoint y: 159, endPoint x: 173, endPoint y: 276, distance: 135.9
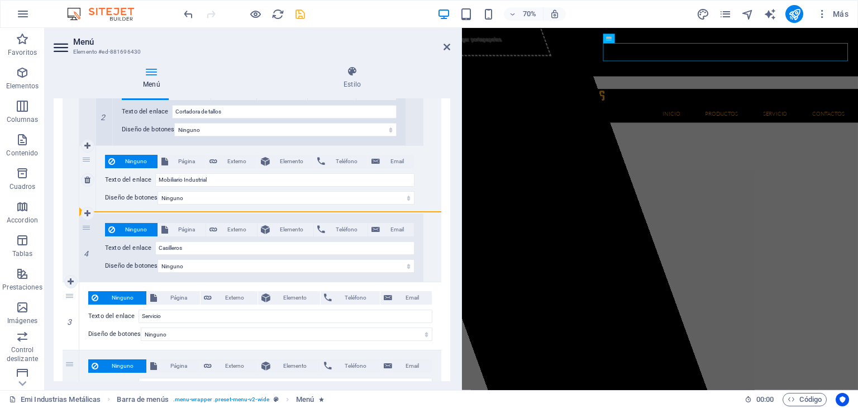
drag, startPoint x: 87, startPoint y: 227, endPoint x: 147, endPoint y: 208, distance: 63.6
drag, startPoint x: 88, startPoint y: 226, endPoint x: 94, endPoint y: 196, distance: 30.1
drag, startPoint x: 92, startPoint y: 224, endPoint x: 312, endPoint y: 207, distance: 220.7
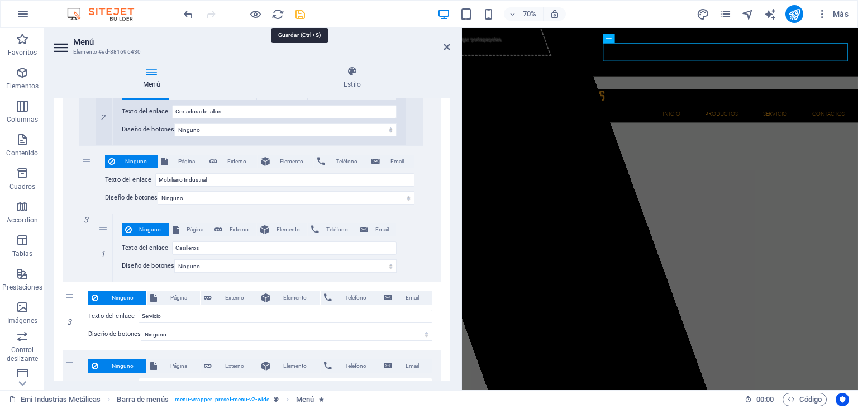
click at [302, 11] on icon "save" at bounding box center [300, 14] width 13 height 13
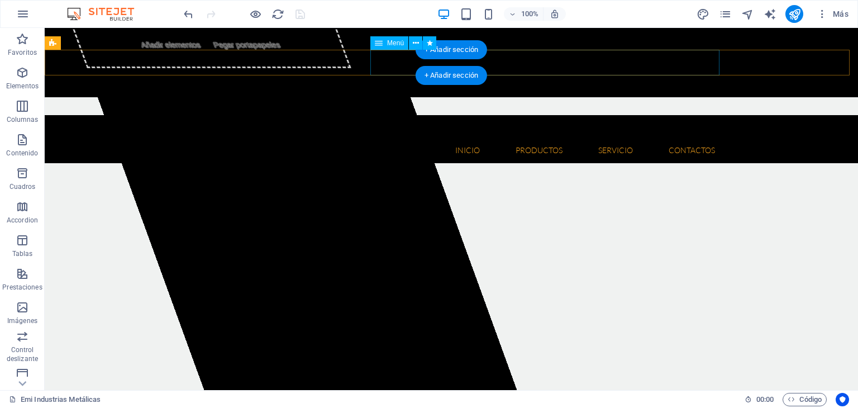
click at [387, 137] on nav "Inicio Quienes somos Misión y Visión Productos Herramientas Floricolas Aspirado…" at bounding box center [451, 150] width 545 height 26
click at [388, 137] on nav "Inicio Quienes somos Misión y Visión Productos Herramientas Floricolas Aspirado…" at bounding box center [451, 150] width 545 height 26
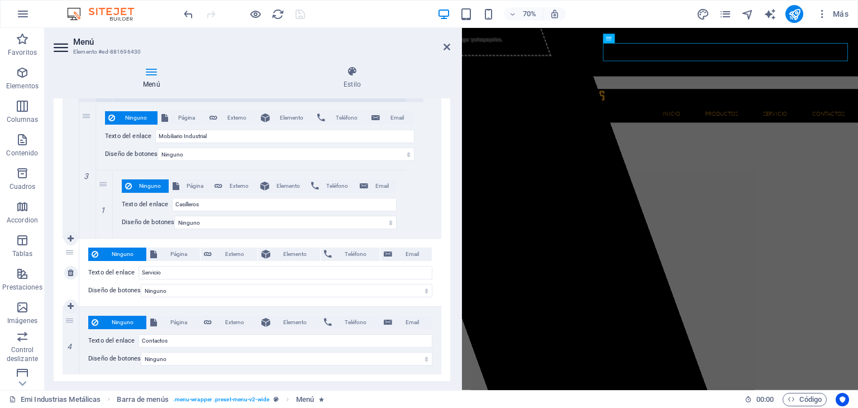
scroll to position [1562, 0]
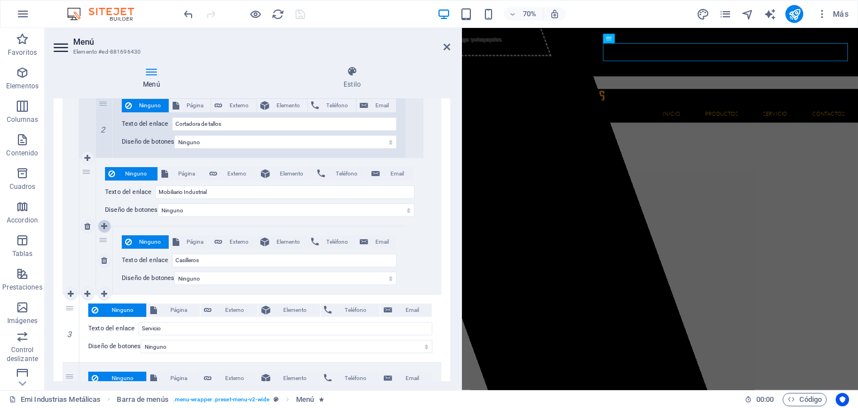
click at [110, 224] on link at bounding box center [104, 225] width 13 height 13
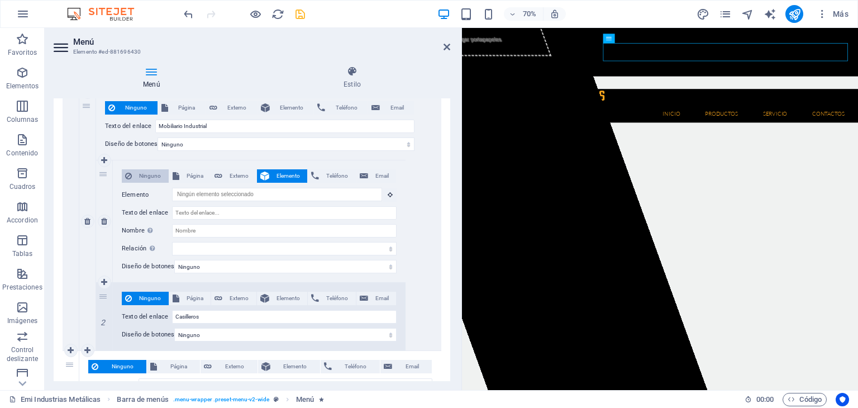
scroll to position [39, 0]
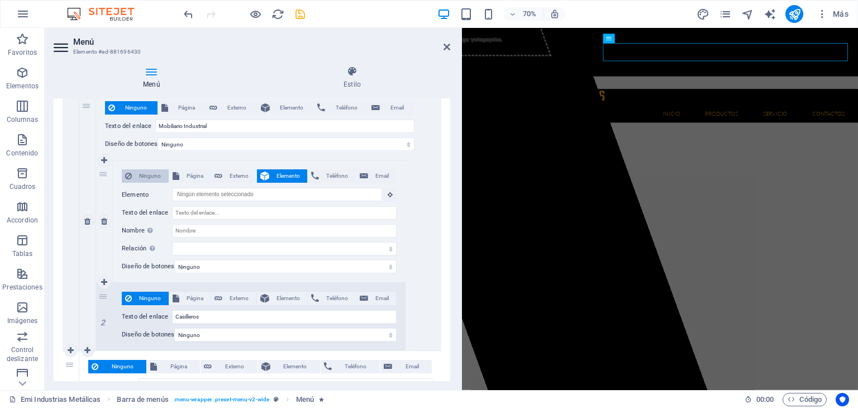
click at [152, 177] on span "Ninguno" at bounding box center [150, 175] width 30 height 13
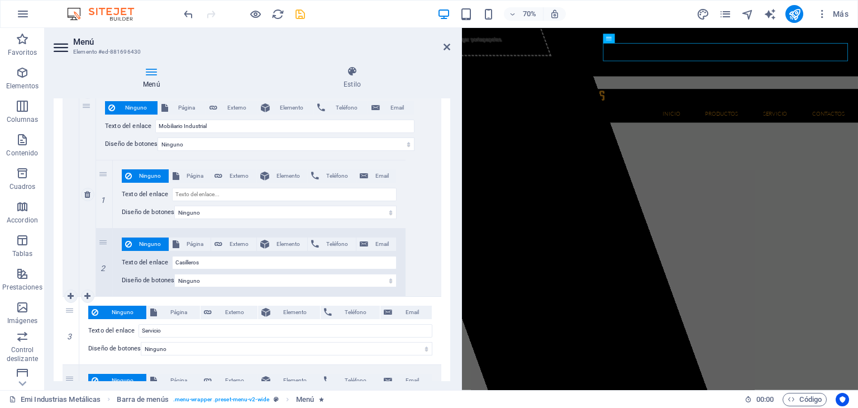
scroll to position [1574, 0]
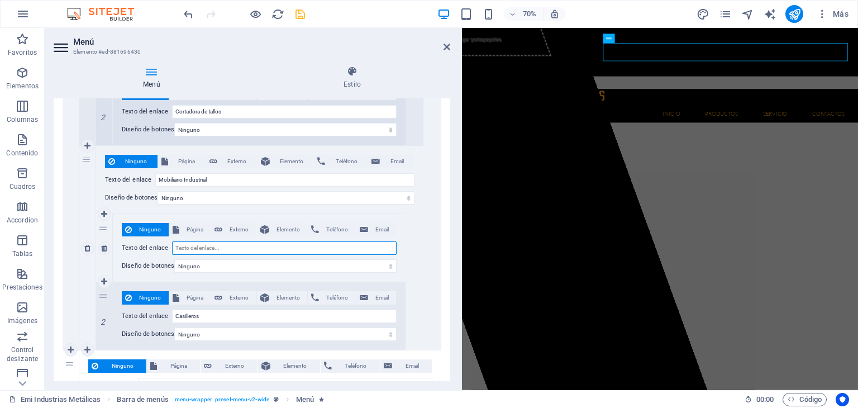
click at [209, 243] on input "Texto del enlace" at bounding box center [284, 247] width 224 height 13
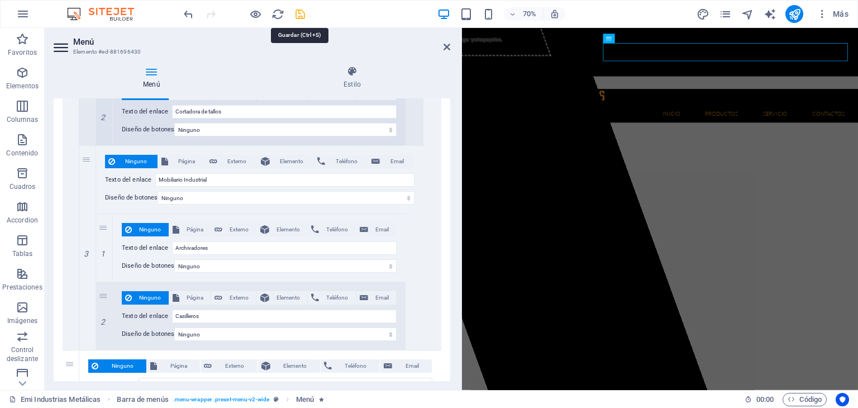
click at [304, 13] on icon "save" at bounding box center [300, 14] width 13 height 13
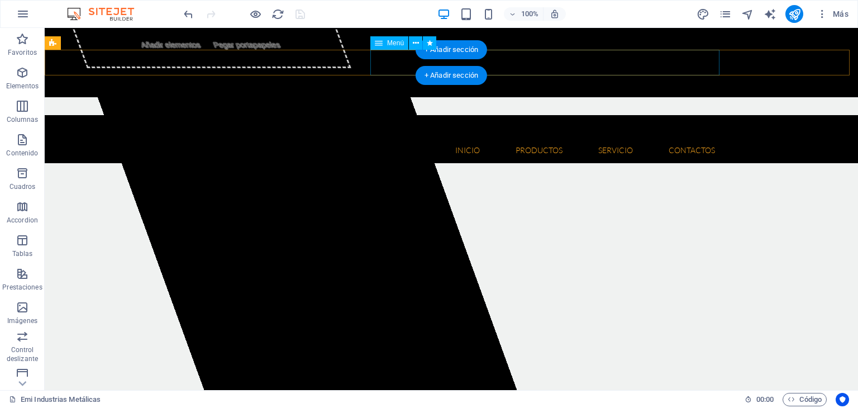
click at [380, 137] on nav "Inicio Quienes somos Misión y Visión Productos Herramientas Floricolas Aspirado…" at bounding box center [451, 150] width 545 height 26
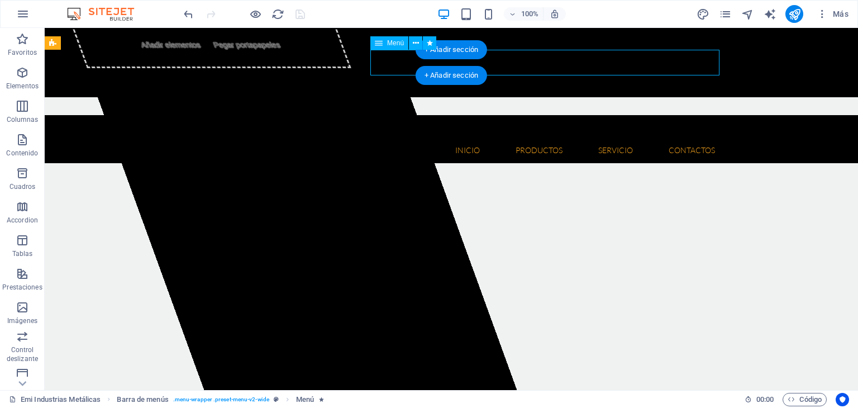
click at [380, 137] on nav "Inicio Quienes somos Misión y Visión Productos Herramientas Floricolas Aspirado…" at bounding box center [451, 150] width 545 height 26
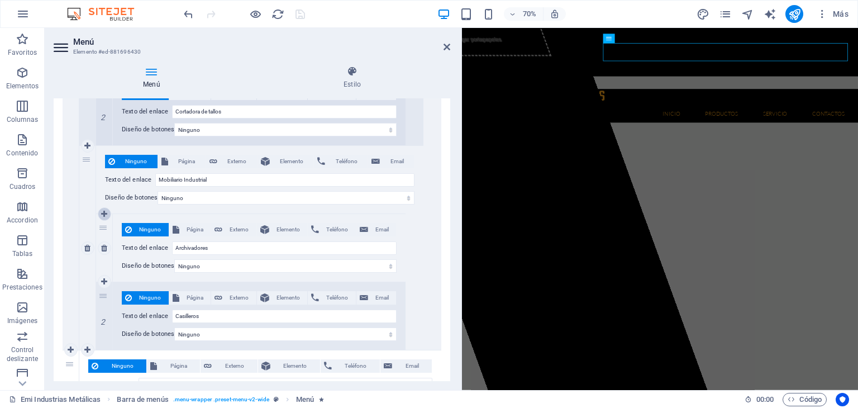
click at [106, 214] on icon at bounding box center [104, 214] width 6 height 8
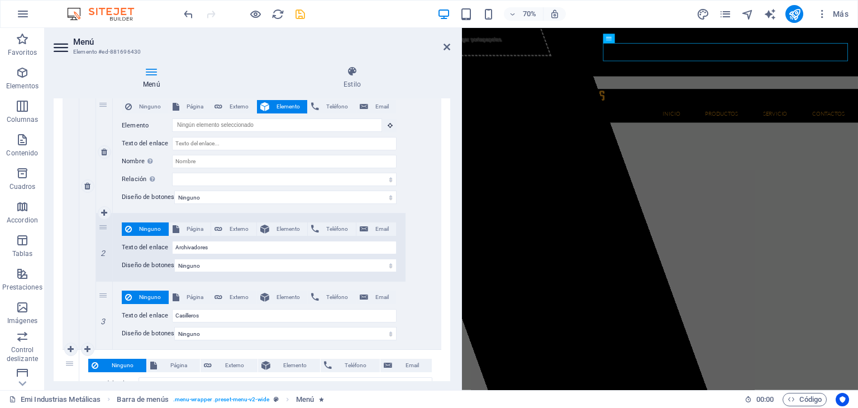
scroll to position [1641, 0]
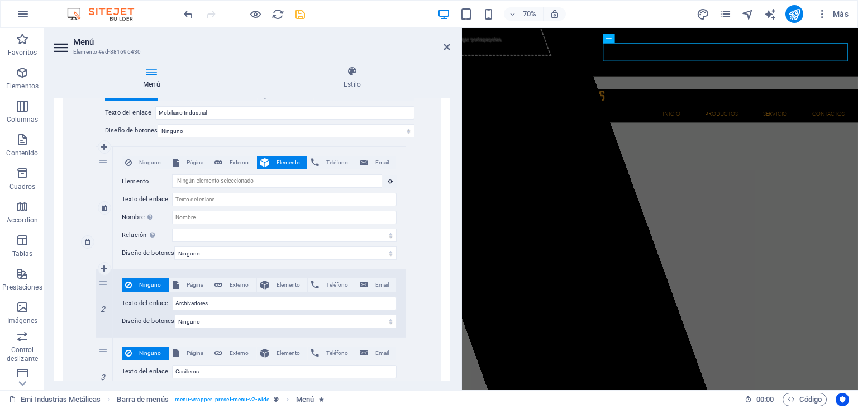
click at [149, 168] on div "Ninguno Página Externo Elemento Teléfono Email" at bounding box center [259, 163] width 275 height 14
click at [159, 165] on span "Ninguno" at bounding box center [150, 162] width 30 height 13
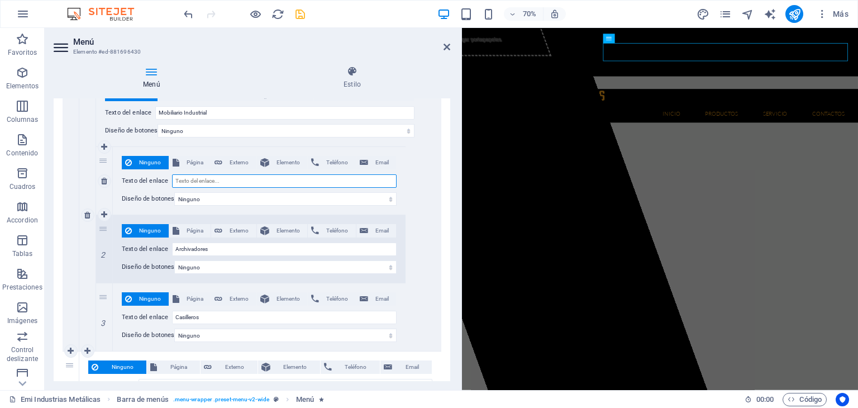
click at [208, 181] on input "Texto del enlace" at bounding box center [284, 180] width 224 height 13
click at [105, 148] on icon at bounding box center [104, 147] width 6 height 8
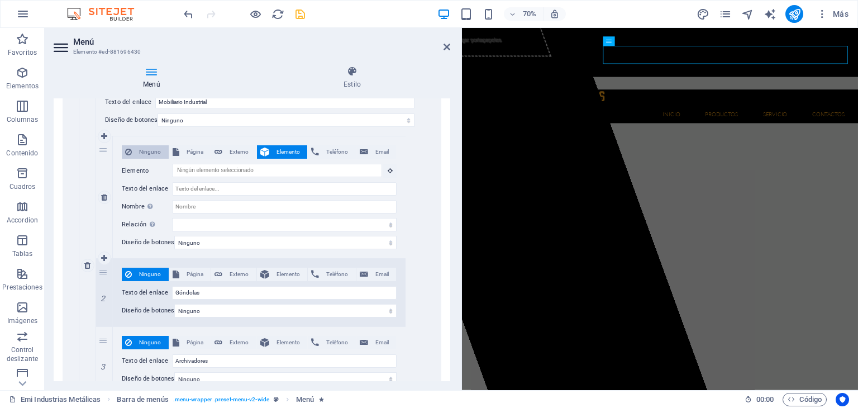
scroll to position [39, 0]
click at [146, 149] on span "Ninguno" at bounding box center [150, 151] width 30 height 13
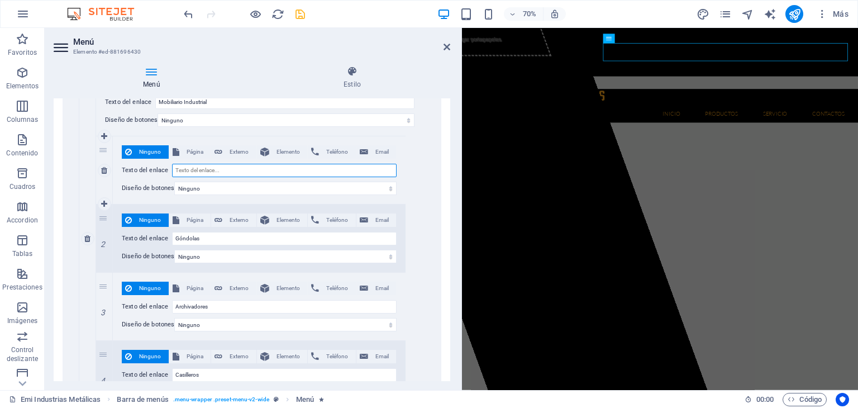
click at [205, 169] on input "Texto del enlace" at bounding box center [284, 170] width 224 height 13
click at [298, 14] on icon "save" at bounding box center [300, 14] width 13 height 13
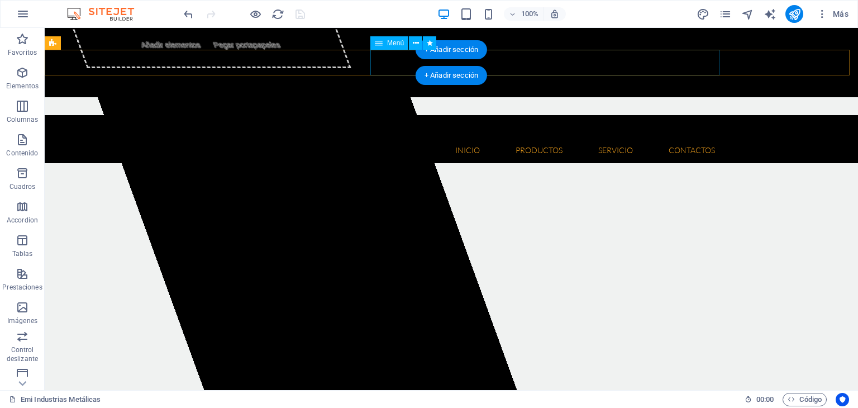
click at [389, 137] on nav "Inicio Quienes somos Misión y Visión Productos Herramientas Floricolas Aspirado…" at bounding box center [451, 150] width 545 height 26
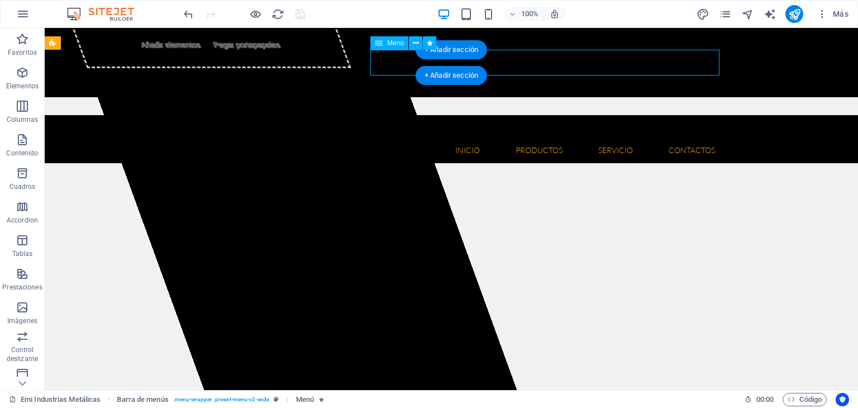
click at [389, 137] on nav "Inicio Quienes somos Misión y Visión Productos Herramientas Floricolas Aspirado…" at bounding box center [451, 150] width 545 height 26
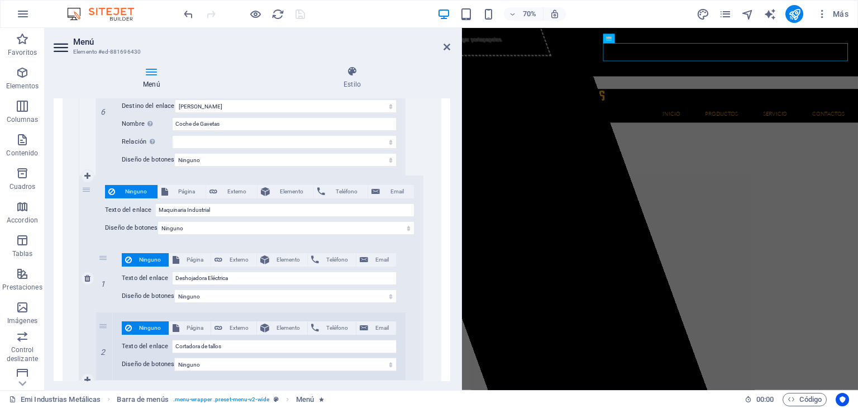
scroll to position [1619, 0]
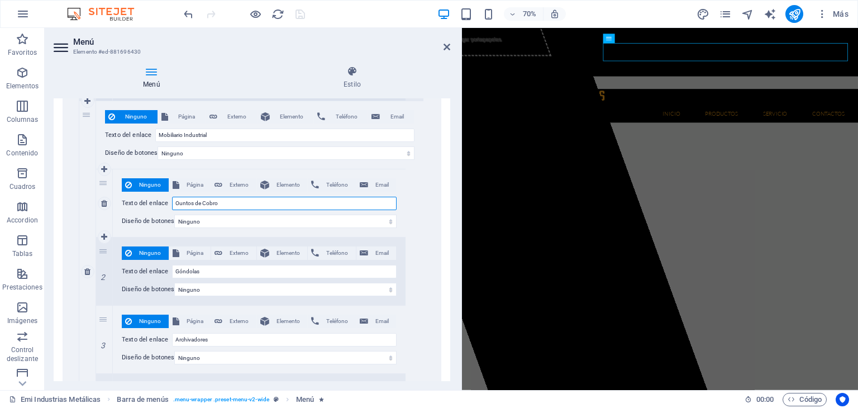
click at [181, 200] on input "Ountos de Cobro" at bounding box center [284, 203] width 224 height 13
click at [180, 200] on input "Ountos de Cobro" at bounding box center [284, 203] width 224 height 13
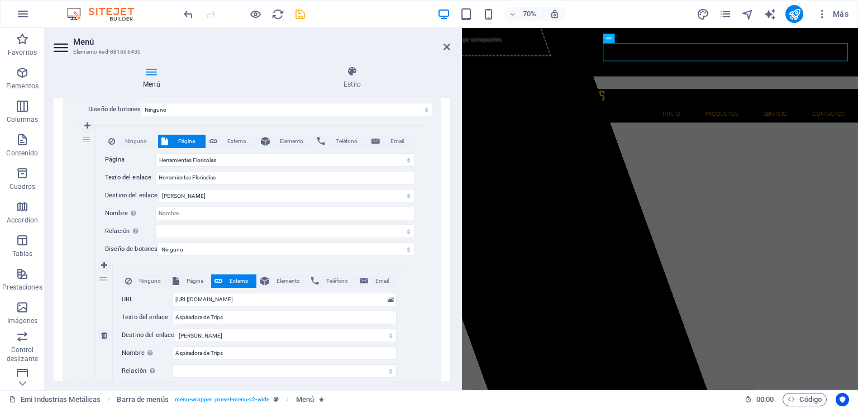
scroll to position [447, 0]
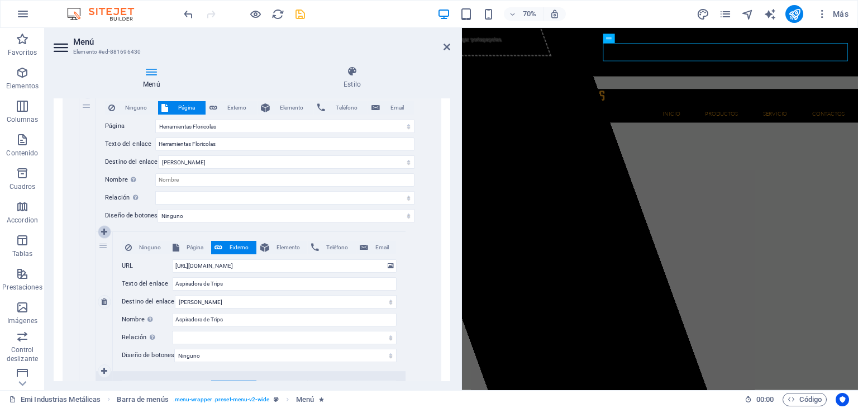
click at [106, 232] on icon at bounding box center [104, 232] width 6 height 8
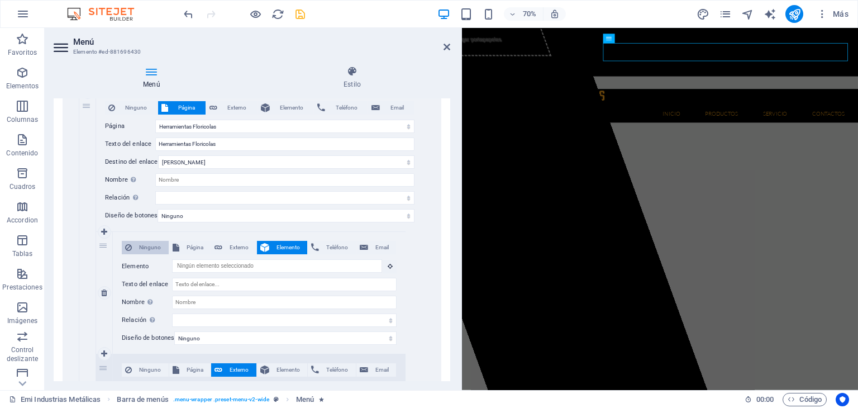
click at [152, 248] on span "Ninguno" at bounding box center [150, 247] width 30 height 13
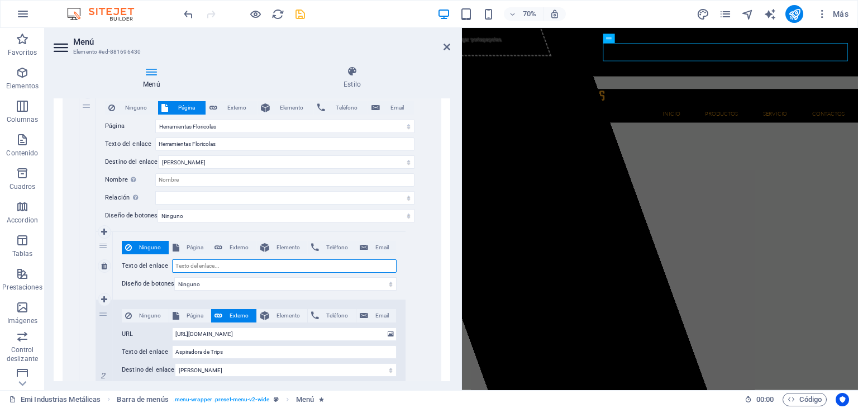
click at [223, 262] on input "Texto del enlace" at bounding box center [284, 265] width 224 height 13
click at [193, 262] on input "Mesas de" at bounding box center [284, 265] width 224 height 13
click at [212, 267] on input "Mesa de" at bounding box center [284, 265] width 224 height 13
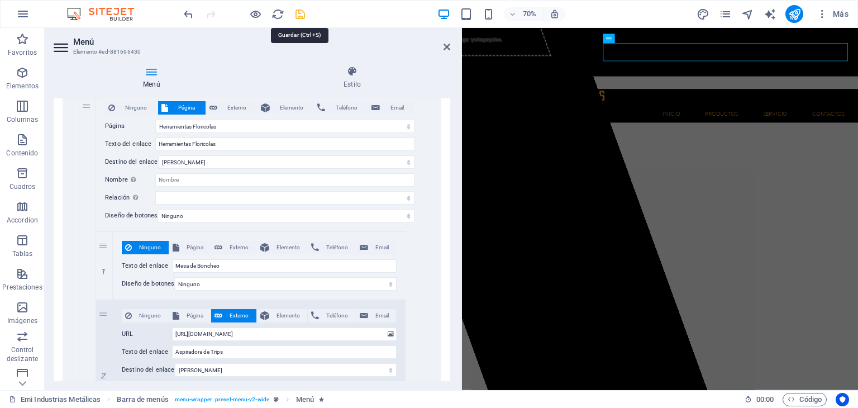
click at [302, 13] on icon "save" at bounding box center [300, 14] width 13 height 13
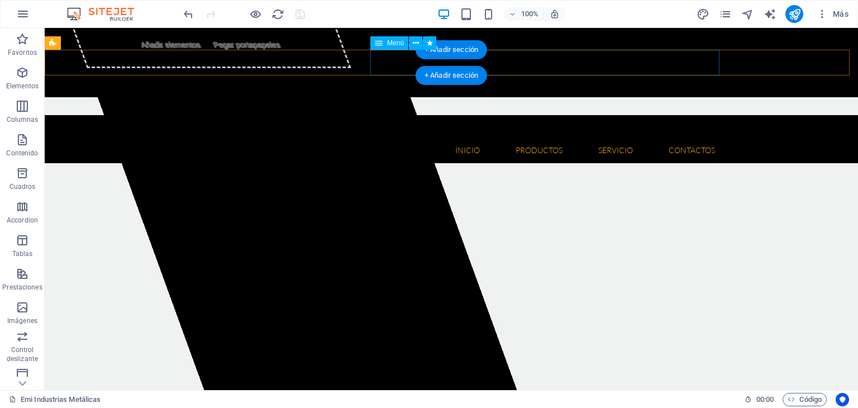
click at [397, 137] on nav "Inicio Quienes somos Misión y Visión Productos Herramientas Floricolas Mesa de …" at bounding box center [451, 150] width 545 height 26
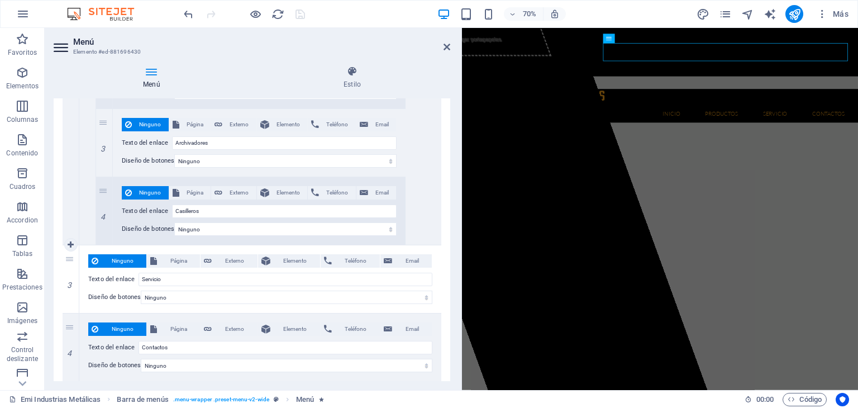
scroll to position [1890, 0]
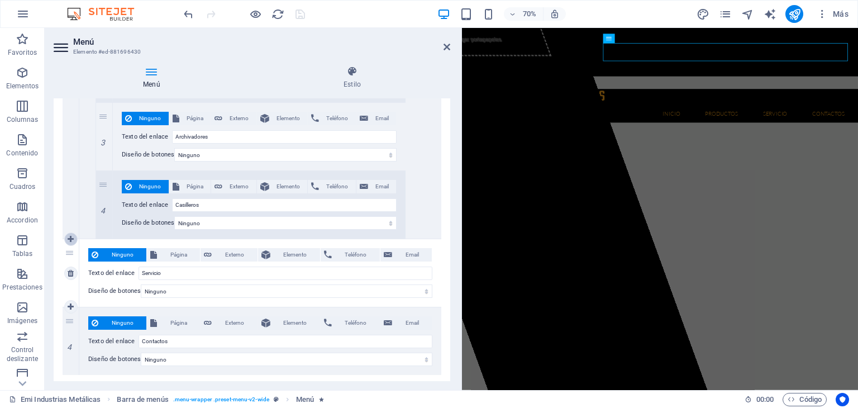
click at [69, 236] on icon at bounding box center [71, 239] width 6 height 8
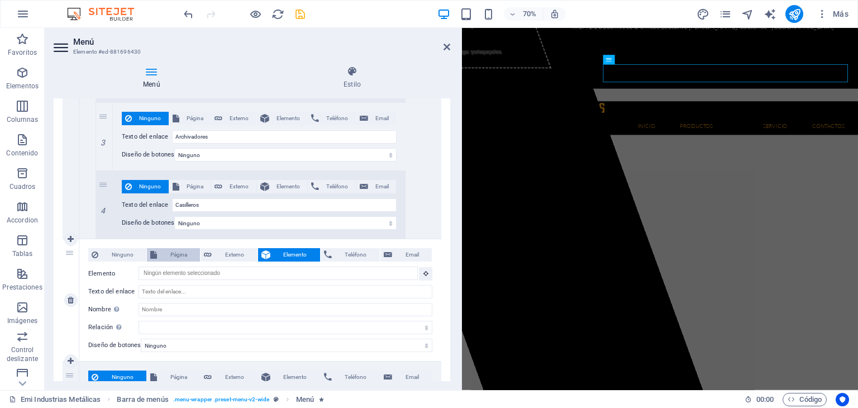
scroll to position [39, 0]
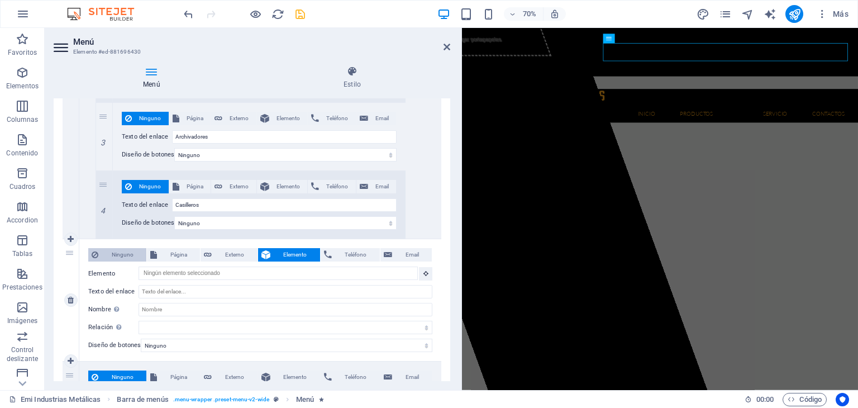
click at [130, 253] on span "Ninguno" at bounding box center [122, 254] width 41 height 13
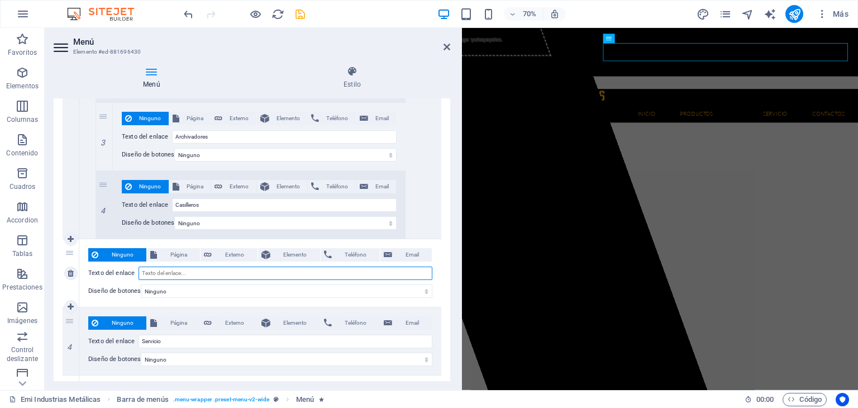
click at [184, 269] on input "Texto del enlace" at bounding box center [285, 272] width 294 height 13
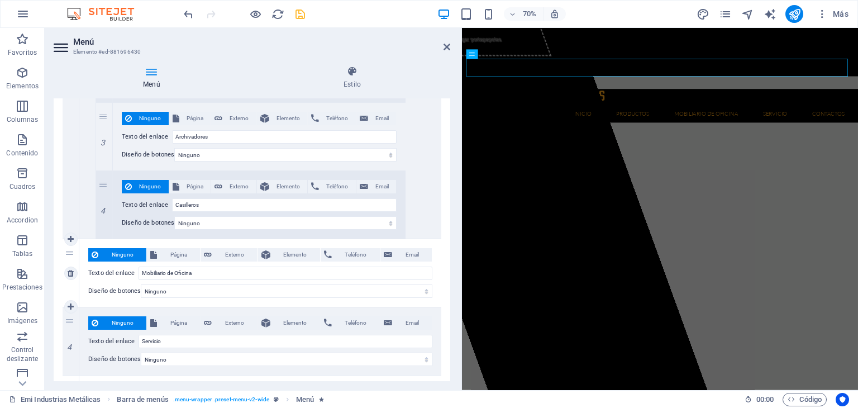
click at [437, 266] on div "Ninguno Página Externo Elemento Teléfono Email Página Emi Industrias Metálicas …" at bounding box center [260, 273] width 362 height 68
drag, startPoint x: 76, startPoint y: 248, endPoint x: 92, endPoint y: 235, distance: 21.0
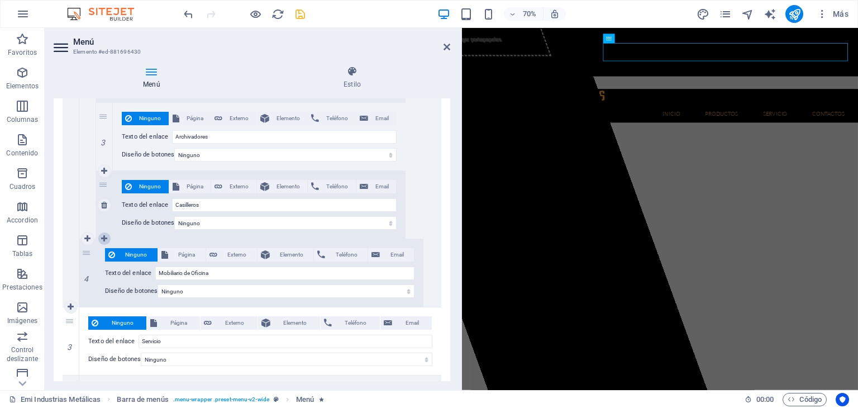
click at [109, 234] on link at bounding box center [104, 238] width 13 height 13
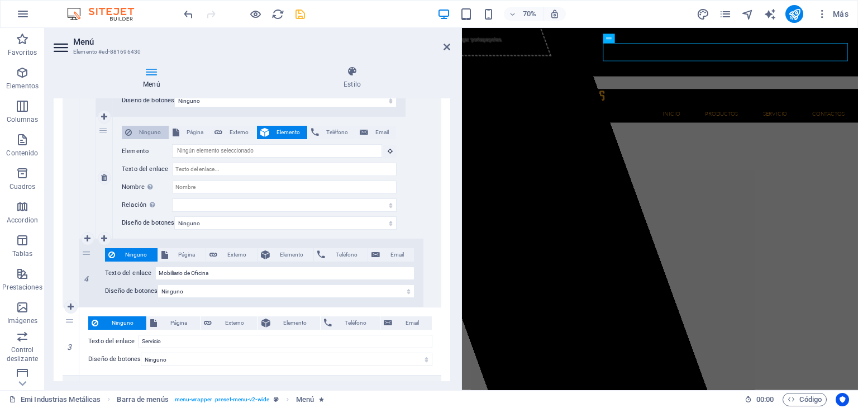
click at [147, 132] on span "Ninguno" at bounding box center [150, 132] width 30 height 13
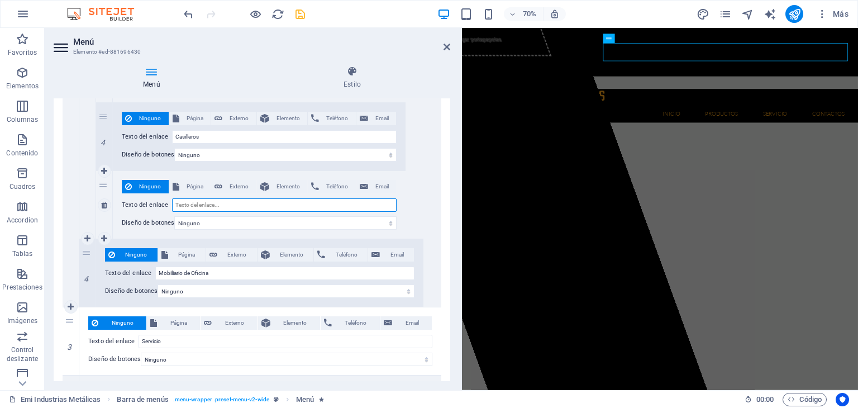
click at [213, 202] on input "Texto del enlace" at bounding box center [284, 204] width 224 height 13
click at [407, 213] on div "Ninguno Página Externo Elemento Teléfono Email Página Emi Industrias Metálicas …" at bounding box center [259, 34] width 327 height 408
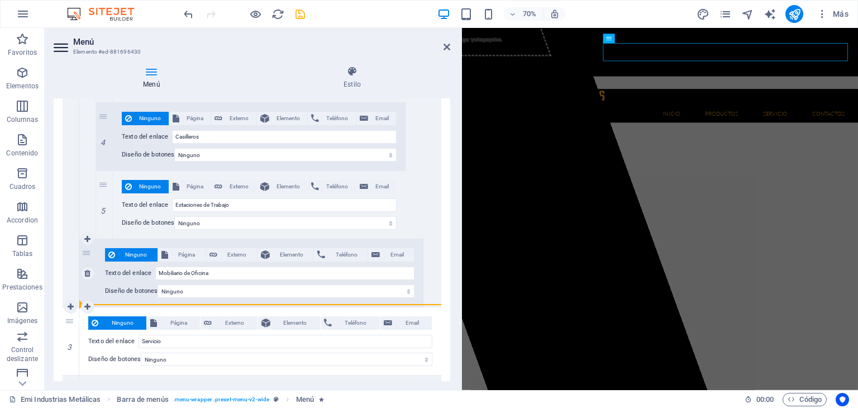
drag, startPoint x: 105, startPoint y: 180, endPoint x: 120, endPoint y: 300, distance: 121.0
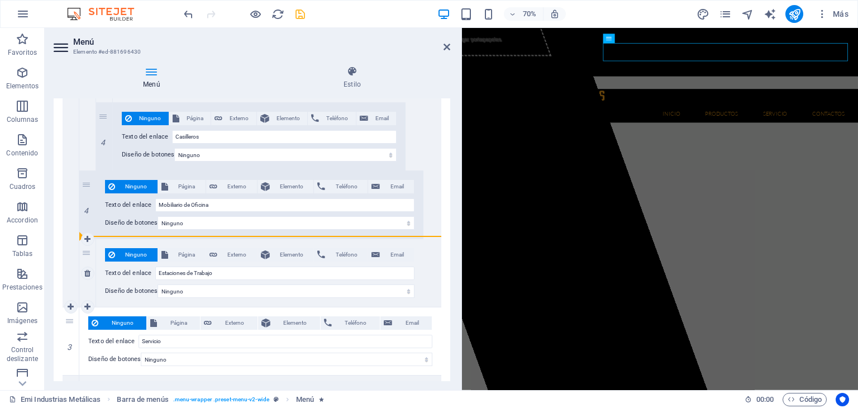
click at [89, 254] on div "5" at bounding box center [87, 273] width 17 height 68
drag, startPoint x: 87, startPoint y: 255, endPoint x: 113, endPoint y: 237, distance: 31.3
click at [113, 239] on div "5 Ninguno Página Externo Elemento Teléfono Email Página Emi Industrias Metálica…" at bounding box center [251, 273] width 344 height 68
drag, startPoint x: 87, startPoint y: 252, endPoint x: 102, endPoint y: 228, distance: 27.6
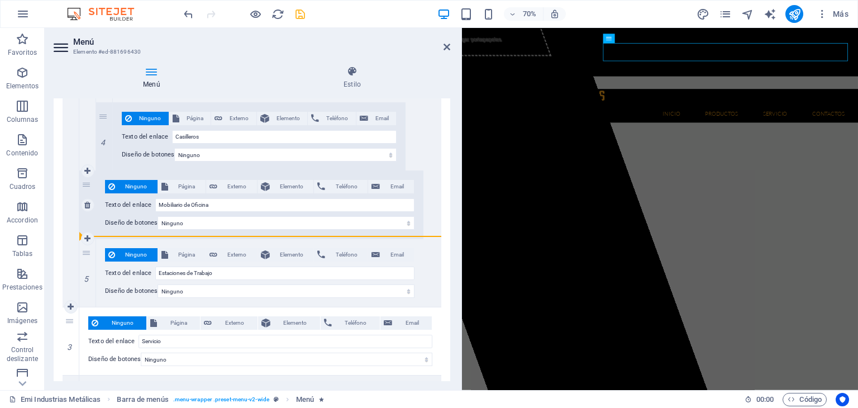
drag, startPoint x: 85, startPoint y: 246, endPoint x: 108, endPoint y: 231, distance: 27.7
drag, startPoint x: 86, startPoint y: 255, endPoint x: 136, endPoint y: 233, distance: 54.3
drag, startPoint x: 82, startPoint y: 253, endPoint x: 98, endPoint y: 217, distance: 40.5
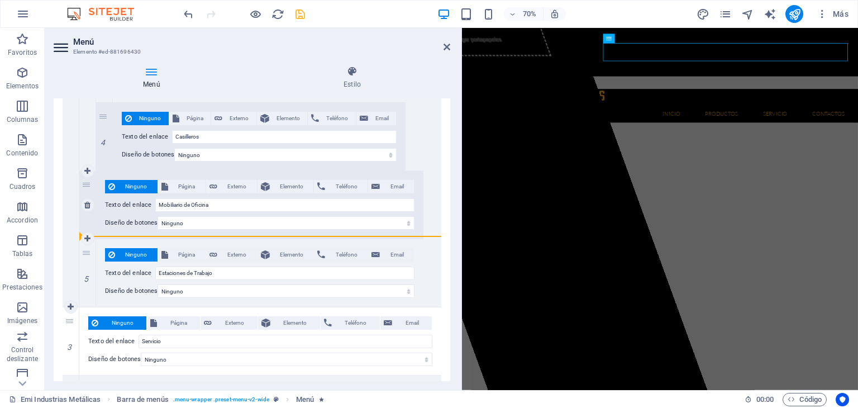
drag, startPoint x: 89, startPoint y: 248, endPoint x: 100, endPoint y: 222, distance: 28.3
drag, startPoint x: 85, startPoint y: 250, endPoint x: 111, endPoint y: 232, distance: 31.3
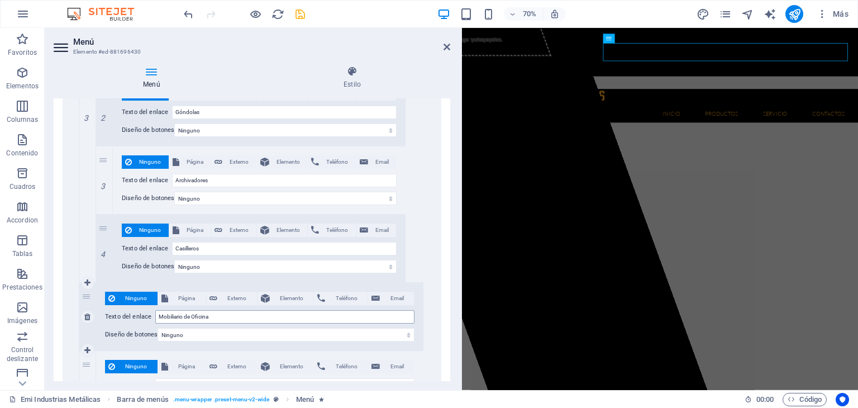
scroll to position [1902, 0]
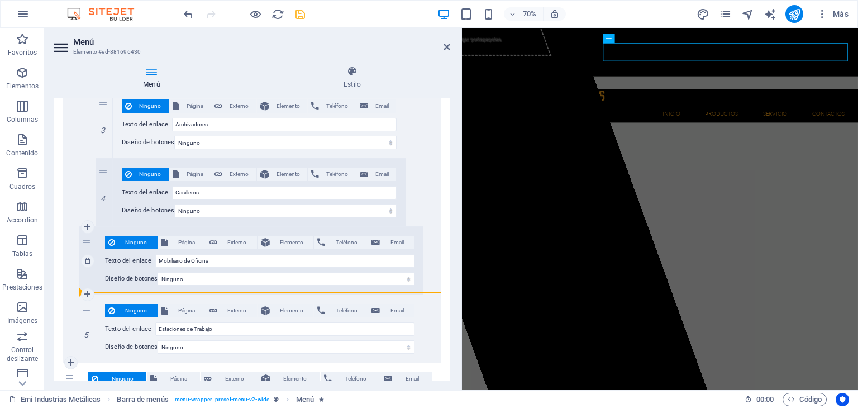
drag, startPoint x: 85, startPoint y: 306, endPoint x: 99, endPoint y: 275, distance: 34.2
drag, startPoint x: 89, startPoint y: 304, endPoint x: 98, endPoint y: 285, distance: 21.3
drag, startPoint x: 86, startPoint y: 307, endPoint x: 116, endPoint y: 288, distance: 34.9
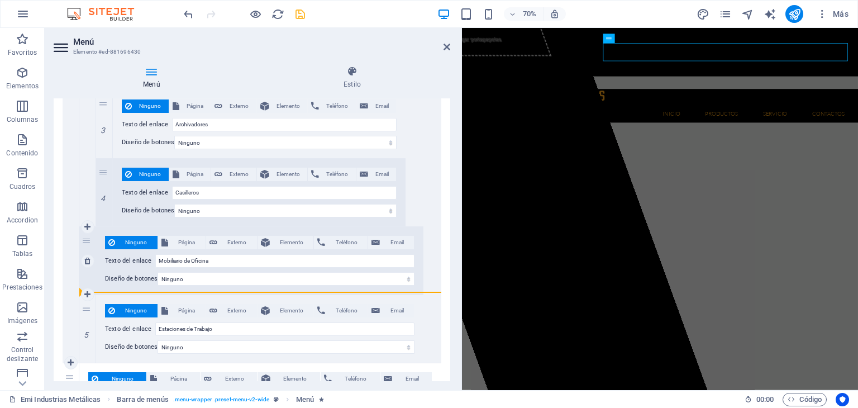
drag, startPoint x: 85, startPoint y: 306, endPoint x: 131, endPoint y: 293, distance: 47.7
click at [131, 295] on div "5 Ninguno Página Externo Elemento Teléfono Email Página Emi Industrias Metálica…" at bounding box center [251, 329] width 344 height 68
drag, startPoint x: 87, startPoint y: 308, endPoint x: 183, endPoint y: 291, distance: 97.5
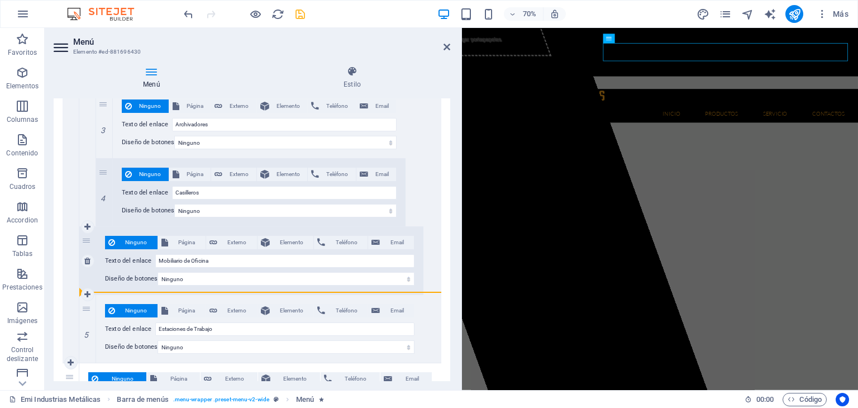
drag, startPoint x: 88, startPoint y: 307, endPoint x: 104, endPoint y: 289, distance: 24.1
drag, startPoint x: 106, startPoint y: 300, endPoint x: 137, endPoint y: 293, distance: 31.4
click at [154, 295] on div "5 Ninguno Página Externo Elemento Teléfono Email Página Emi Industrias Metálica…" at bounding box center [251, 329] width 344 height 68
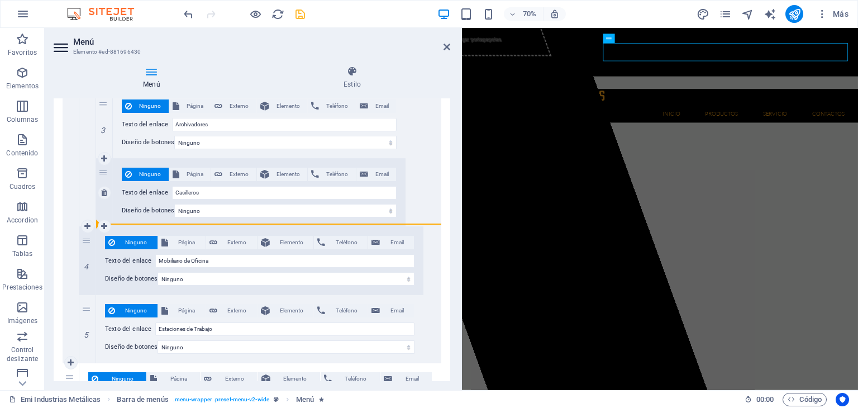
drag, startPoint x: 90, startPoint y: 305, endPoint x: 118, endPoint y: 221, distance: 88.3
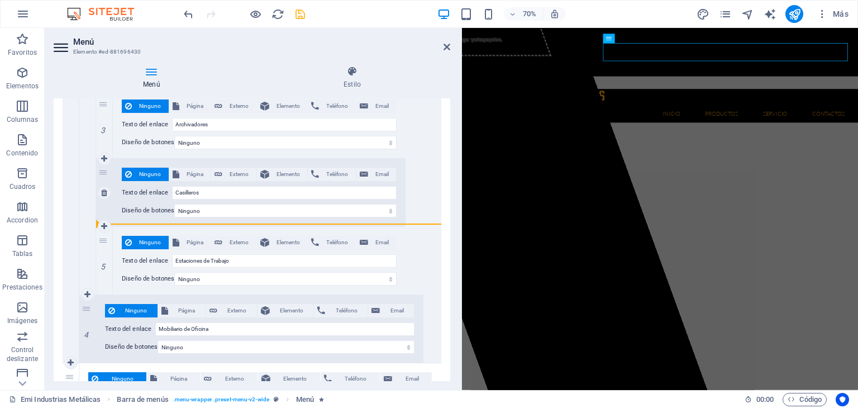
drag, startPoint x: 88, startPoint y: 308, endPoint x: 97, endPoint y: 219, distance: 89.2
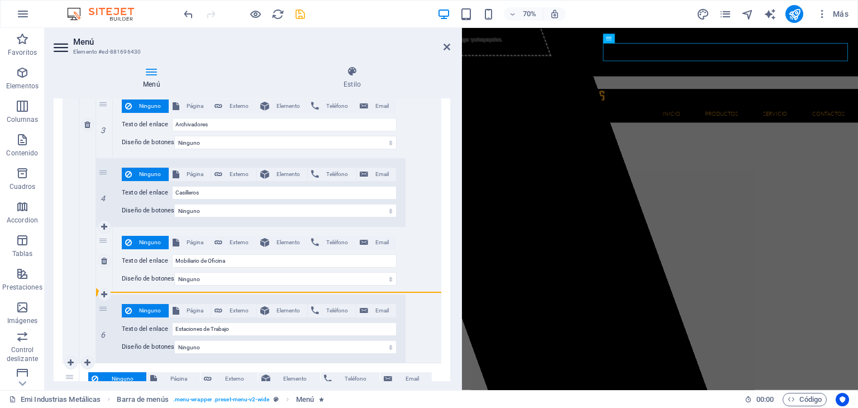
drag, startPoint x: 105, startPoint y: 303, endPoint x: 115, endPoint y: 289, distance: 16.7
click at [115, 289] on div "1 Ninguno Página Externo Elemento Teléfono Email Página Emi Industrias Metálica…" at bounding box center [250, 158] width 309 height 409
drag, startPoint x: 102, startPoint y: 307, endPoint x: 117, endPoint y: 285, distance: 26.8
click at [117, 285] on div "1 Ninguno Página Externo Elemento Teléfono Email Página Emi Industrias Metálica…" at bounding box center [250, 158] width 309 height 409
drag, startPoint x: 103, startPoint y: 309, endPoint x: 136, endPoint y: 291, distance: 37.7
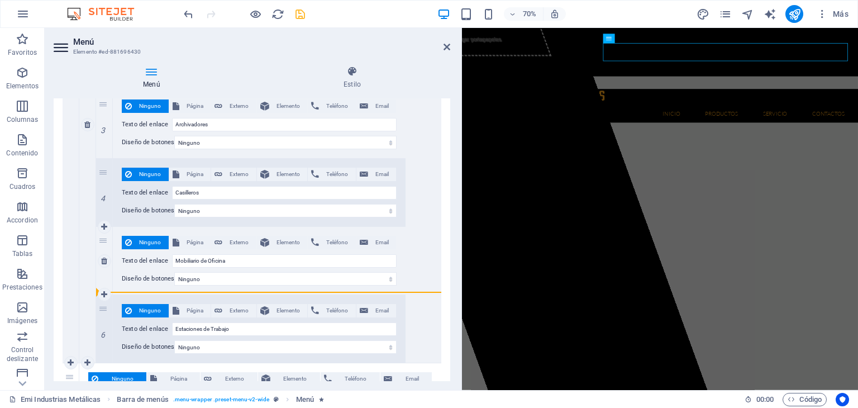
click at [136, 291] on div "1 Ninguno Página Externo Elemento Teléfono Email Página Emi Industrias Metálica…" at bounding box center [250, 158] width 309 height 409
drag, startPoint x: 105, startPoint y: 308, endPoint x: 122, endPoint y: 289, distance: 25.7
click at [122, 289] on div "1 Ninguno Página Externo Elemento Teléfono Email Página Emi Industrias Metálica…" at bounding box center [250, 158] width 309 height 409
drag, startPoint x: 109, startPoint y: 302, endPoint x: 114, endPoint y: 273, distance: 29.6
click at [114, 273] on div "1 Ninguno Página Externo Elemento Teléfono Email Página Emi Industrias Metálica…" at bounding box center [250, 158] width 309 height 409
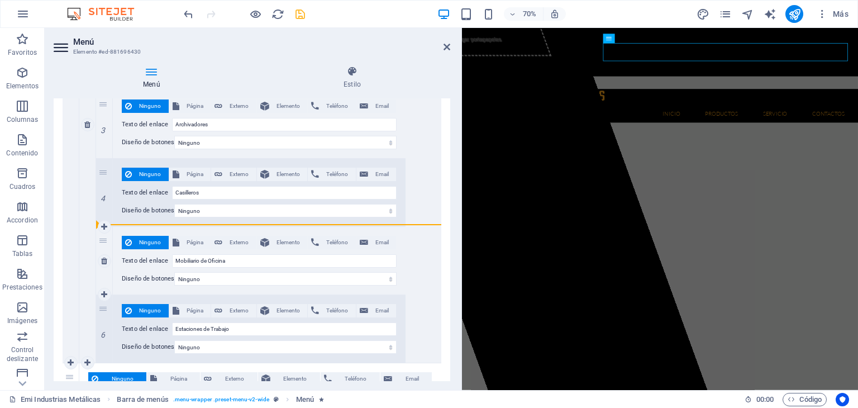
drag, startPoint x: 102, startPoint y: 307, endPoint x: 116, endPoint y: 230, distance: 77.8
click at [116, 230] on div "1 Ninguno Página Externo Elemento Teléfono Email Página Emi Industrias Metálica…" at bounding box center [250, 158] width 309 height 409
drag, startPoint x: 103, startPoint y: 302, endPoint x: 115, endPoint y: 223, distance: 80.2
click at [115, 223] on div "1 Ninguno Página Externo Elemento Teléfono Email Página Emi Industrias Metálica…" at bounding box center [250, 158] width 309 height 409
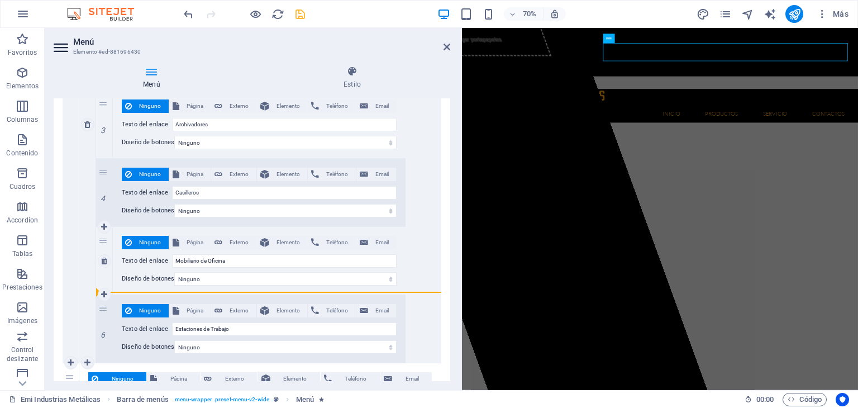
drag, startPoint x: 102, startPoint y: 306, endPoint x: 114, endPoint y: 283, distance: 26.5
click at [114, 283] on div "1 Ninguno Página Externo Elemento Teléfono Email Página Emi Industrias Metálica…" at bounding box center [250, 158] width 309 height 409
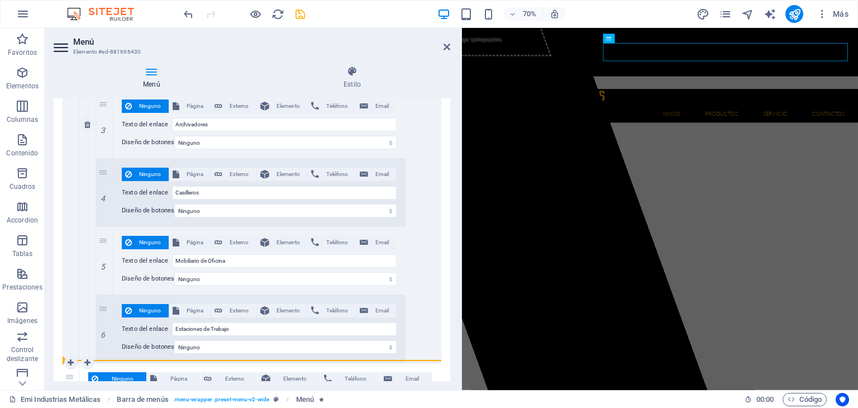
drag, startPoint x: 105, startPoint y: 237, endPoint x: 79, endPoint y: 220, distance: 31.4
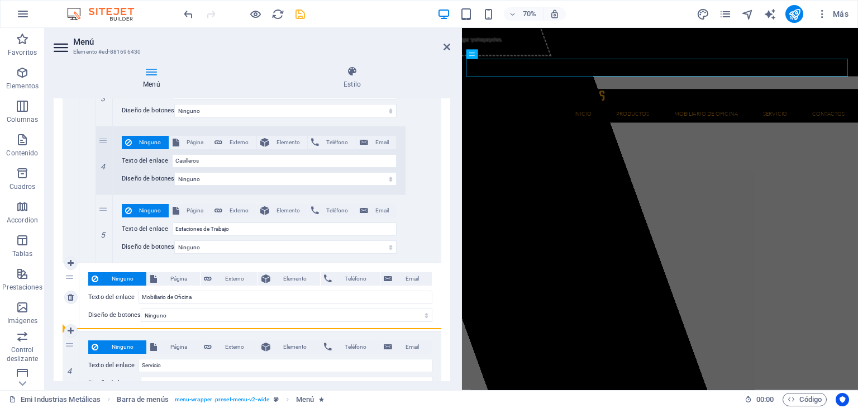
scroll to position [1958, 0]
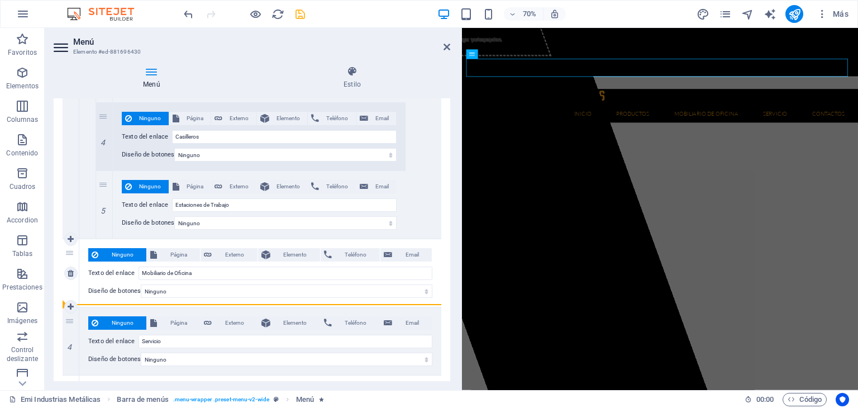
drag, startPoint x: 102, startPoint y: 239, endPoint x: 82, endPoint y: 296, distance: 61.1
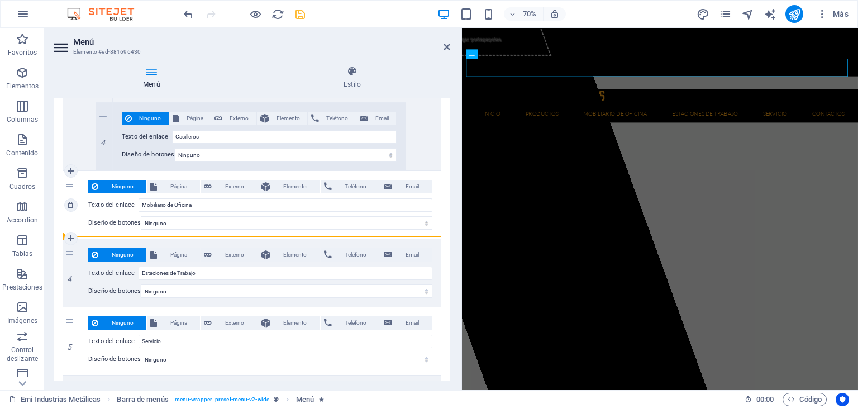
drag, startPoint x: 69, startPoint y: 248, endPoint x: 86, endPoint y: 227, distance: 27.4
drag, startPoint x: 68, startPoint y: 251, endPoint x: 105, endPoint y: 238, distance: 39.4
drag, startPoint x: 79, startPoint y: 250, endPoint x: 145, endPoint y: 237, distance: 67.0
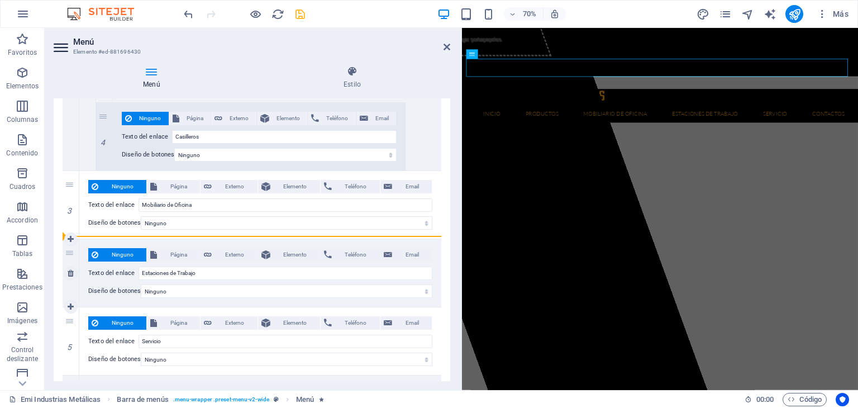
click at [145, 239] on div "4 Ninguno Página Externo Elemento Teléfono Email Página Emi Industrias Metálica…" at bounding box center [252, 273] width 379 height 68
drag, startPoint x: 73, startPoint y: 248, endPoint x: 98, endPoint y: 237, distance: 27.5
click at [98, 239] on div "4 Ninguno Página Externo Elemento Teléfono Email Página Emi Industrias Metálica…" at bounding box center [252, 273] width 379 height 68
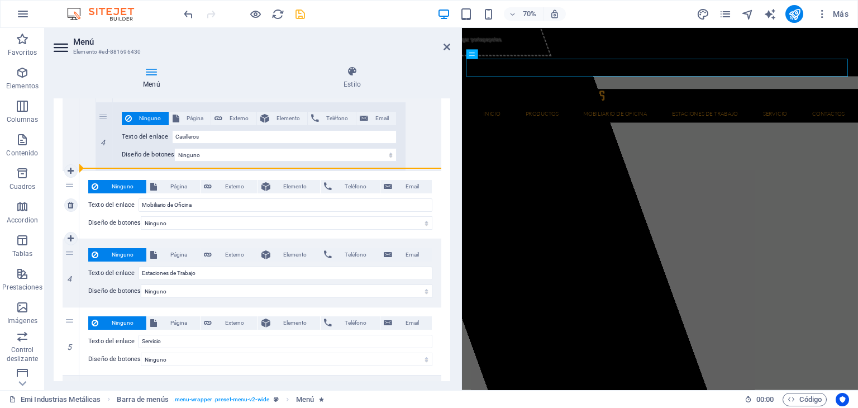
drag, startPoint x: 72, startPoint y: 181, endPoint x: 92, endPoint y: 171, distance: 22.2
click at [92, 171] on div "3 Ninguno Página Externo Elemento Teléfono Email Página Emi Industrias Metálica…" at bounding box center [252, 205] width 379 height 68
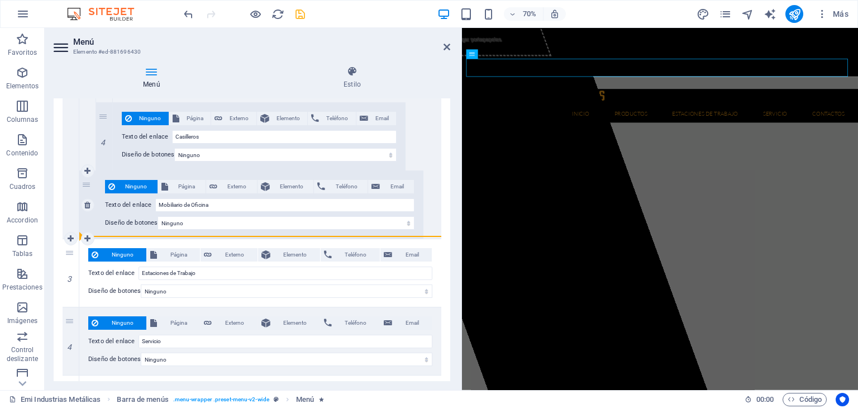
drag, startPoint x: 104, startPoint y: 242, endPoint x: 100, endPoint y: 224, distance: 18.4
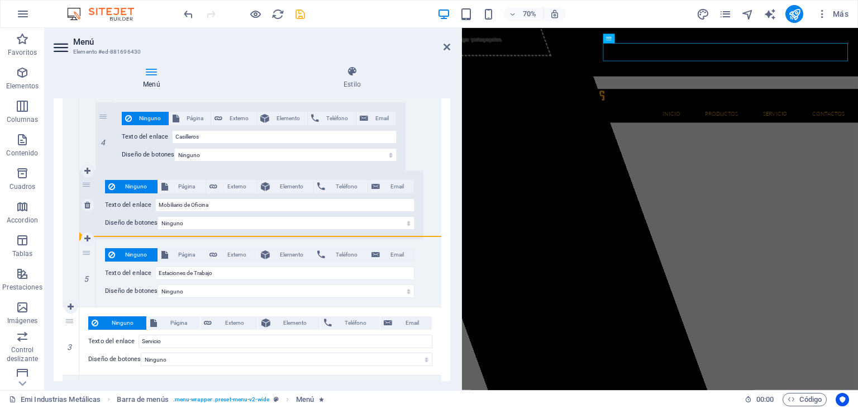
drag, startPoint x: 88, startPoint y: 248, endPoint x: 134, endPoint y: 235, distance: 47.7
drag, startPoint x: 92, startPoint y: 250, endPoint x: 107, endPoint y: 240, distance: 18.4
click at [107, 240] on div "5 Ninguno Página Externo Elemento Teléfono Email Página Emi Industrias Metálica…" at bounding box center [251, 273] width 344 height 68
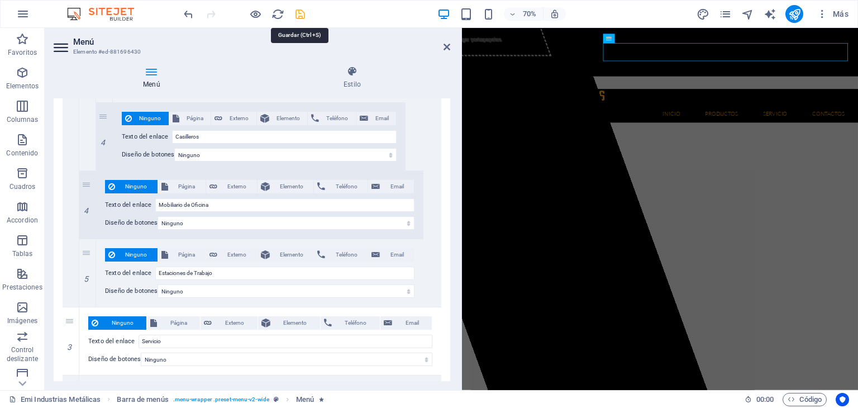
click at [301, 18] on icon "save" at bounding box center [300, 14] width 13 height 13
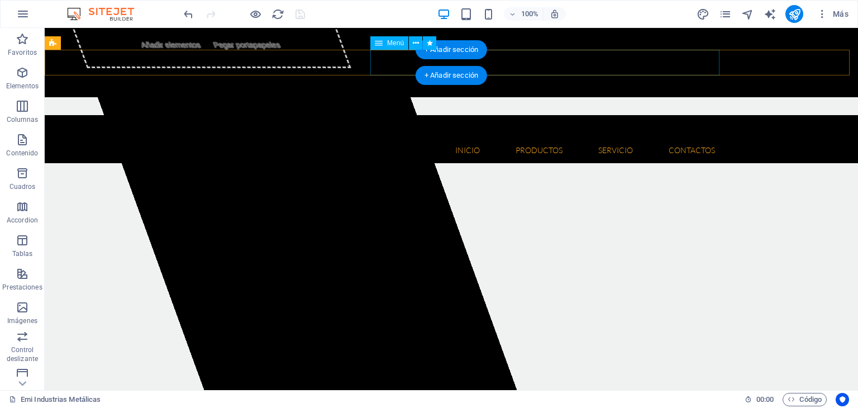
click at [389, 137] on nav "Inicio Quienes somos Misión y Visión Productos Herramientas Floricolas Mesa de …" at bounding box center [451, 150] width 545 height 26
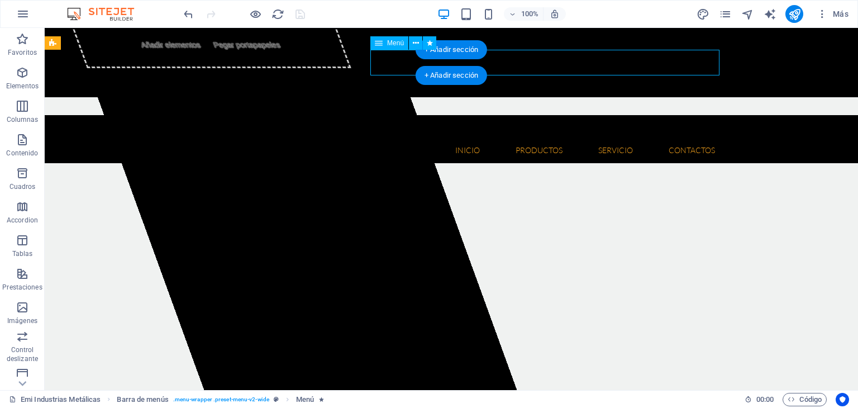
click at [389, 137] on nav "Inicio Quienes somos Misión y Visión Productos Herramientas Floricolas Mesa de …" at bounding box center [451, 150] width 545 height 26
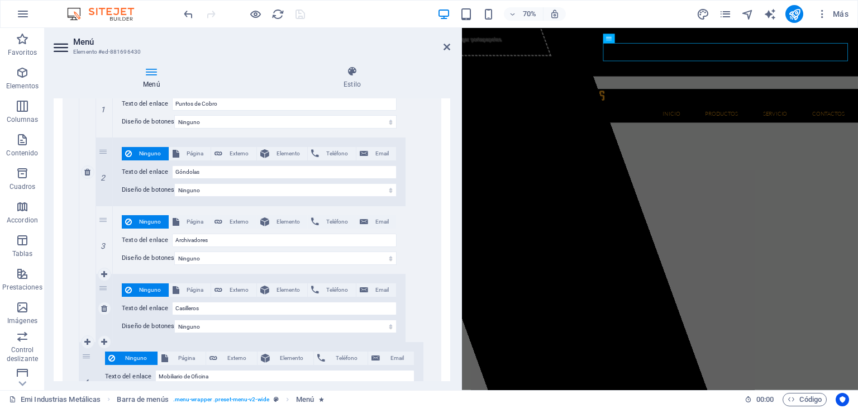
scroll to position [1954, 0]
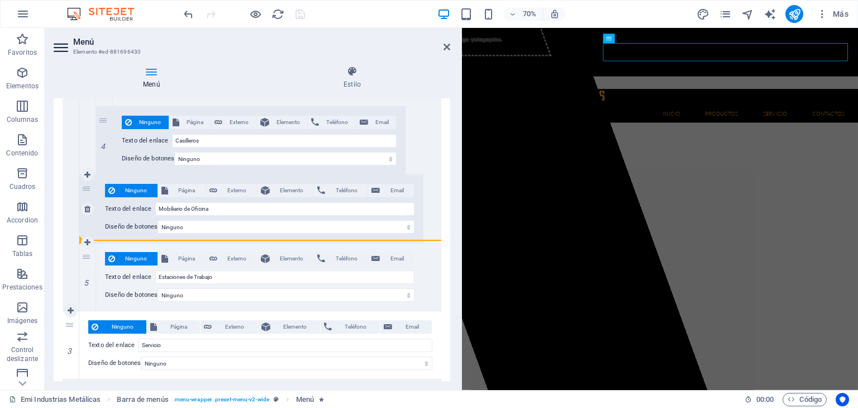
drag, startPoint x: 85, startPoint y: 253, endPoint x: 118, endPoint y: 238, distance: 36.7
drag, startPoint x: 83, startPoint y: 255, endPoint x: 132, endPoint y: 237, distance: 52.6
drag, startPoint x: 85, startPoint y: 255, endPoint x: 109, endPoint y: 238, distance: 29.3
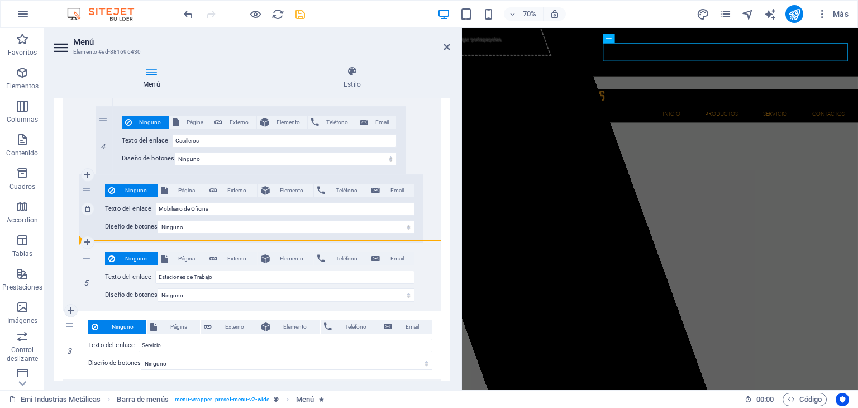
drag, startPoint x: 84, startPoint y: 253, endPoint x: 96, endPoint y: 227, distance: 28.5
drag, startPoint x: 84, startPoint y: 260, endPoint x: 108, endPoint y: 234, distance: 34.7
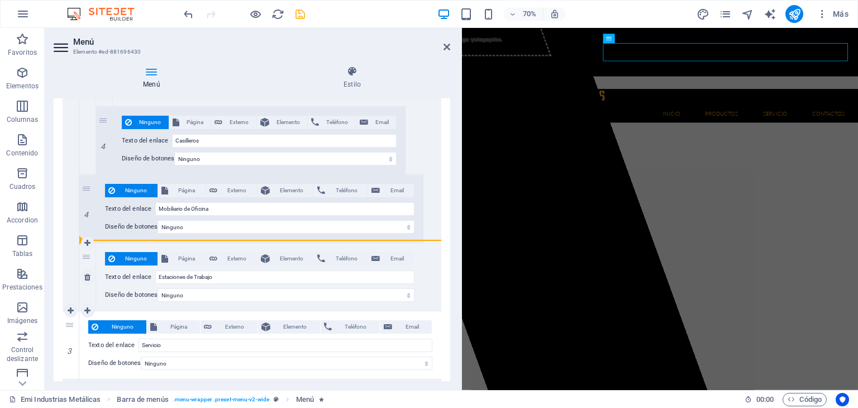
drag, startPoint x: 82, startPoint y: 255, endPoint x: 115, endPoint y: 245, distance: 34.4
drag, startPoint x: 83, startPoint y: 256, endPoint x: 317, endPoint y: 233, distance: 235.0
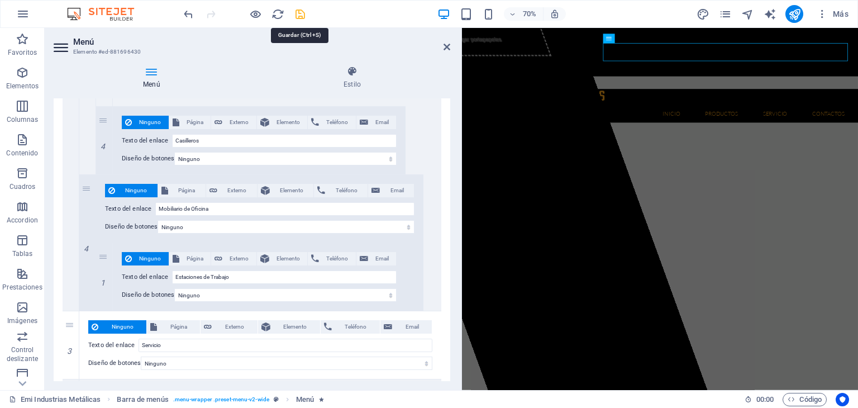
click at [301, 16] on icon "save" at bounding box center [300, 14] width 13 height 13
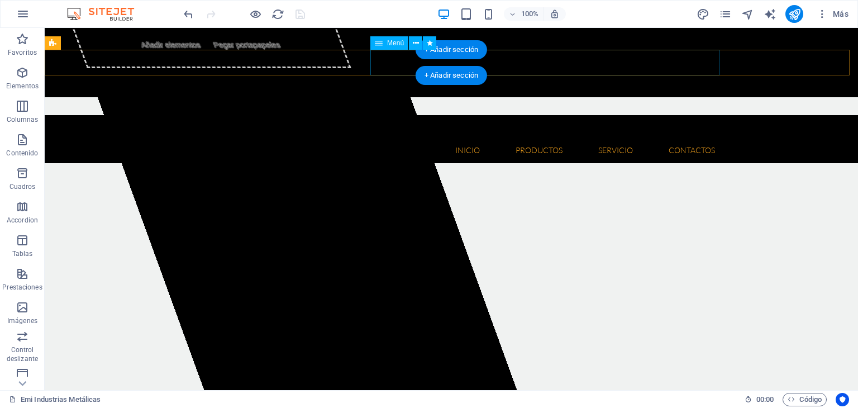
click at [377, 137] on nav "Inicio Quienes somos Misión y Visión Productos Herramientas Floricolas Mesa de …" at bounding box center [451, 150] width 545 height 26
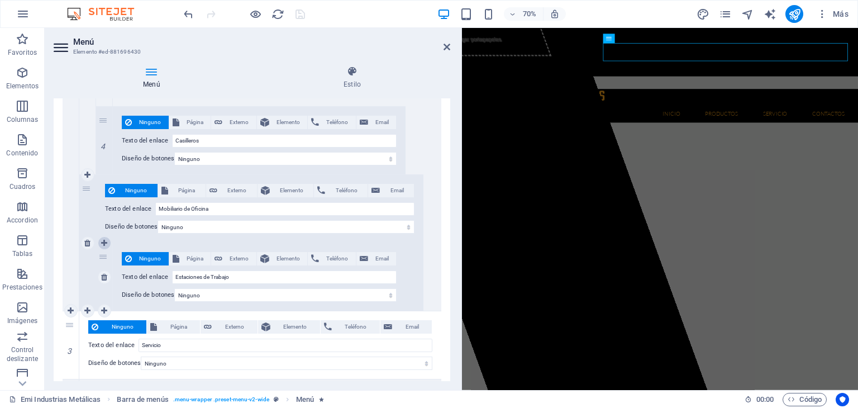
click at [107, 243] on icon at bounding box center [104, 243] width 6 height 8
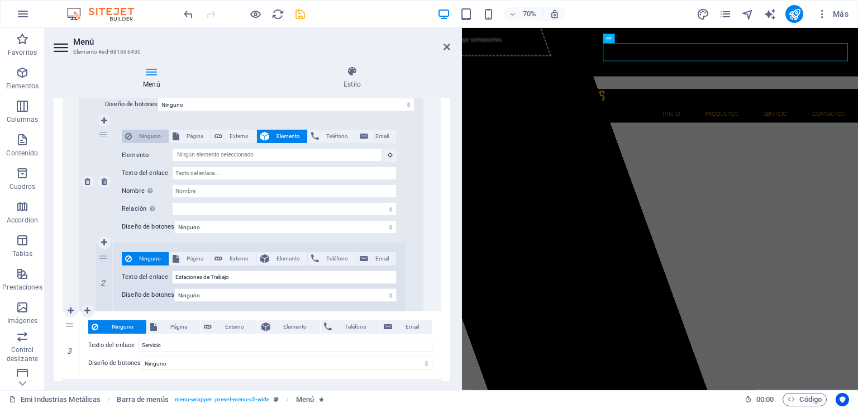
click at [153, 136] on span "Ninguno" at bounding box center [150, 136] width 30 height 13
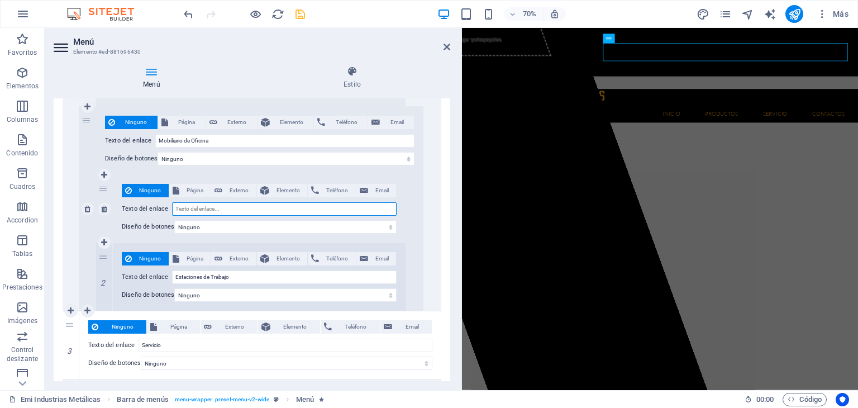
click at [216, 209] on input "Texto del enlace" at bounding box center [284, 208] width 224 height 13
click at [409, 214] on div "Ninguno Página Externo Elemento Teléfono Email Página Emi Industrias Metálicas …" at bounding box center [259, 209] width 327 height 204
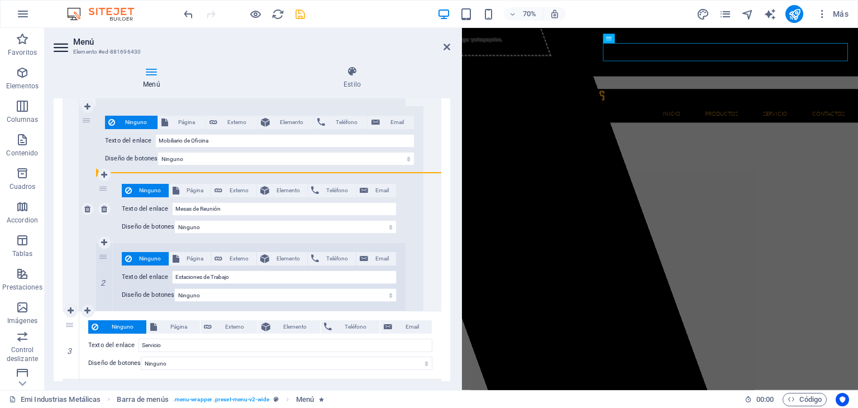
drag, startPoint x: 105, startPoint y: 255, endPoint x: 113, endPoint y: 194, distance: 61.4
click at [113, 194] on div "1 Ninguno Página Externo Elemento Teléfono Email Página Emi Industrias Metálica…" at bounding box center [250, 242] width 309 height 136
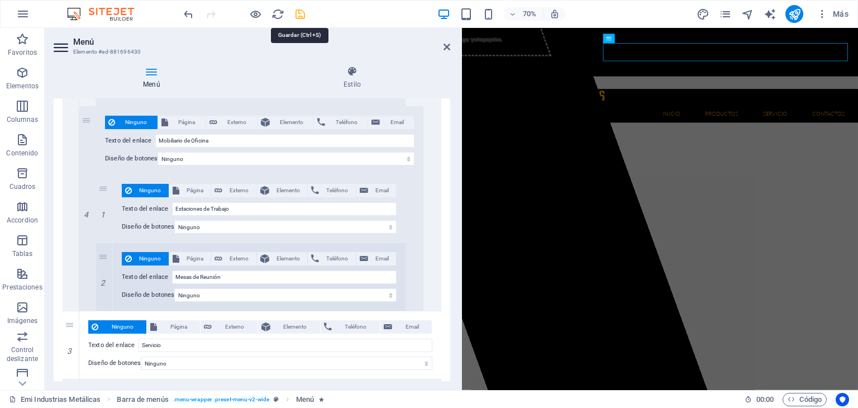
click at [295, 12] on icon "save" at bounding box center [300, 14] width 13 height 13
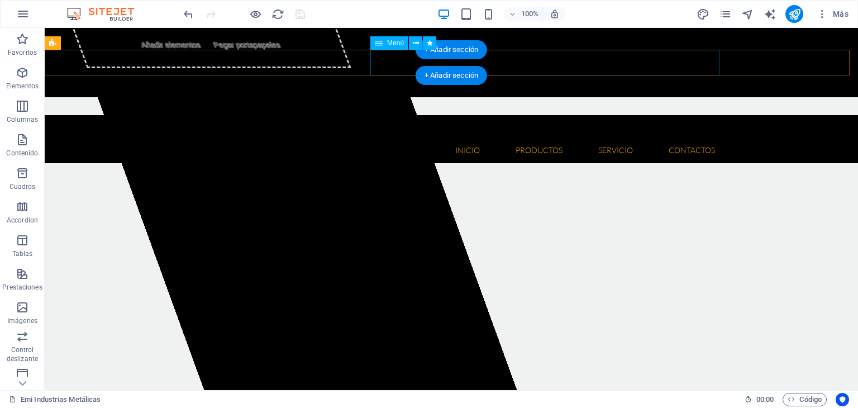
click at [382, 137] on nav "Inicio Quienes somos Misión y Visión Productos Herramientas Floricolas Mesa de …" at bounding box center [451, 150] width 545 height 26
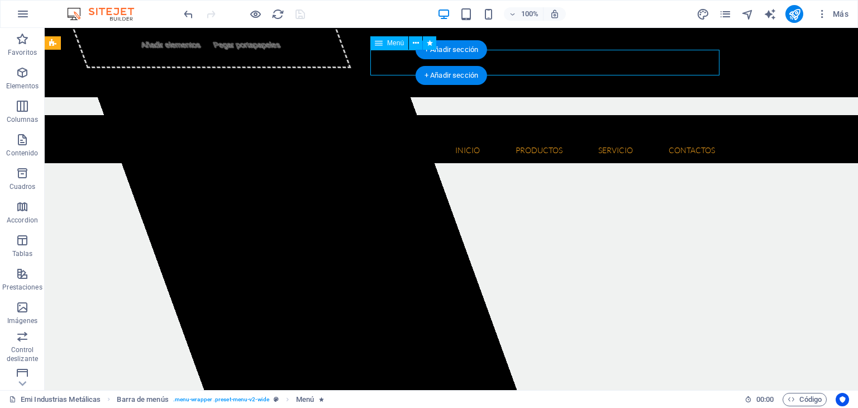
click at [382, 137] on nav "Inicio Quienes somos Misión y Visión Productos Herramientas Floricolas Mesa de …" at bounding box center [451, 150] width 545 height 26
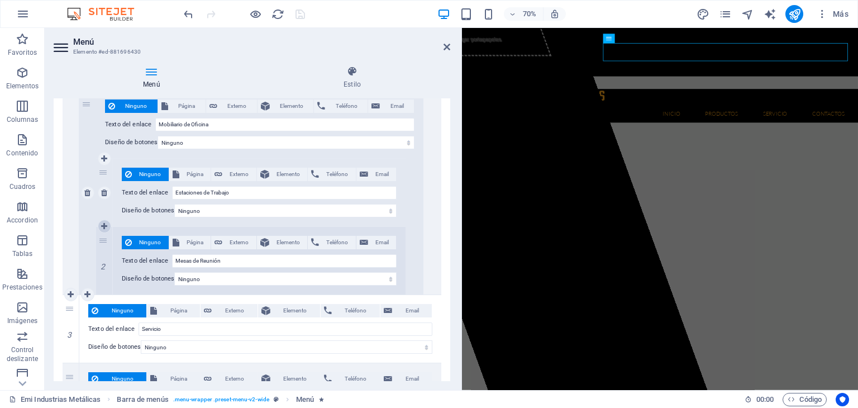
scroll to position [1983, 0]
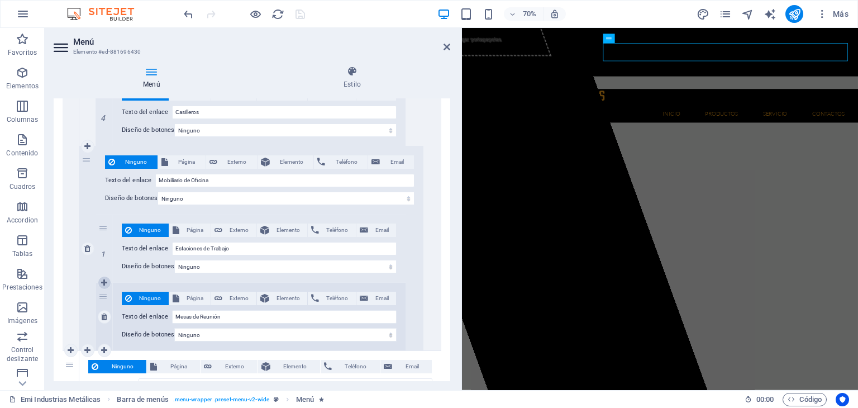
click at [105, 279] on icon at bounding box center [104, 283] width 6 height 8
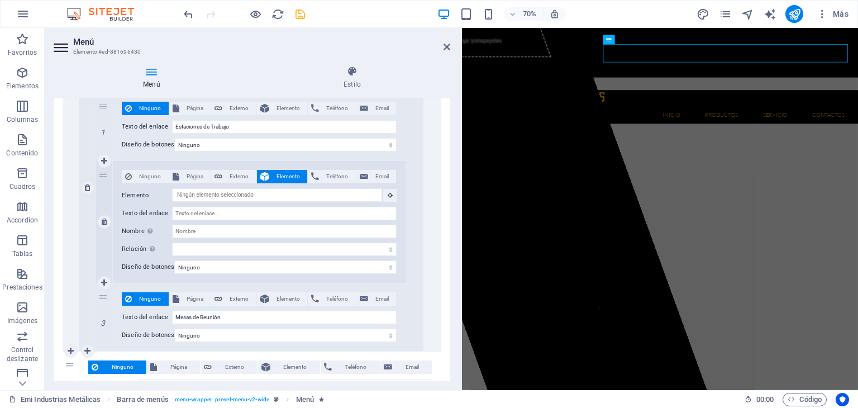
scroll to position [39, 0]
click at [154, 176] on span "Ninguno" at bounding box center [150, 176] width 30 height 13
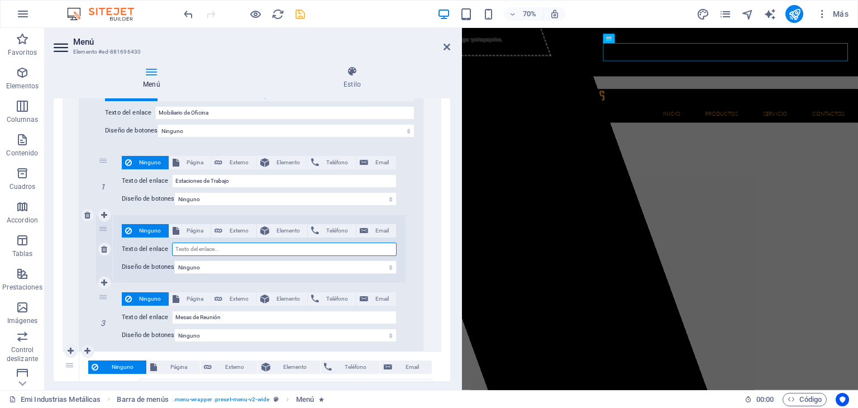
click at [209, 244] on input "Texto del enlace" at bounding box center [284, 248] width 224 height 13
click at [413, 251] on div "Ninguno Página Externo Elemento Teléfono Email Página Emi Industrias Metálicas …" at bounding box center [259, 215] width 327 height 272
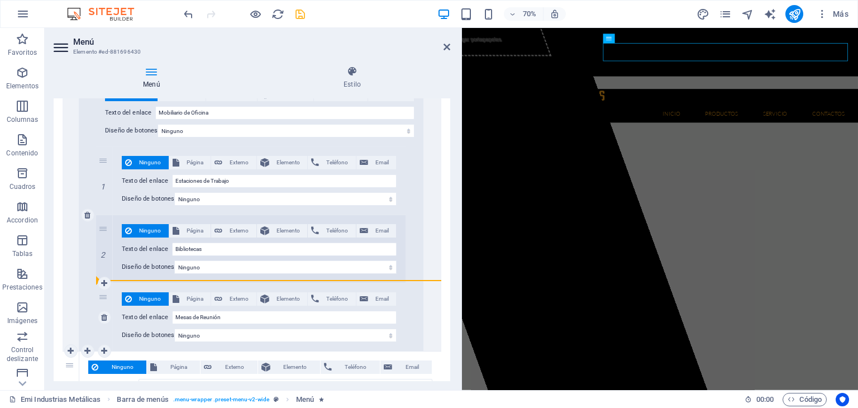
drag, startPoint x: 102, startPoint y: 223, endPoint x: 109, endPoint y: 286, distance: 63.5
click at [108, 289] on div "1 Ninguno Página Externo Elemento Teléfono Email Página Emi Industrias Metálica…" at bounding box center [250, 248] width 309 height 204
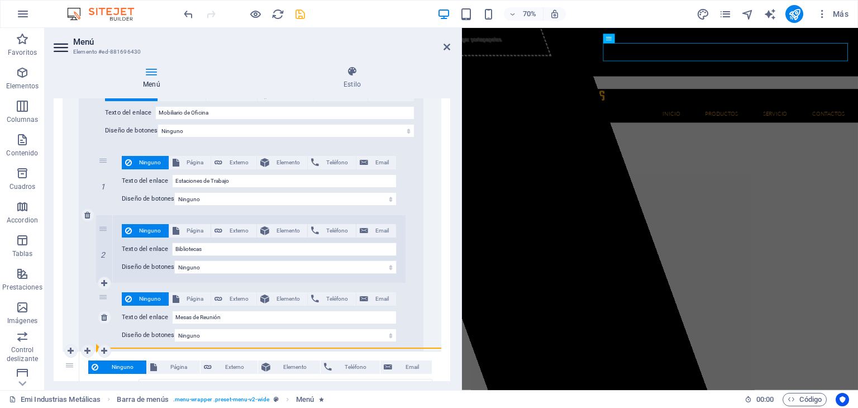
drag, startPoint x: 106, startPoint y: 226, endPoint x: 126, endPoint y: 320, distance: 97.1
click at [107, 331] on div "1 Ninguno Página Externo Elemento Teléfono Email Página Emi Industrias Metálica…" at bounding box center [250, 248] width 309 height 204
click at [107, 282] on icon at bounding box center [104, 283] width 6 height 8
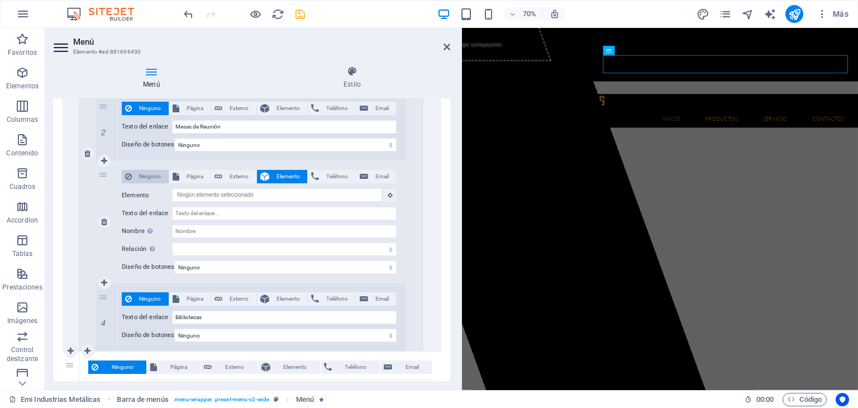
scroll to position [32, 0]
click at [143, 175] on span "Ninguno" at bounding box center [150, 176] width 30 height 13
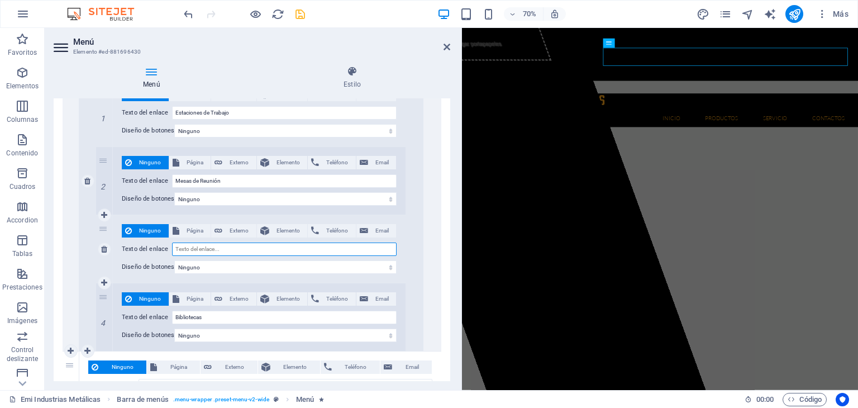
click at [197, 247] on input "Texto del enlace" at bounding box center [284, 248] width 224 height 13
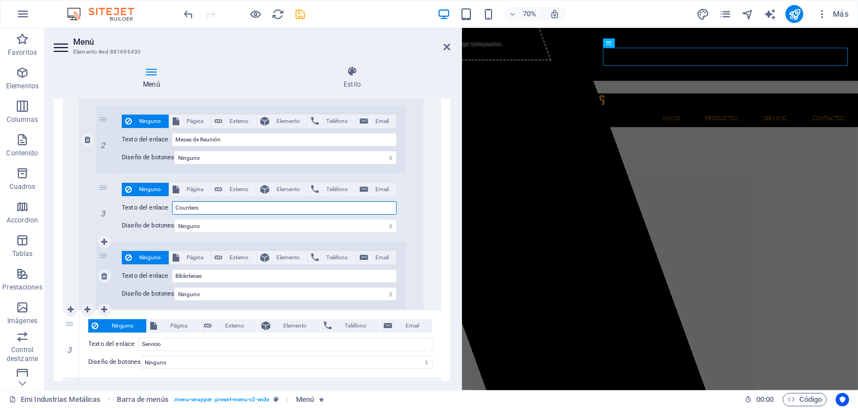
scroll to position [2174, 0]
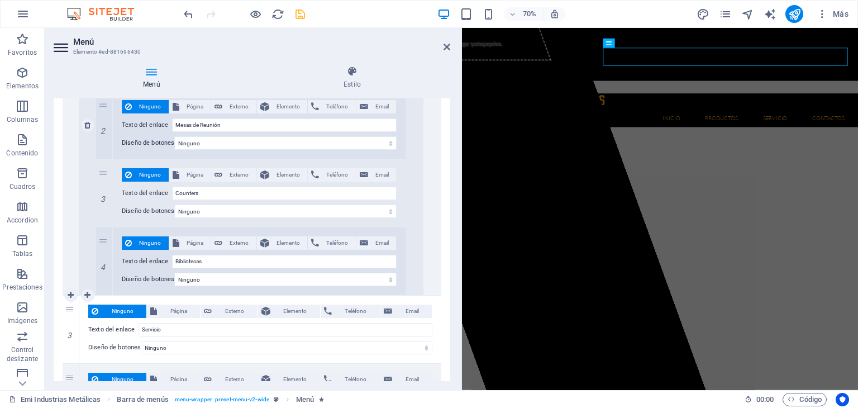
click at [408, 206] on div "Ninguno Página Externo Elemento Teléfono Email Página Emi Industrias Metálicas …" at bounding box center [259, 125] width 327 height 340
drag, startPoint x: 107, startPoint y: 170, endPoint x: 127, endPoint y: 225, distance: 58.1
click at [127, 231] on div "1 Ninguno Página Externo Elemento Teléfono Email Página Emi Industrias Metálica…" at bounding box center [250, 158] width 309 height 272
drag, startPoint x: 105, startPoint y: 238, endPoint x: 129, endPoint y: 179, distance: 63.3
click at [129, 179] on div "1 Ninguno Página Externo Elemento Teléfono Email Página Emi Industrias Metálica…" at bounding box center [250, 158] width 309 height 272
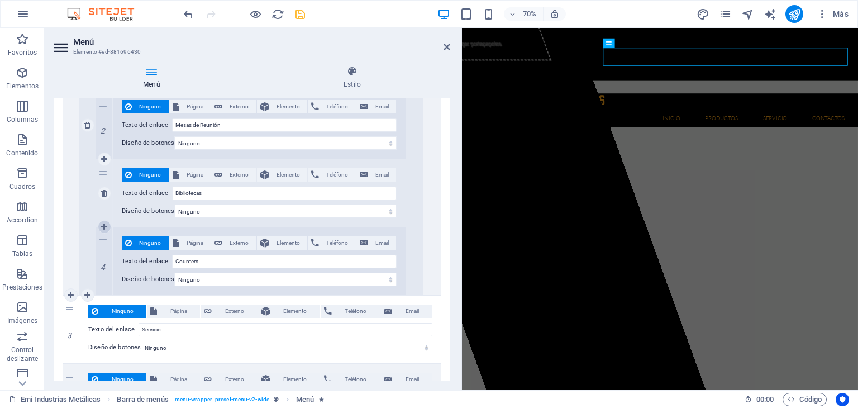
click at [105, 224] on icon at bounding box center [104, 227] width 6 height 8
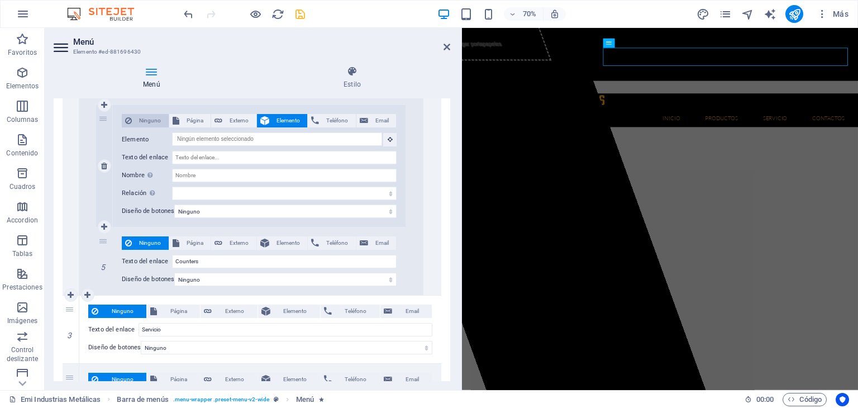
click at [136, 115] on span "Ninguno" at bounding box center [150, 120] width 30 height 13
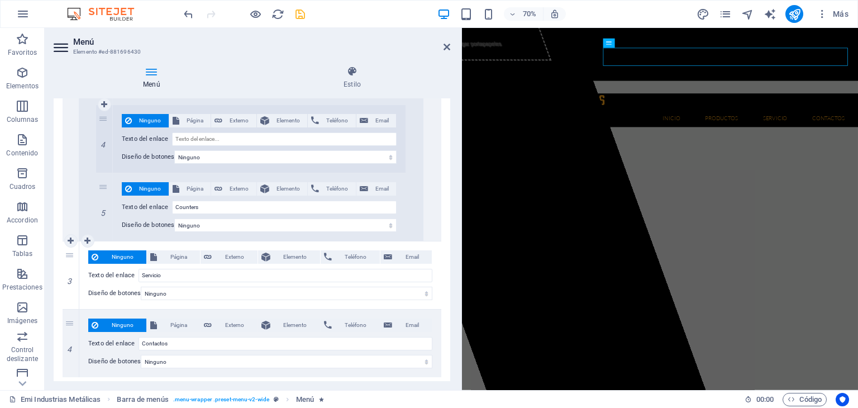
scroll to position [2242, 0]
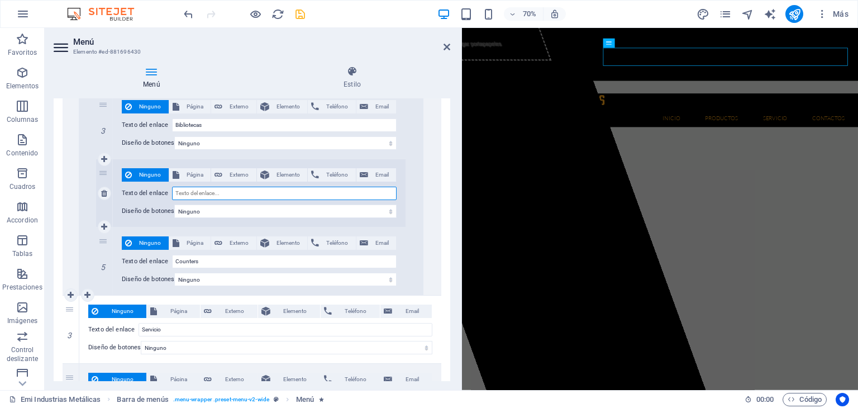
click at [193, 192] on input "Texto del enlace" at bounding box center [284, 192] width 224 height 13
click at [410, 225] on div "Ninguno Página Externo Elemento Teléfono Email Página Emi Industrias Metálicas …" at bounding box center [259, 91] width 327 height 408
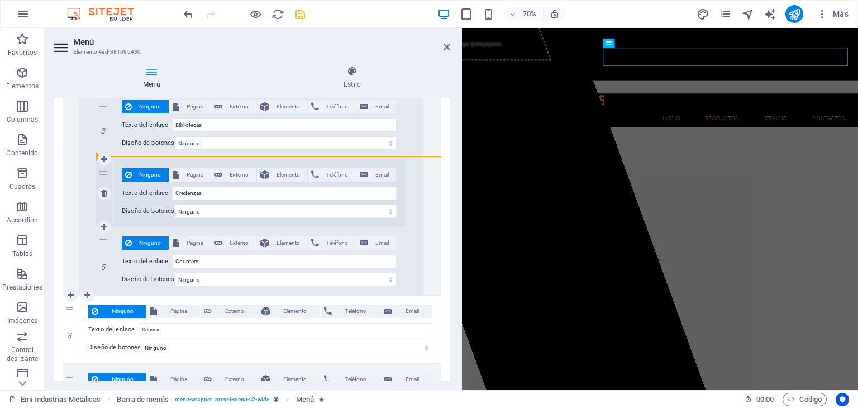
drag, startPoint x: 104, startPoint y: 242, endPoint x: 123, endPoint y: 181, distance: 63.0
click at [123, 181] on div "1 Ninguno Página Externo Elemento Teléfono Email Página Emi Industrias Metálica…" at bounding box center [250, 124] width 309 height 341
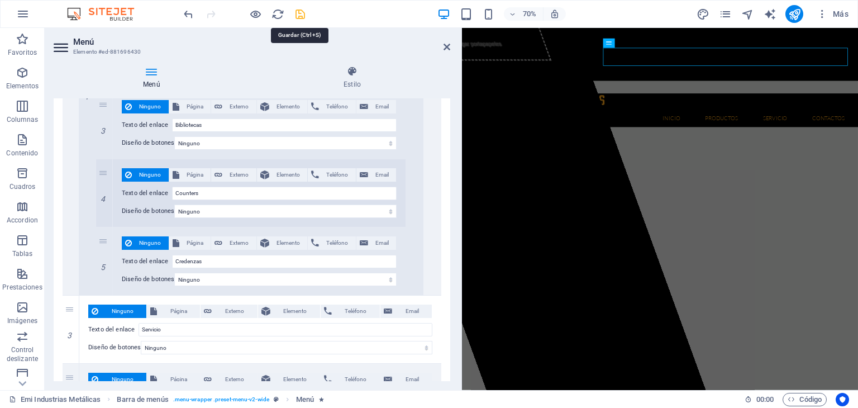
click at [299, 14] on icon "save" at bounding box center [300, 14] width 13 height 13
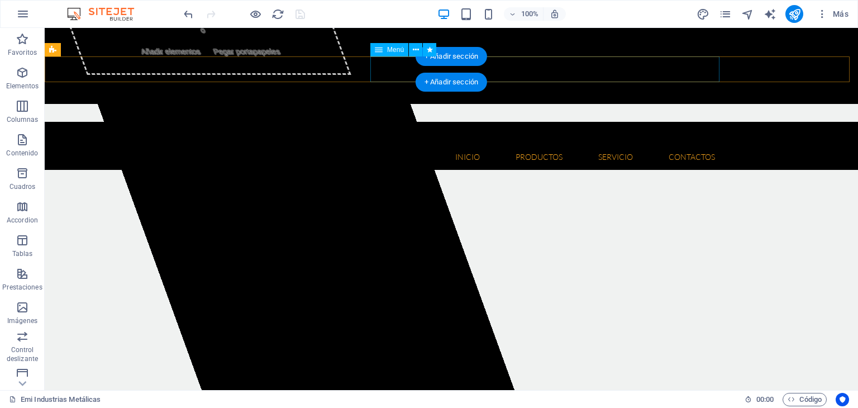
click at [382, 144] on nav "Inicio Quienes somos Misión y Visión Productos Herramientas Floricolas Mesa de …" at bounding box center [451, 157] width 545 height 26
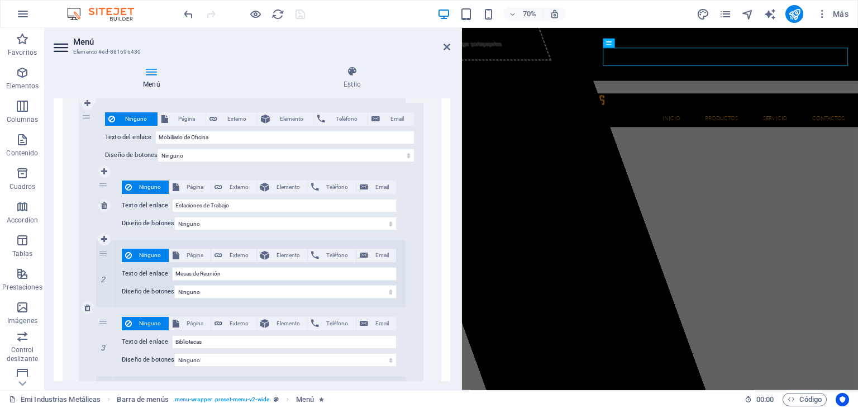
scroll to position [2010, 0]
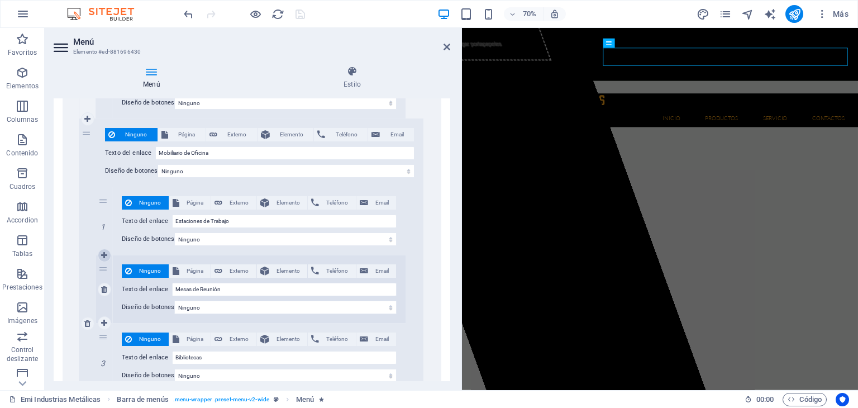
click at [104, 253] on icon at bounding box center [104, 255] width 6 height 8
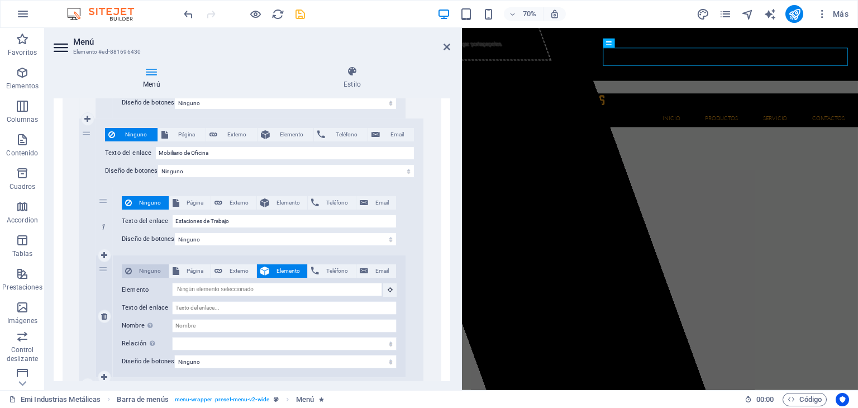
click at [150, 268] on span "Ninguno" at bounding box center [150, 270] width 30 height 13
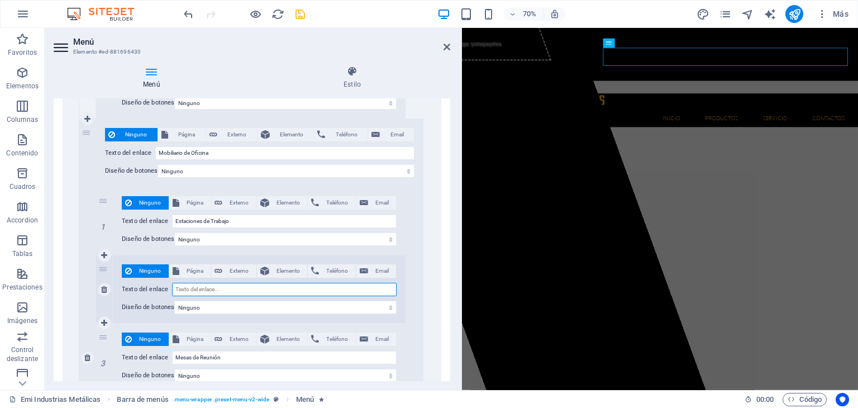
click at [203, 285] on input "Texto del enlace" at bounding box center [284, 289] width 224 height 13
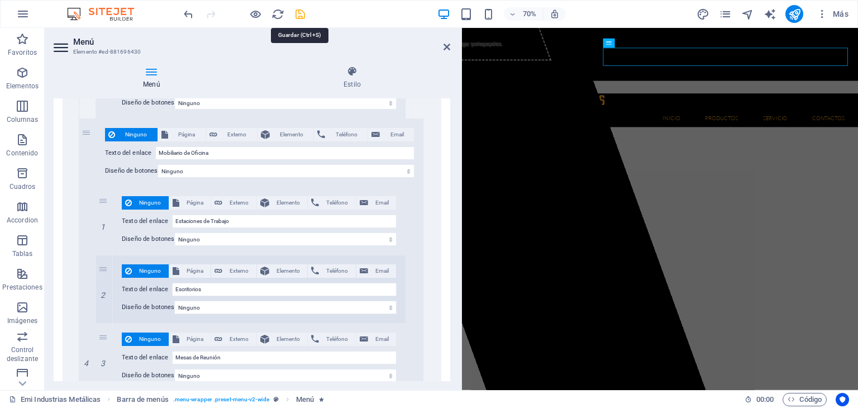
click at [298, 14] on icon "save" at bounding box center [300, 14] width 13 height 13
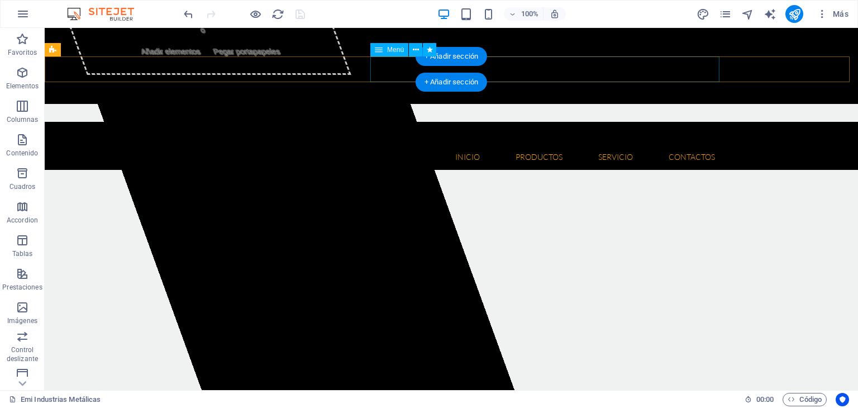
click at [396, 144] on nav "Inicio Quienes somos Misión y Visión Productos Herramientas Floricolas Mesa de …" at bounding box center [451, 157] width 545 height 26
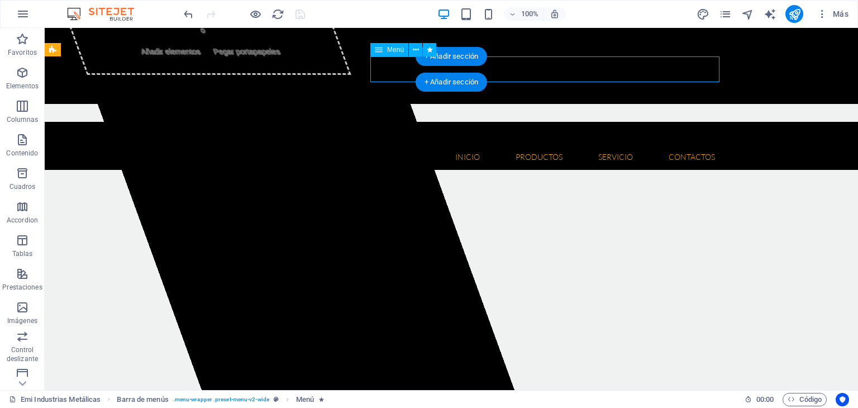
click at [396, 144] on nav "Inicio Quienes somos Misión y Visión Productos Herramientas Floricolas Mesa de …" at bounding box center [451, 157] width 545 height 26
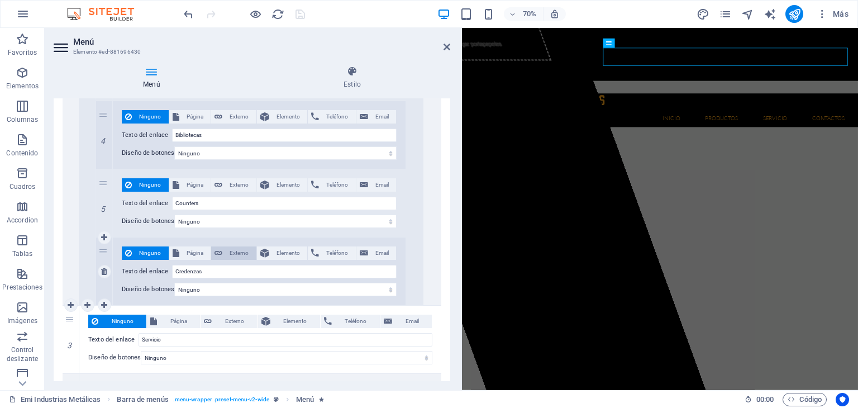
scroll to position [2345, 0]
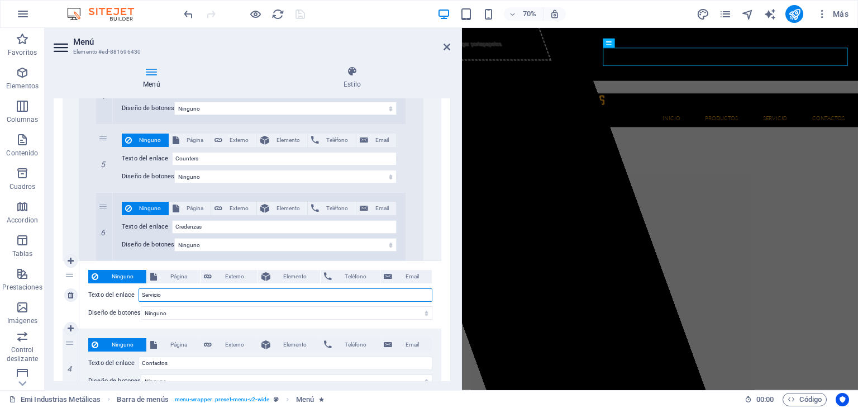
drag, startPoint x: 177, startPoint y: 291, endPoint x: 138, endPoint y: 295, distance: 39.3
click at [138, 295] on div "Texto del enlace Servicio" at bounding box center [260, 294] width 344 height 13
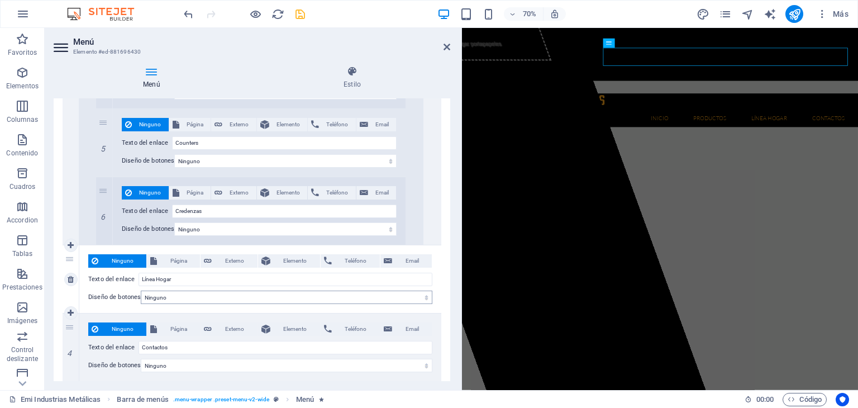
scroll to position [2366, 0]
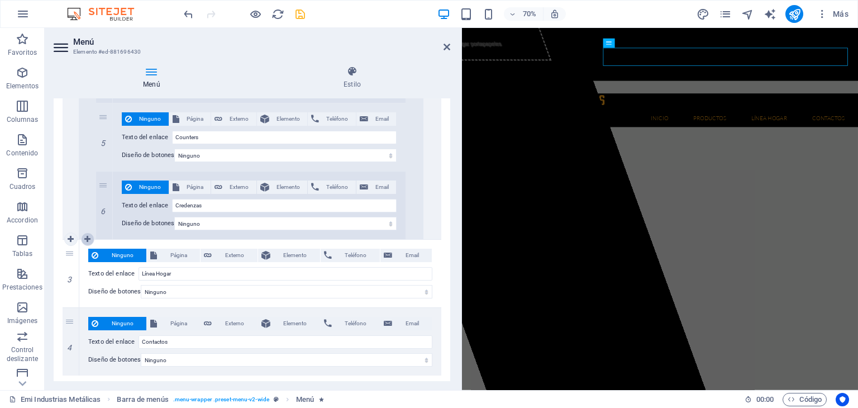
click at [88, 238] on icon at bounding box center [87, 239] width 6 height 8
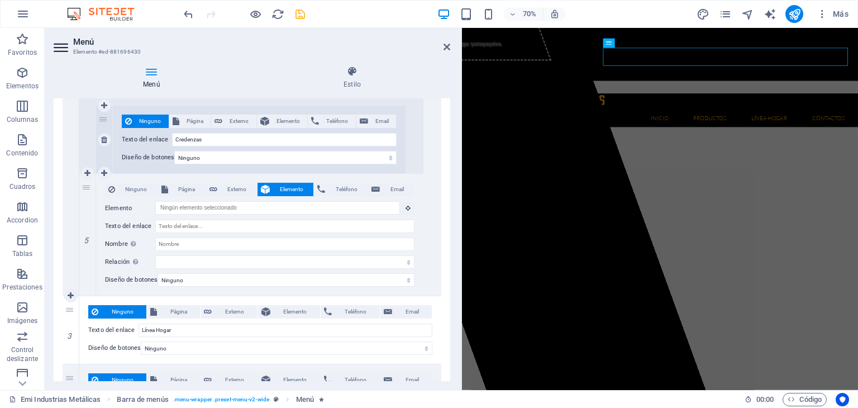
drag, startPoint x: 125, startPoint y: 188, endPoint x: 145, endPoint y: 198, distance: 22.7
click at [126, 188] on span "Ninguno" at bounding box center [136, 189] width 36 height 13
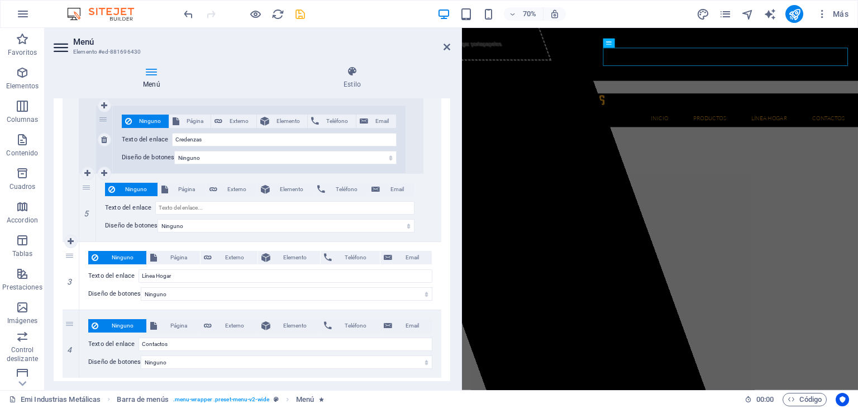
scroll to position [2378, 0]
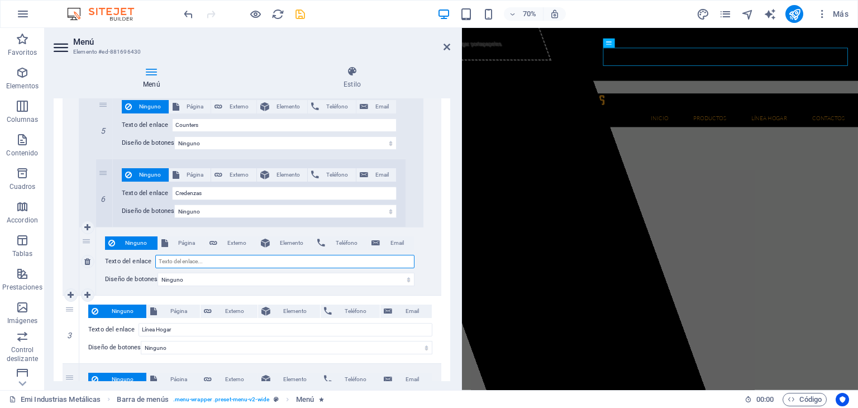
click at [186, 257] on input "Texto del enlace" at bounding box center [284, 261] width 259 height 13
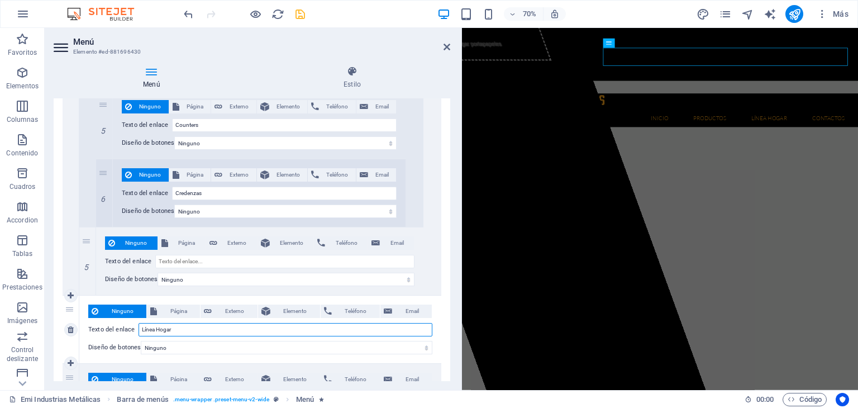
drag, startPoint x: 188, startPoint y: 329, endPoint x: 136, endPoint y: 331, distance: 51.4
click at [136, 331] on div "Texto del enlace Línea Hogar" at bounding box center [260, 329] width 344 height 13
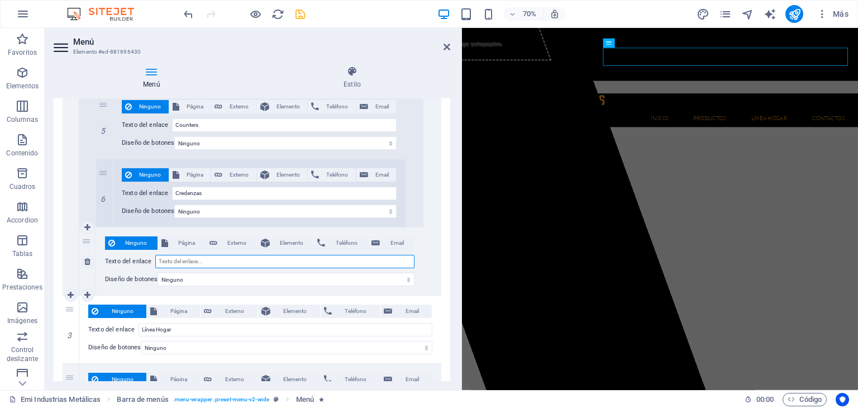
click at [185, 256] on input "Texto del enlace" at bounding box center [284, 261] width 259 height 13
paste input "Línea Hogar"
drag, startPoint x: 180, startPoint y: 258, endPoint x: 189, endPoint y: 260, distance: 9.6
click at [189, 260] on input "Línea Hogar" at bounding box center [284, 261] width 259 height 13
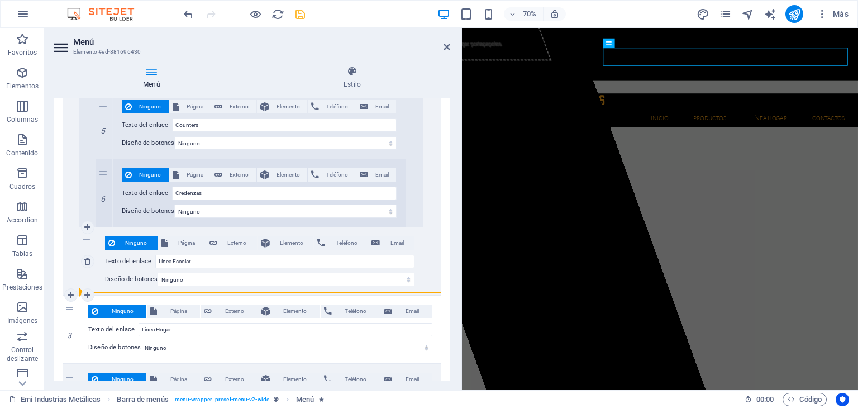
drag, startPoint x: 71, startPoint y: 309, endPoint x: 123, endPoint y: 284, distance: 57.2
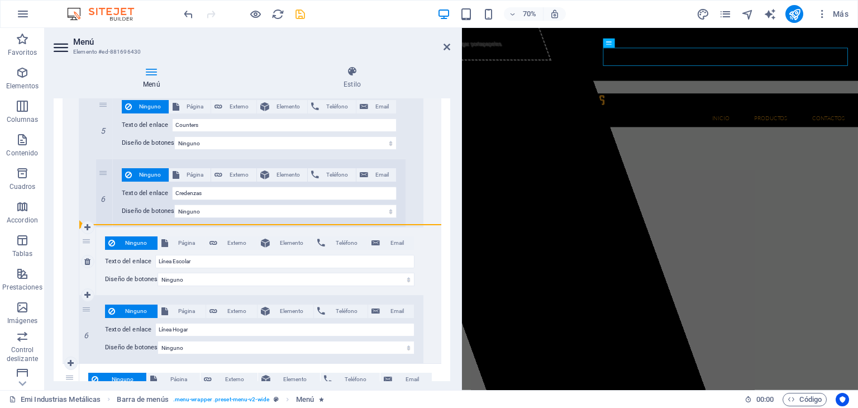
drag, startPoint x: 92, startPoint y: 308, endPoint x: 107, endPoint y: 247, distance: 62.7
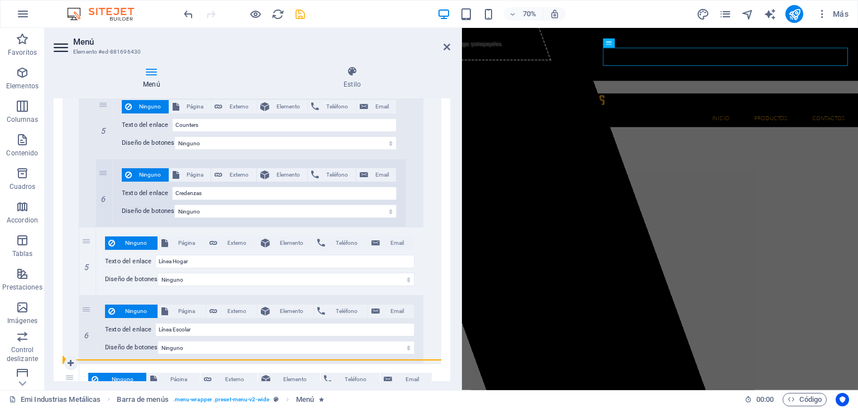
drag, startPoint x: 85, startPoint y: 240, endPoint x: 73, endPoint y: 228, distance: 17.4
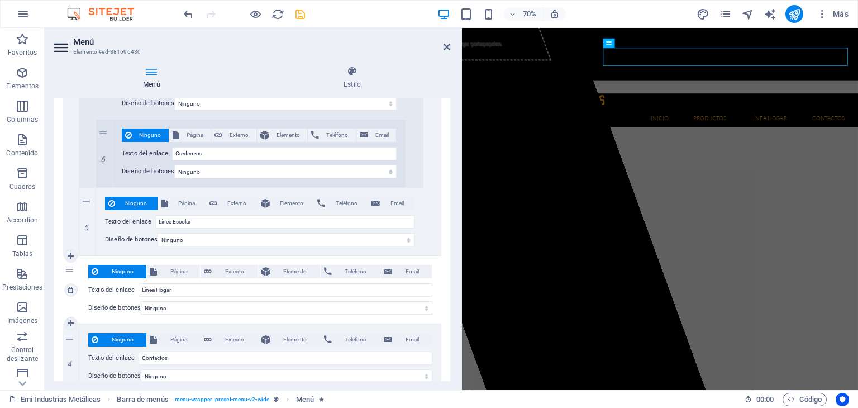
scroll to position [2434, 0]
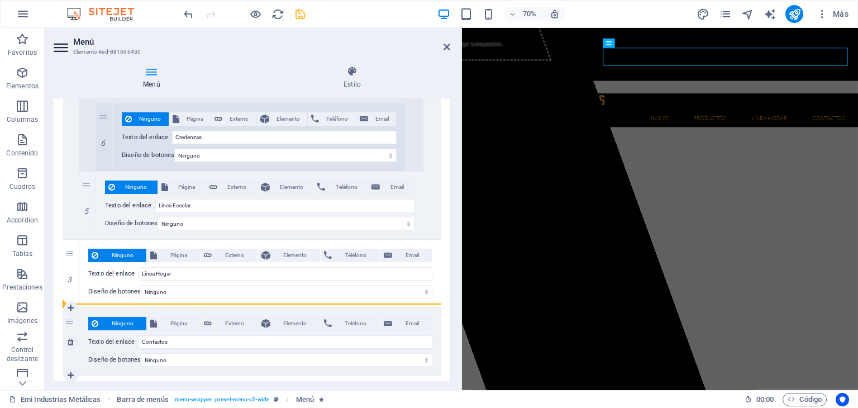
drag, startPoint x: 87, startPoint y: 184, endPoint x: 109, endPoint y: 303, distance: 120.4
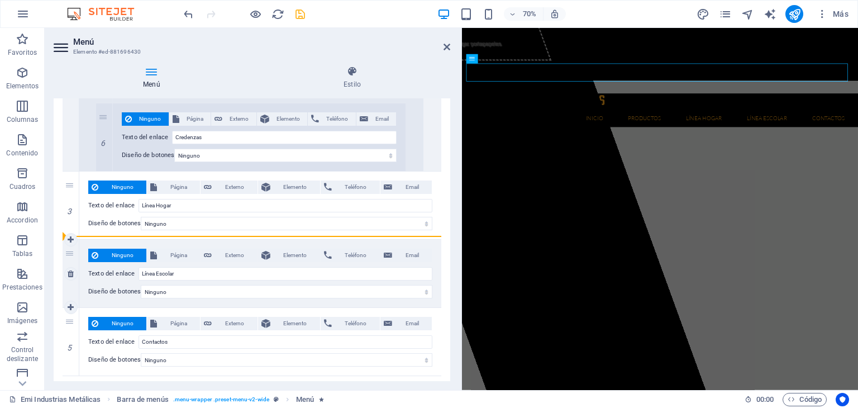
drag, startPoint x: 65, startPoint y: 250, endPoint x: 130, endPoint y: 237, distance: 65.5
click at [130, 240] on div "4 Ninguno Página Externo Elemento Teléfono Email Página Emi Industrias Metálica…" at bounding box center [252, 274] width 379 height 68
drag, startPoint x: 71, startPoint y: 246, endPoint x: 89, endPoint y: 231, distance: 23.7
drag, startPoint x: 74, startPoint y: 248, endPoint x: 136, endPoint y: 227, distance: 65.7
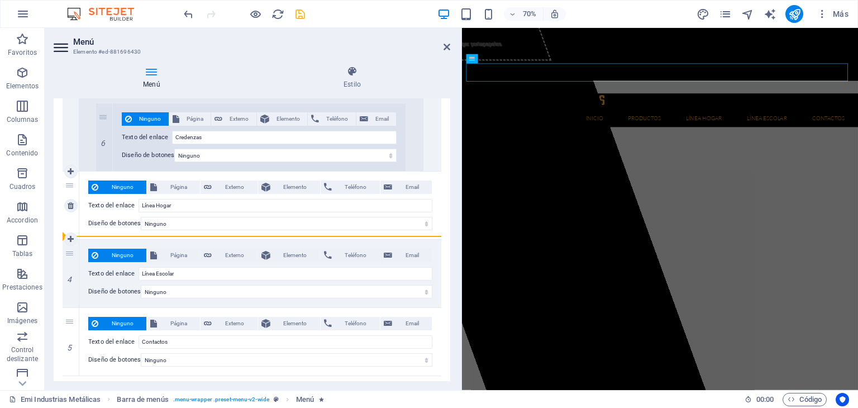
drag, startPoint x: 70, startPoint y: 251, endPoint x: 131, endPoint y: 233, distance: 64.0
drag, startPoint x: 71, startPoint y: 251, endPoint x: 178, endPoint y: 234, distance: 107.9
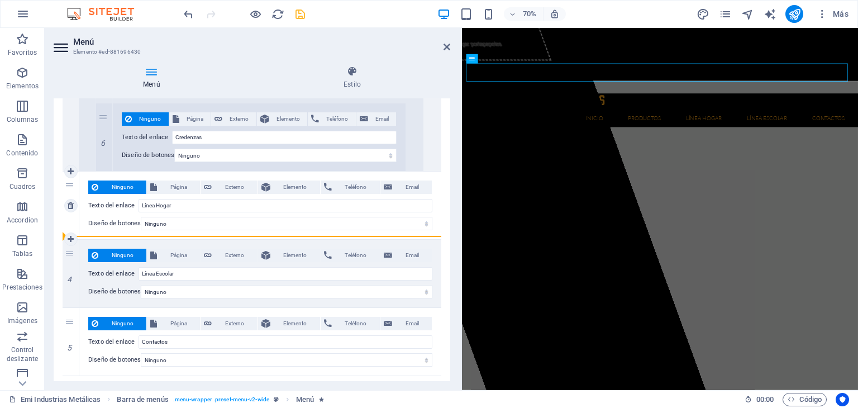
drag, startPoint x: 73, startPoint y: 251, endPoint x: 105, endPoint y: 235, distance: 36.0
drag, startPoint x: 70, startPoint y: 252, endPoint x: 114, endPoint y: 240, distance: 46.3
click at [114, 240] on div "4 Ninguno Página Externo Elemento Teléfono Email Página Emi Industrias Metálica…" at bounding box center [252, 274] width 379 height 68
drag, startPoint x: 69, startPoint y: 248, endPoint x: 132, endPoint y: 229, distance: 66.0
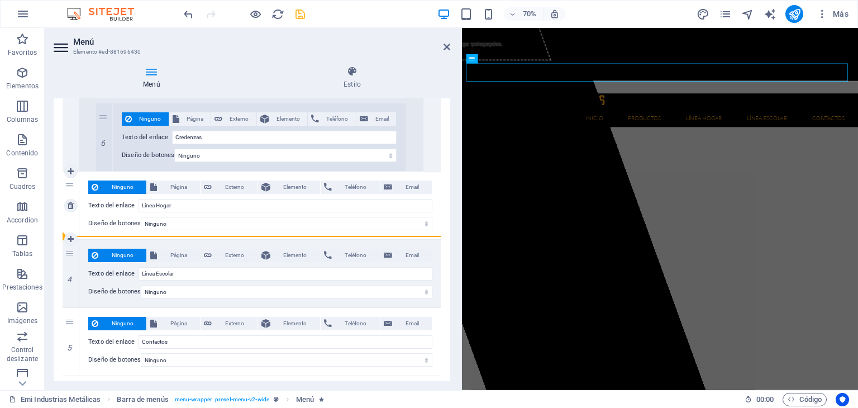
drag, startPoint x: 70, startPoint y: 251, endPoint x: 73, endPoint y: 246, distance: 6.0
click at [93, 240] on div "4 Ninguno Página Externo Elemento Teléfono Email Página Emi Industrias Metálica…" at bounding box center [252, 274] width 379 height 68
drag, startPoint x: 67, startPoint y: 249, endPoint x: 118, endPoint y: 229, distance: 55.0
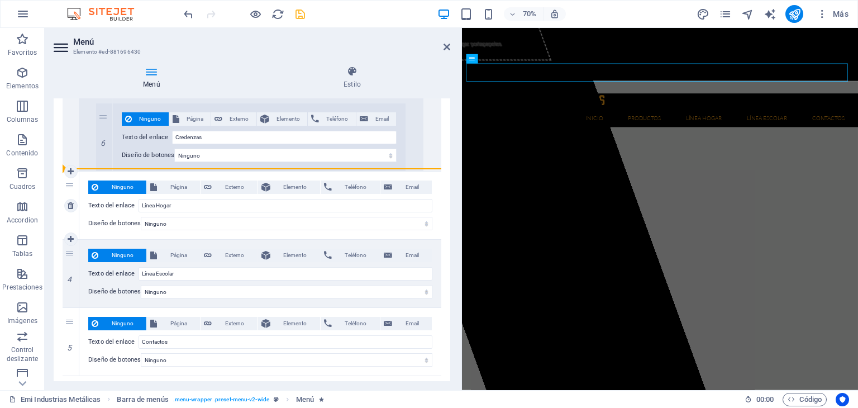
drag, startPoint x: 76, startPoint y: 237, endPoint x: 84, endPoint y: 192, distance: 45.4
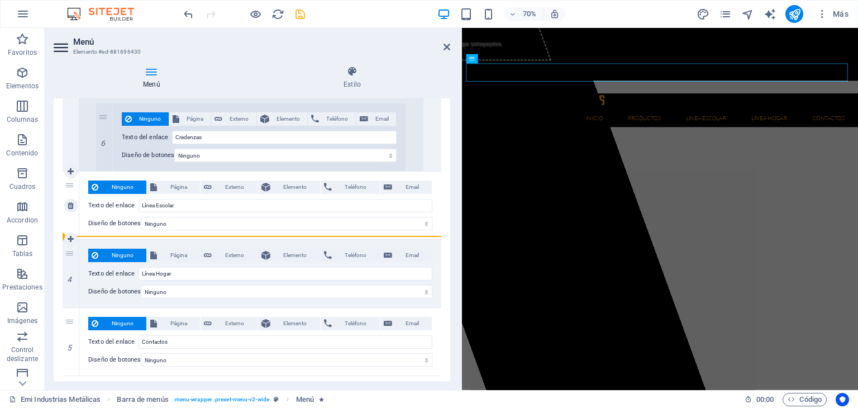
drag, startPoint x: 68, startPoint y: 247, endPoint x: 80, endPoint y: 217, distance: 32.8
drag, startPoint x: 70, startPoint y: 248, endPoint x: 111, endPoint y: 234, distance: 43.3
drag, startPoint x: 64, startPoint y: 251, endPoint x: 80, endPoint y: 222, distance: 33.2
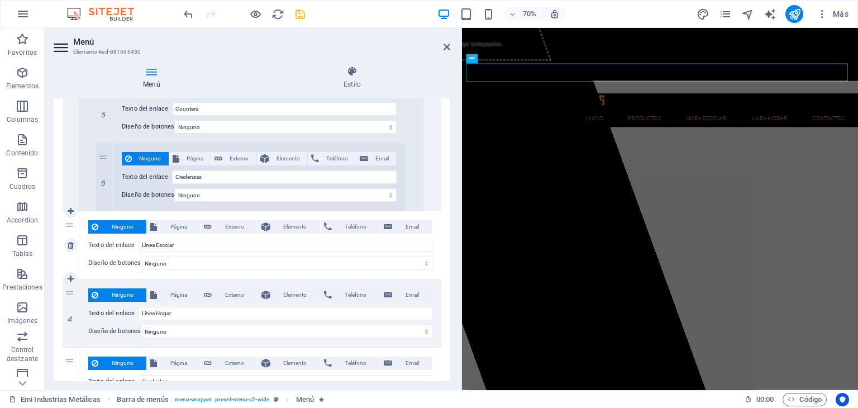
scroll to position [2378, 0]
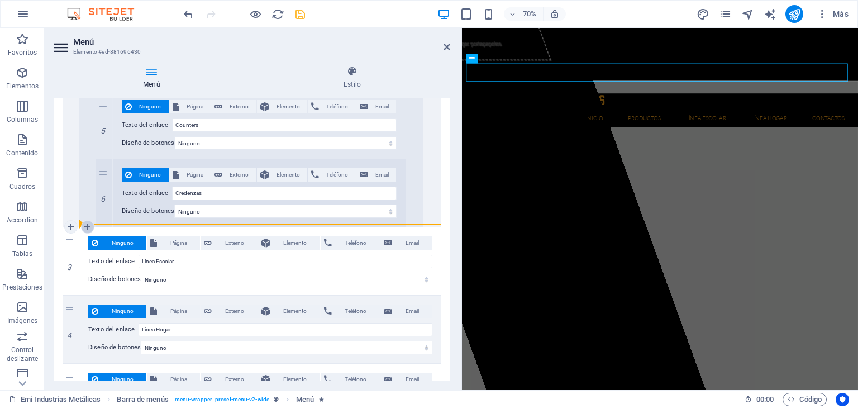
drag, startPoint x: 70, startPoint y: 237, endPoint x: 89, endPoint y: 221, distance: 25.4
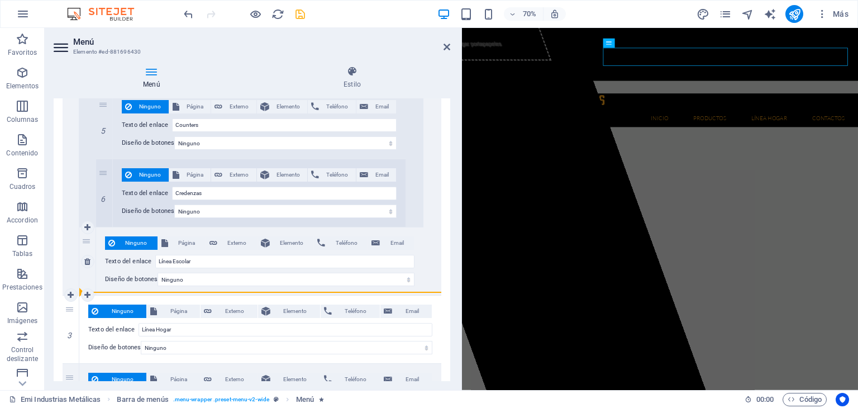
drag, startPoint x: 71, startPoint y: 305, endPoint x: 89, endPoint y: 272, distance: 37.0
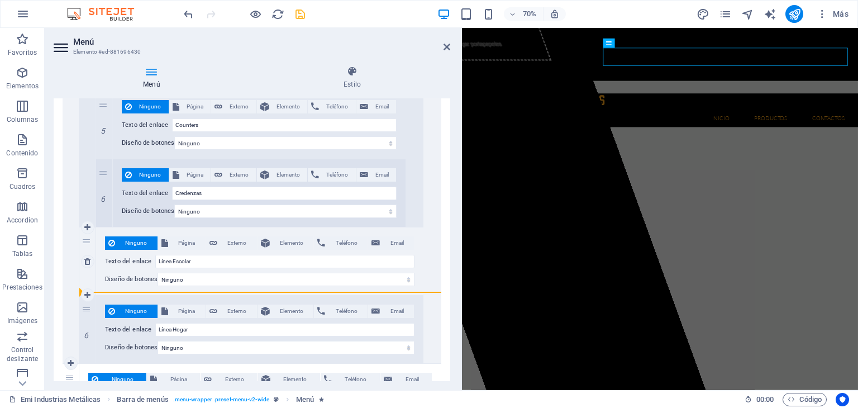
drag, startPoint x: 86, startPoint y: 305, endPoint x: 94, endPoint y: 271, distance: 35.5
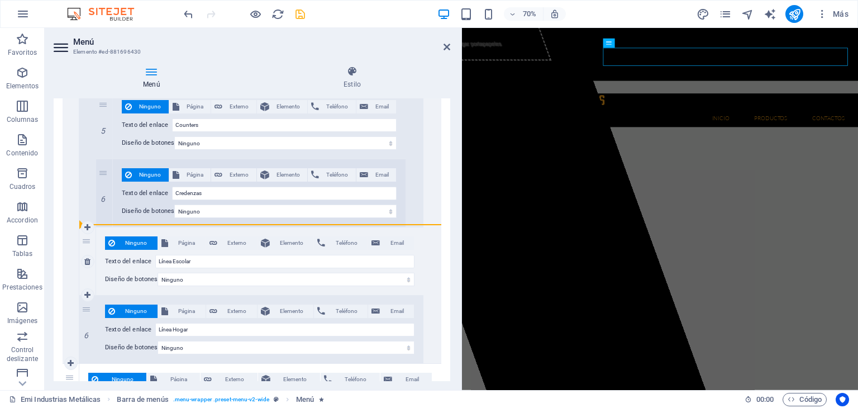
drag, startPoint x: 88, startPoint y: 305, endPoint x: 94, endPoint y: 245, distance: 60.6
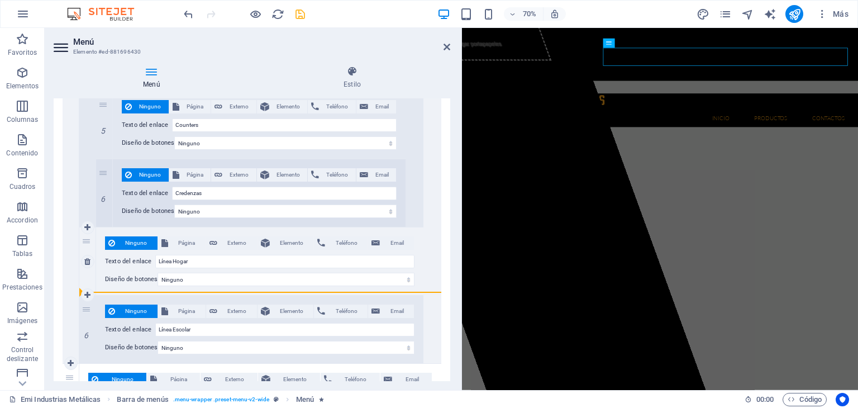
drag, startPoint x: 85, startPoint y: 306, endPoint x: 97, endPoint y: 261, distance: 46.2
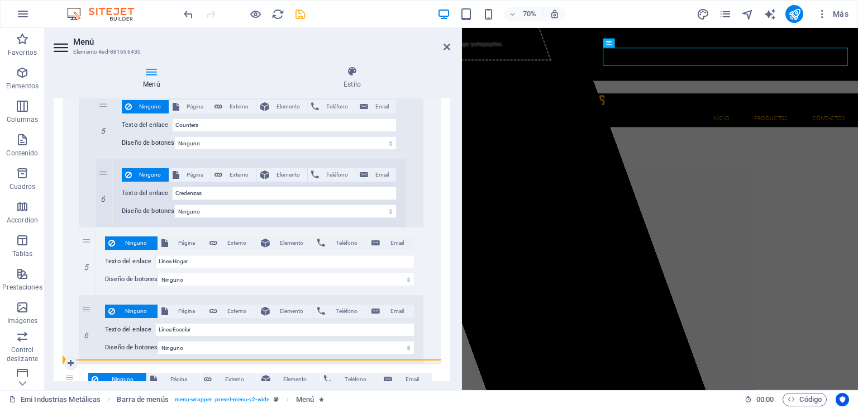
drag, startPoint x: 87, startPoint y: 238, endPoint x: 70, endPoint y: 221, distance: 24.1
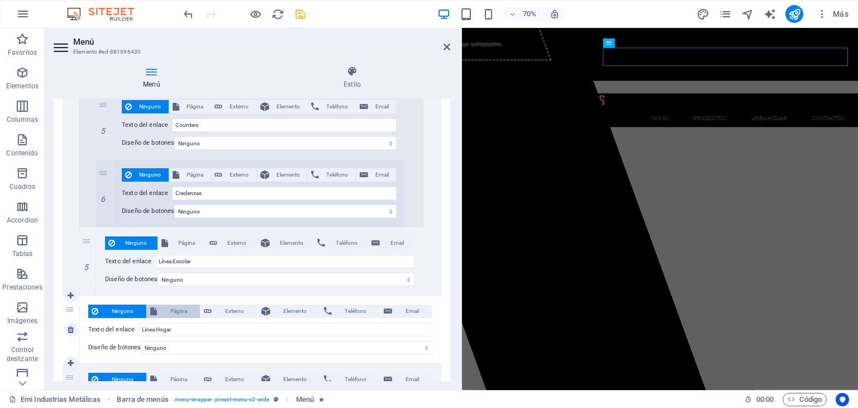
scroll to position [2434, 0]
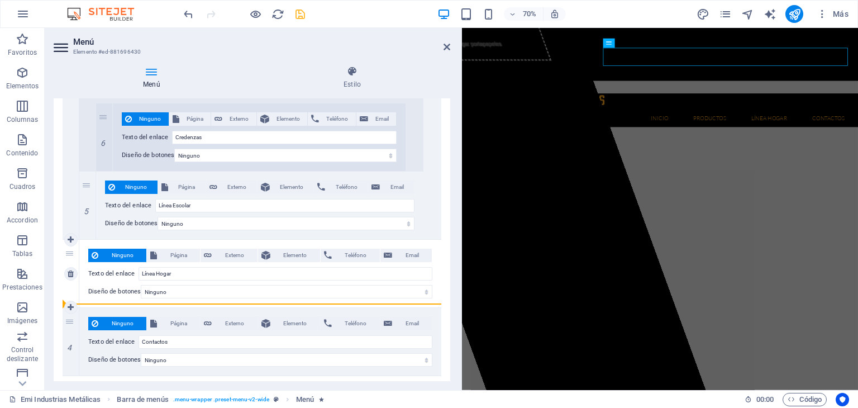
drag, startPoint x: 88, startPoint y: 181, endPoint x: 87, endPoint y: 300, distance: 118.4
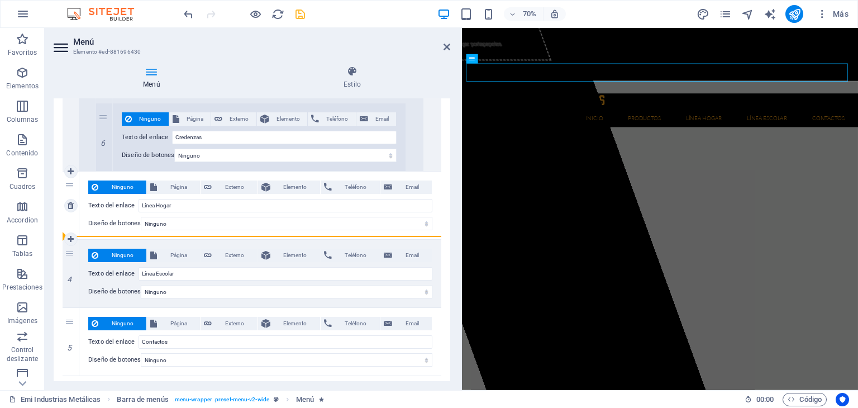
drag, startPoint x: 85, startPoint y: 247, endPoint x: 112, endPoint y: 236, distance: 29.5
drag, startPoint x: 69, startPoint y: 252, endPoint x: 139, endPoint y: 233, distance: 72.3
drag, startPoint x: 70, startPoint y: 253, endPoint x: 161, endPoint y: 238, distance: 92.2
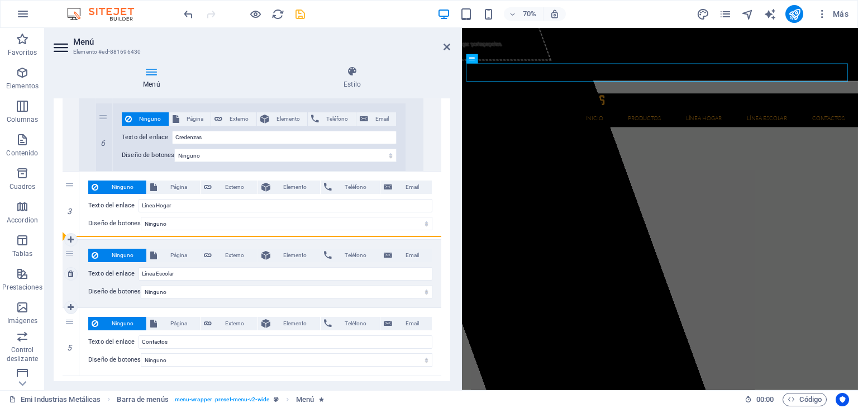
click at [161, 240] on div "4 Ninguno Página Externo Elemento Teléfono Email Página Emi Industrias Metálica…" at bounding box center [252, 274] width 379 height 68
drag, startPoint x: 64, startPoint y: 250, endPoint x: 65, endPoint y: 242, distance: 7.3
drag, startPoint x: 71, startPoint y: 251, endPoint x: 143, endPoint y: 234, distance: 74.5
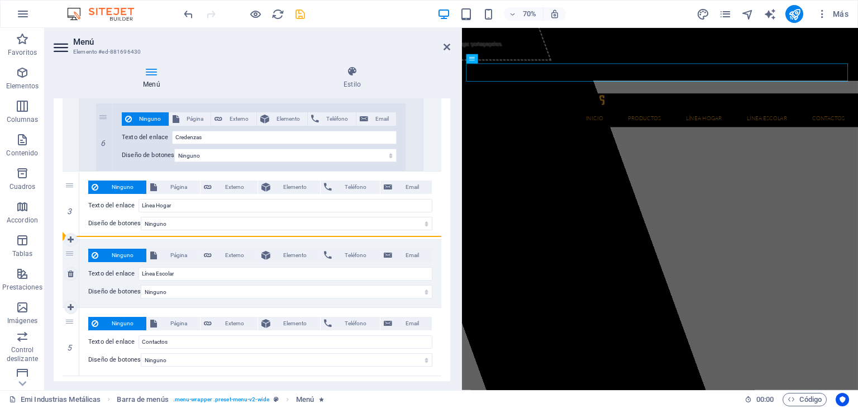
drag, startPoint x: 67, startPoint y: 247, endPoint x: 80, endPoint y: 242, distance: 13.6
click at [90, 240] on div "4 Ninguno Página Externo Elemento Teléfono Email Página Emi Industrias Metálica…" at bounding box center [252, 274] width 379 height 68
drag, startPoint x: 69, startPoint y: 251, endPoint x: 327, endPoint y: 233, distance: 258.5
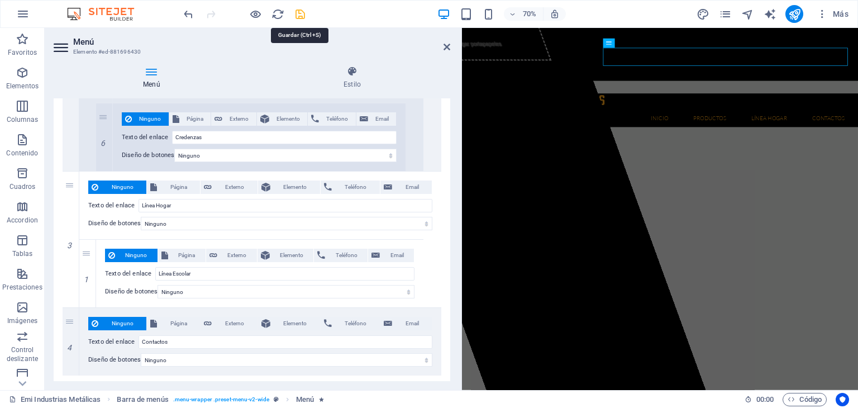
click at [299, 18] on icon "save" at bounding box center [300, 14] width 13 height 13
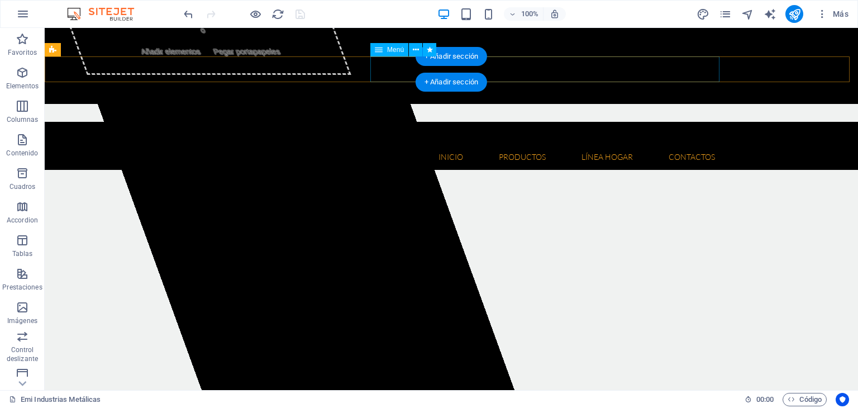
click at [384, 144] on nav "Inicio Quienes somos Misión y Visión Productos Herramientas Floricolas Mesa de …" at bounding box center [451, 157] width 545 height 26
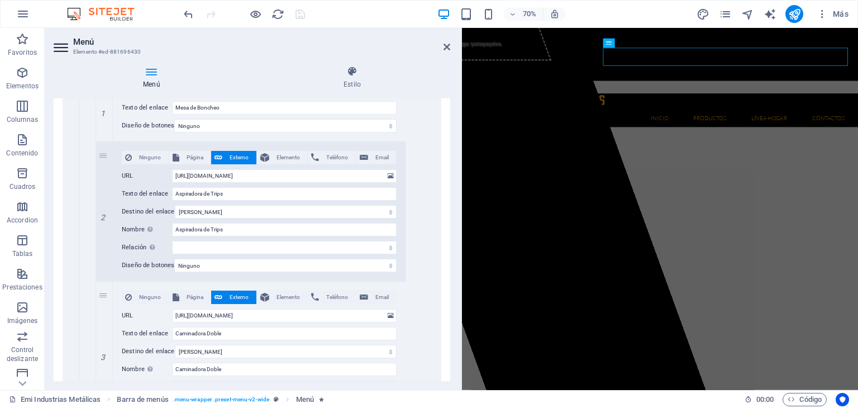
scroll to position [614, 0]
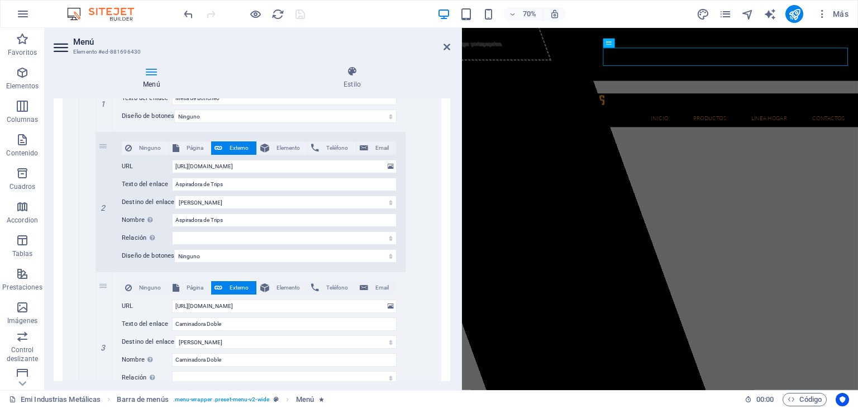
drag, startPoint x: 447, startPoint y: 186, endPoint x: 448, endPoint y: 202, distance: 15.6
click at [448, 233] on div "Menú Automático Personalizado Crear elementos de menú personalizados para este …" at bounding box center [252, 239] width 396 height 283
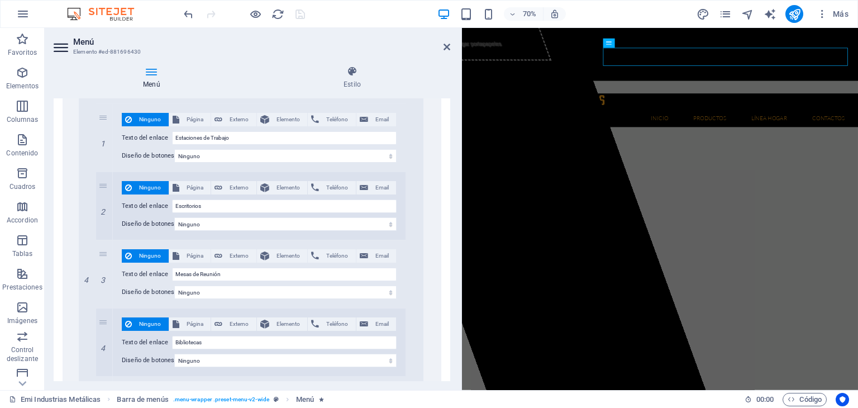
scroll to position [2077, 0]
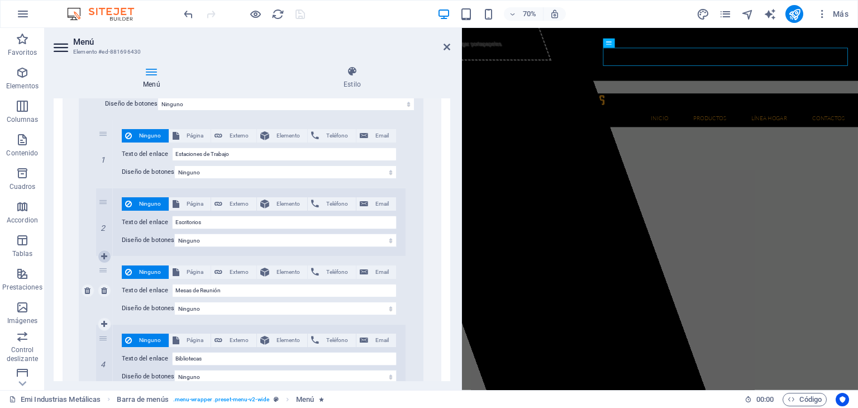
click at [107, 255] on link at bounding box center [104, 256] width 13 height 13
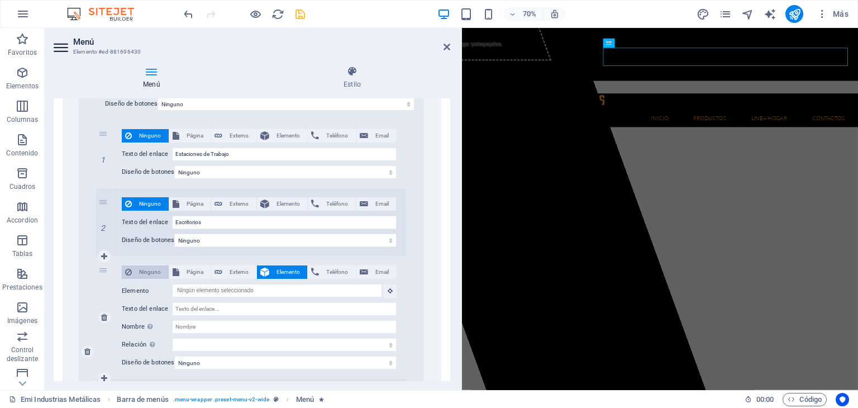
click at [154, 270] on span "Ninguno" at bounding box center [150, 271] width 30 height 13
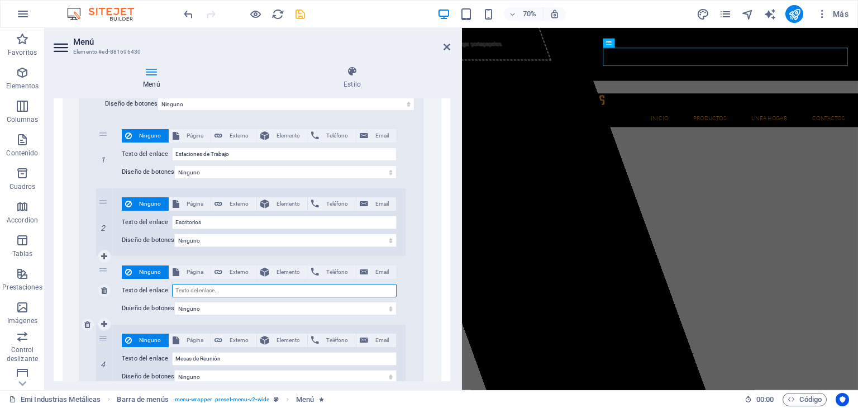
click at [224, 287] on input "Texto del enlace" at bounding box center [284, 290] width 224 height 13
click at [409, 276] on div "Ninguno Página Externo Elemento Teléfono Email Página Emi Industrias Metálicas …" at bounding box center [259, 324] width 327 height 544
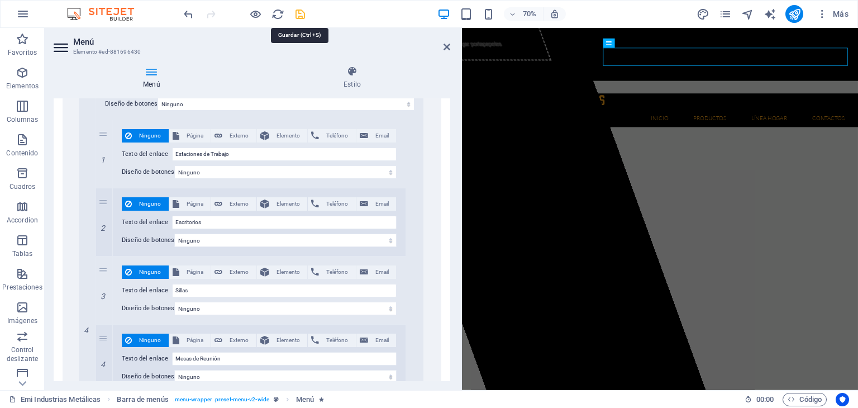
click at [305, 13] on icon "save" at bounding box center [300, 14] width 13 height 13
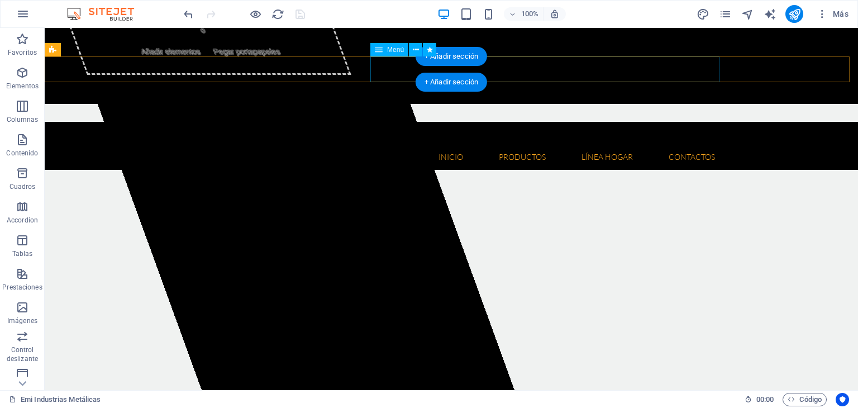
click at [389, 144] on nav "Inicio Quienes somos Misión y Visión Productos Herramientas Floricolas Mesa de …" at bounding box center [451, 157] width 545 height 26
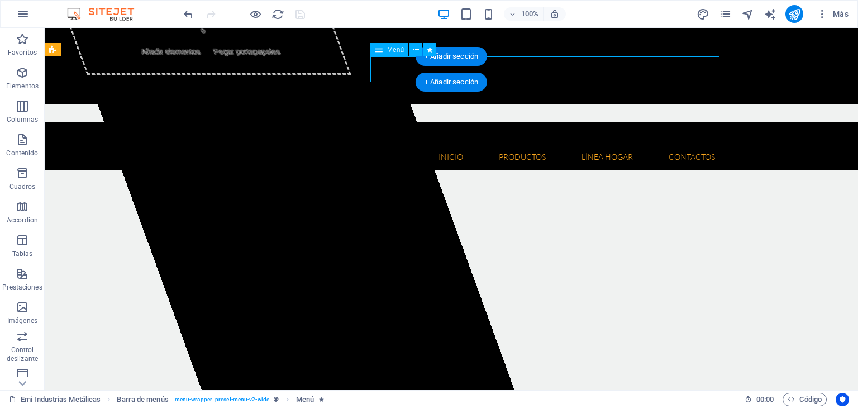
click at [389, 144] on nav "Inicio Quienes somos Misión y Visión Productos Herramientas Floricolas Mesa de …" at bounding box center [451, 157] width 545 height 26
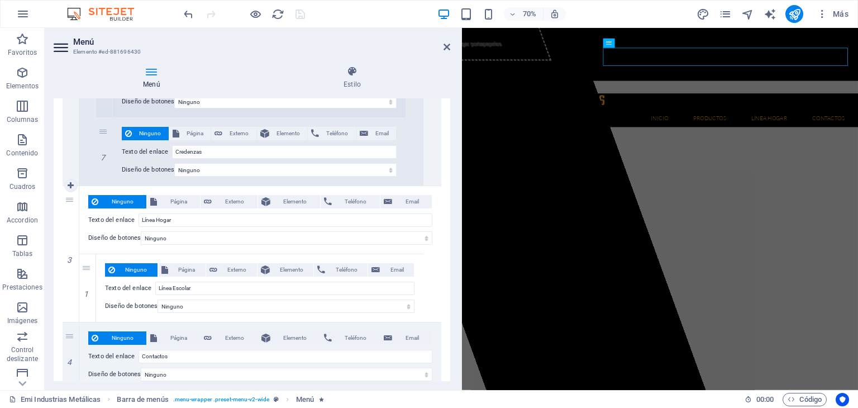
scroll to position [2502, 0]
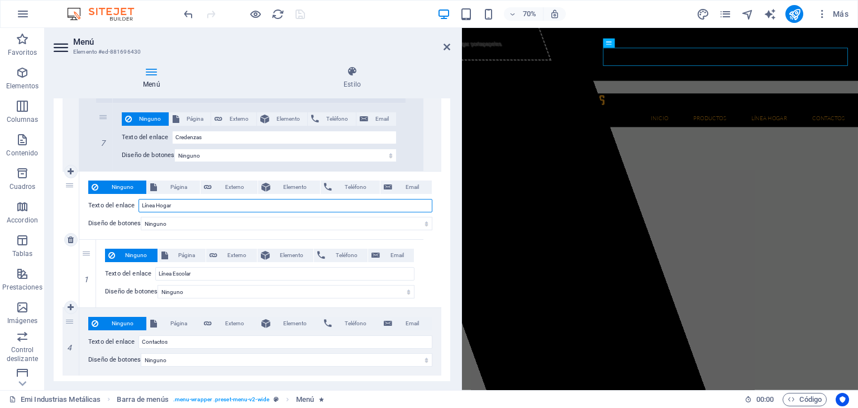
drag, startPoint x: 204, startPoint y: 206, endPoint x: 143, endPoint y: 203, distance: 60.9
click at [143, 203] on input "Línea Hogar" at bounding box center [285, 205] width 294 height 13
click at [89, 237] on icon at bounding box center [87, 240] width 6 height 8
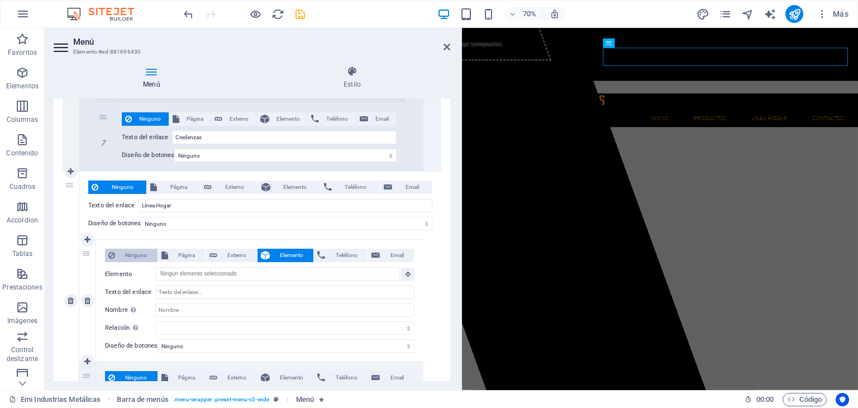
click at [138, 255] on span "Ninguno" at bounding box center [136, 254] width 36 height 13
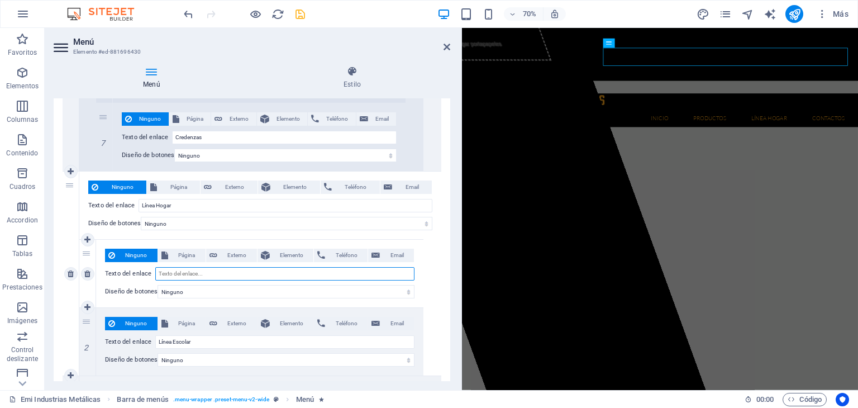
click at [200, 270] on input "Texto del enlace" at bounding box center [284, 273] width 259 height 13
paste input "Línea Hogar"
drag, startPoint x: 174, startPoint y: 269, endPoint x: 189, endPoint y: 269, distance: 14.5
click at [189, 269] on input "Línea Hogar" at bounding box center [284, 273] width 259 height 13
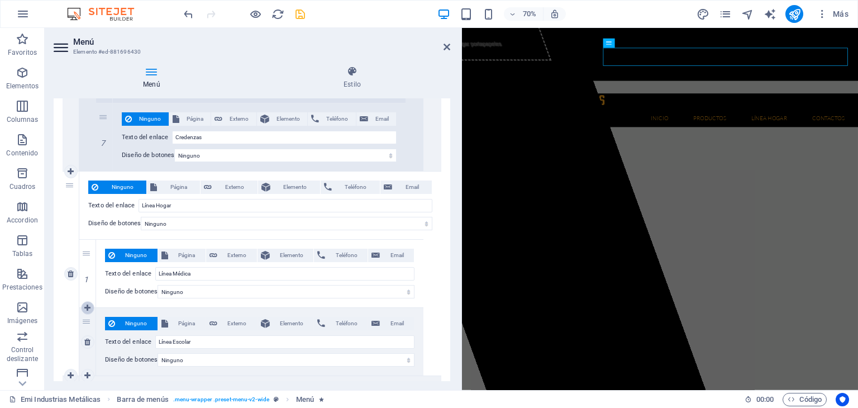
click at [89, 306] on icon at bounding box center [87, 308] width 6 height 8
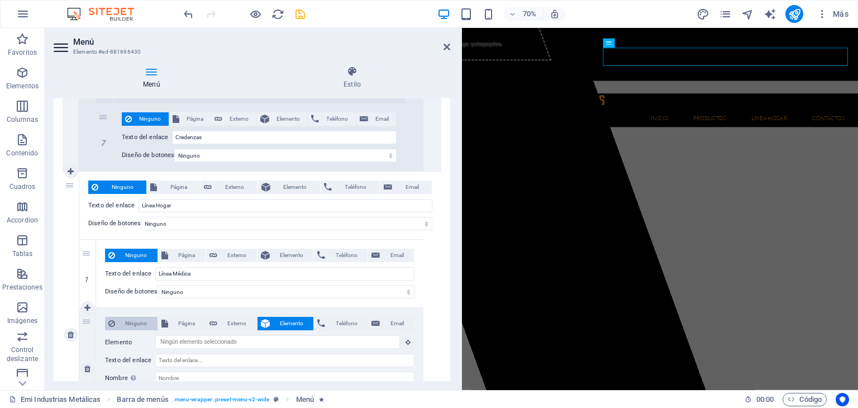
click at [133, 319] on span "Ninguno" at bounding box center [136, 323] width 36 height 13
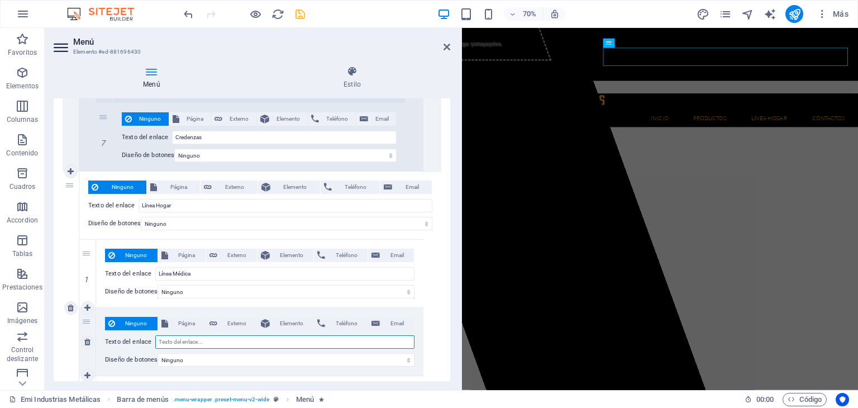
click at [212, 338] on input "Texto del enlace" at bounding box center [284, 341] width 259 height 13
paste input "Línea Hogar"
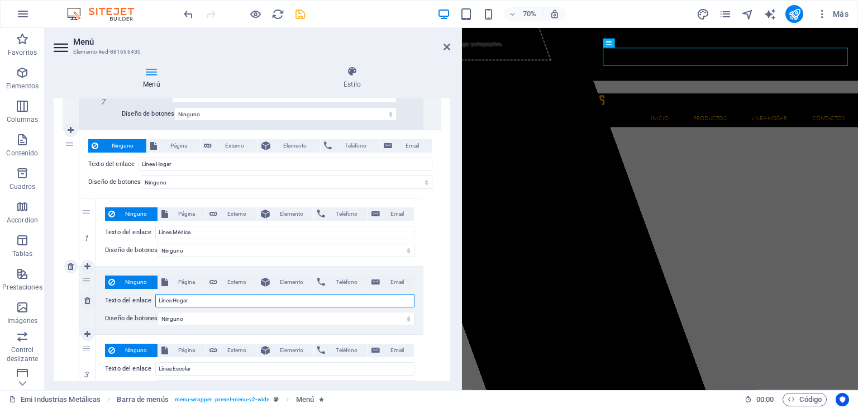
scroll to position [2558, 0]
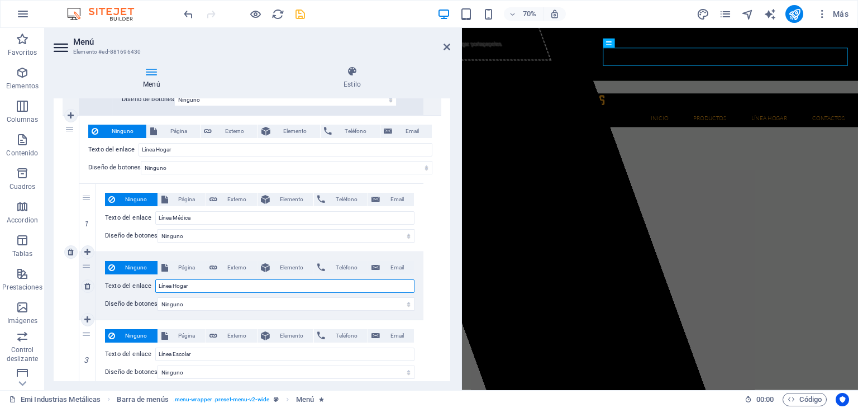
drag, startPoint x: 174, startPoint y: 280, endPoint x: 194, endPoint y: 280, distance: 19.5
click at [194, 280] on input "Línea Hogar" at bounding box center [284, 285] width 259 height 13
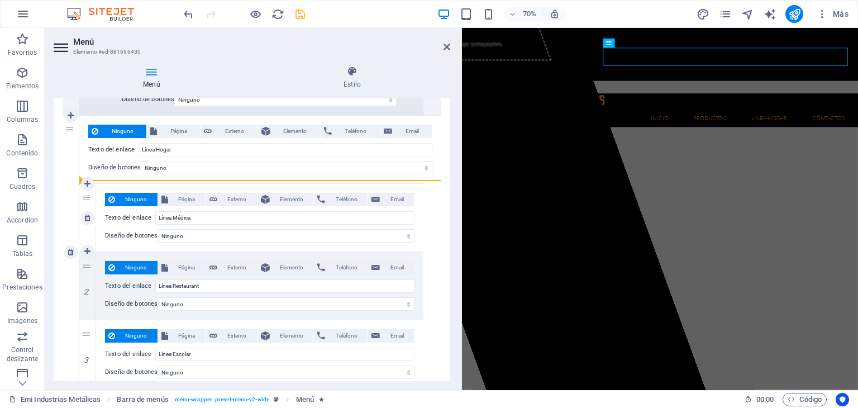
drag, startPoint x: 84, startPoint y: 331, endPoint x: 116, endPoint y: 197, distance: 137.7
click at [116, 197] on div "1 Ninguno Página Externo Elemento Teléfono Email Página Emi Industrias Metálica…" at bounding box center [251, 285] width 344 height 204
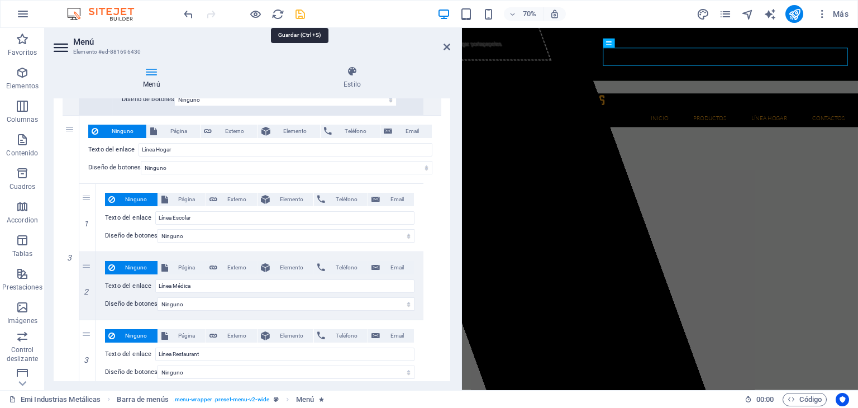
click at [300, 16] on icon "save" at bounding box center [300, 14] width 13 height 13
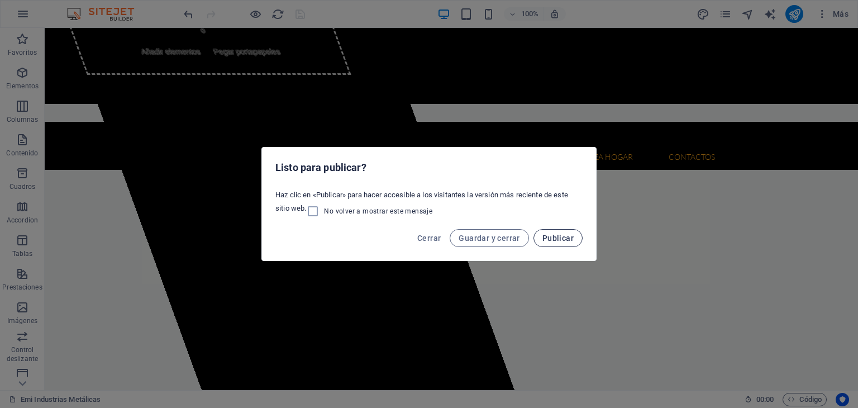
click at [565, 235] on span "Publicar" at bounding box center [557, 237] width 31 height 9
